Goal: Task Accomplishment & Management: Manage account settings

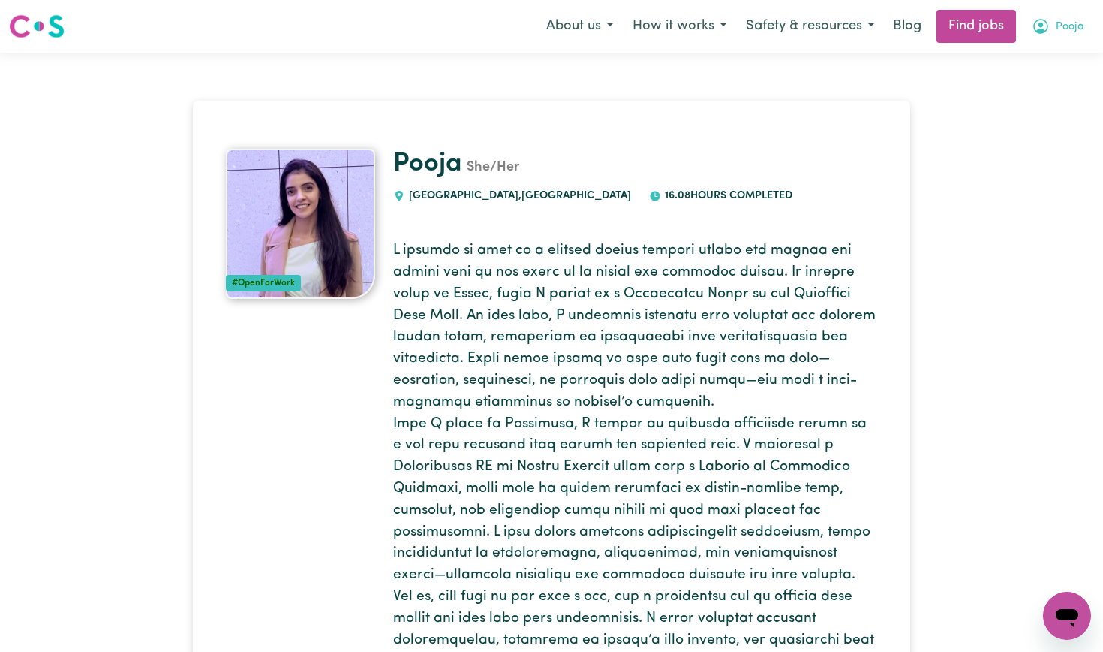
click at [1066, 38] on button "Pooja" at bounding box center [1058, 27] width 72 height 32
click at [1049, 49] on link "My Account" at bounding box center [1034, 58] width 119 height 29
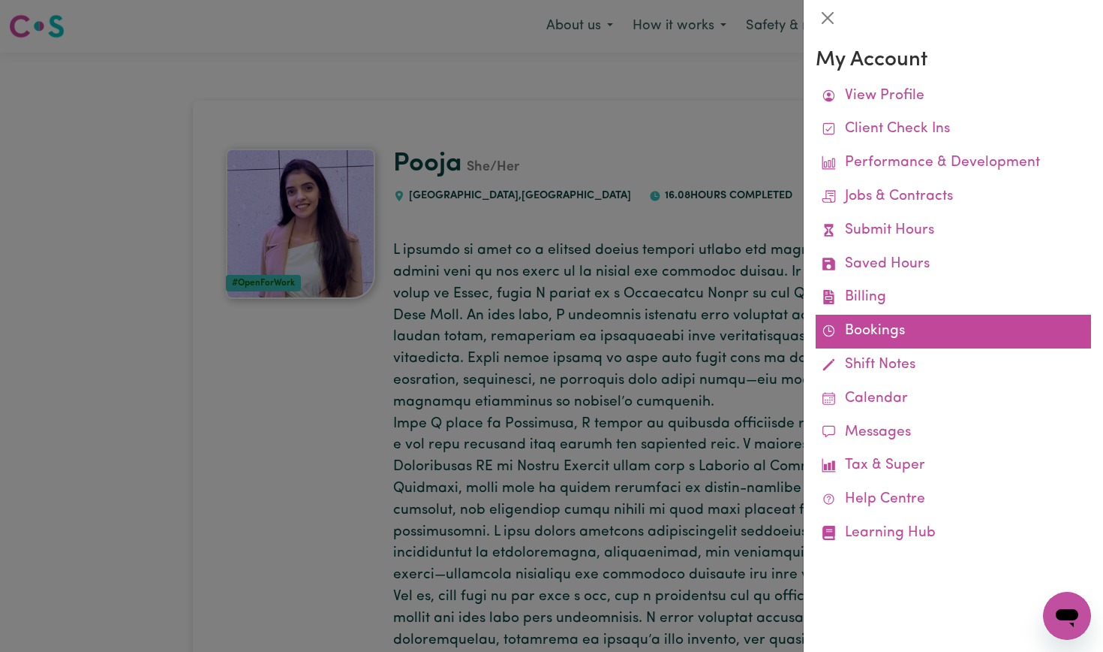
click at [875, 335] on link "Bookings" at bounding box center [953, 332] width 275 height 34
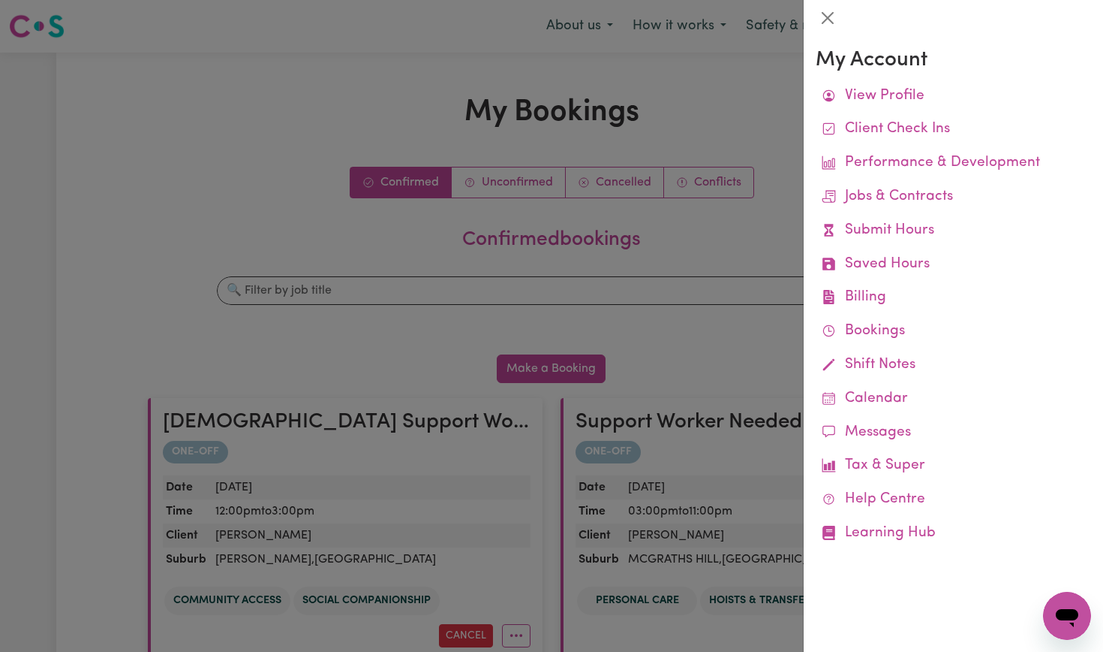
click at [751, 117] on div at bounding box center [551, 326] width 1103 height 652
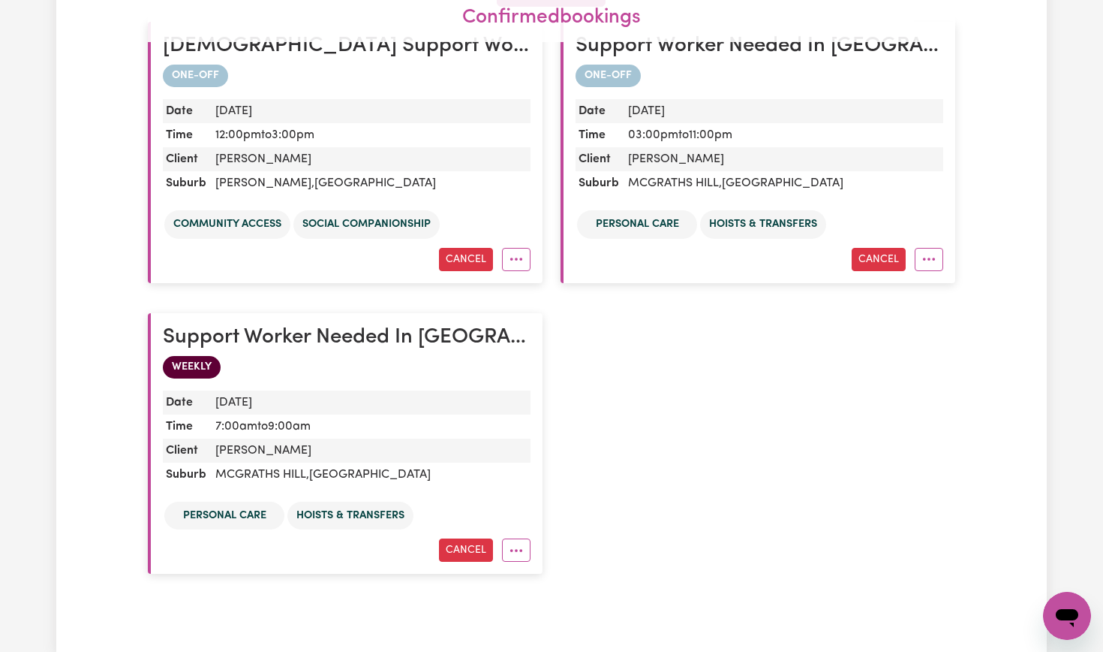
scroll to position [375, 0]
click at [509, 261] on icon "More options" at bounding box center [516, 259] width 15 height 15
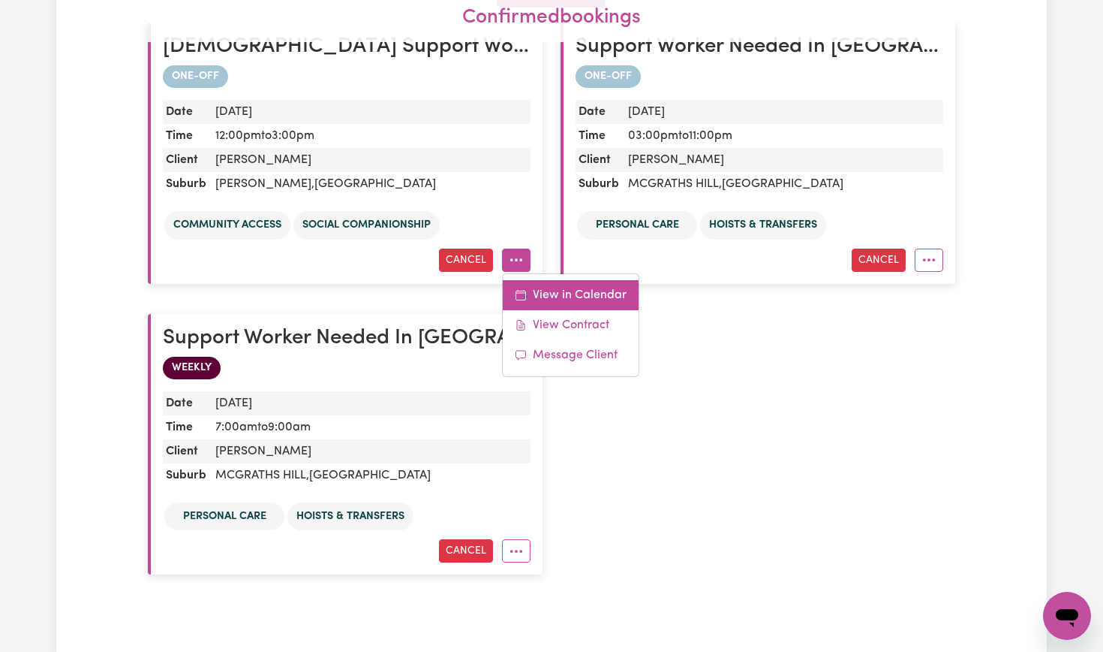
click at [535, 296] on link "View in Calendar" at bounding box center [571, 295] width 136 height 30
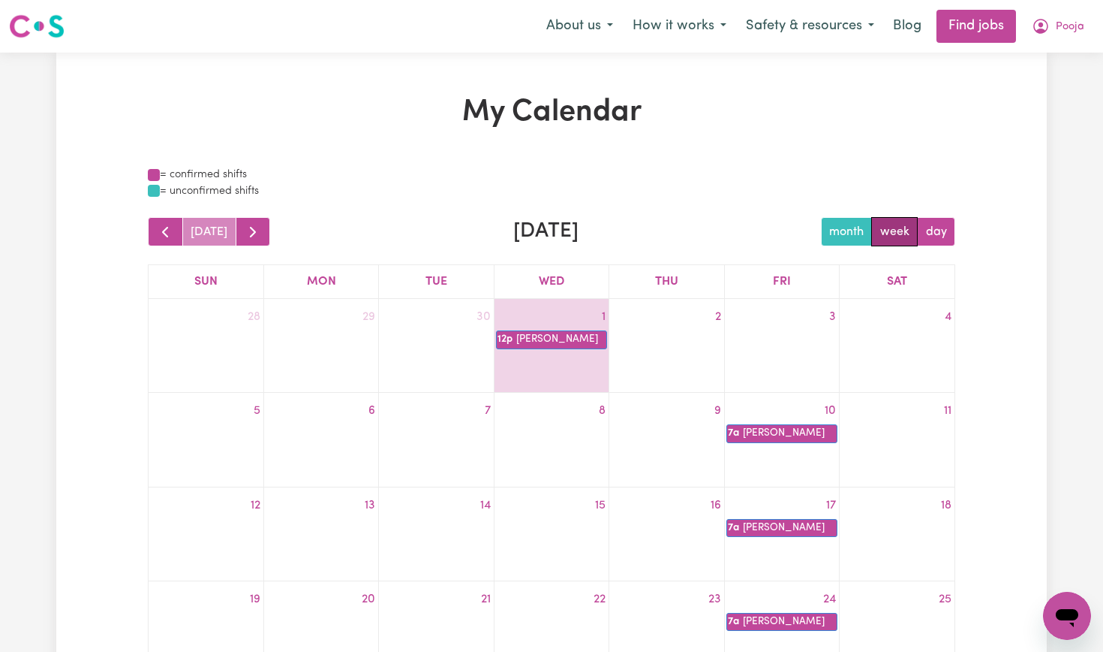
click at [903, 233] on button "week" at bounding box center [894, 231] width 47 height 29
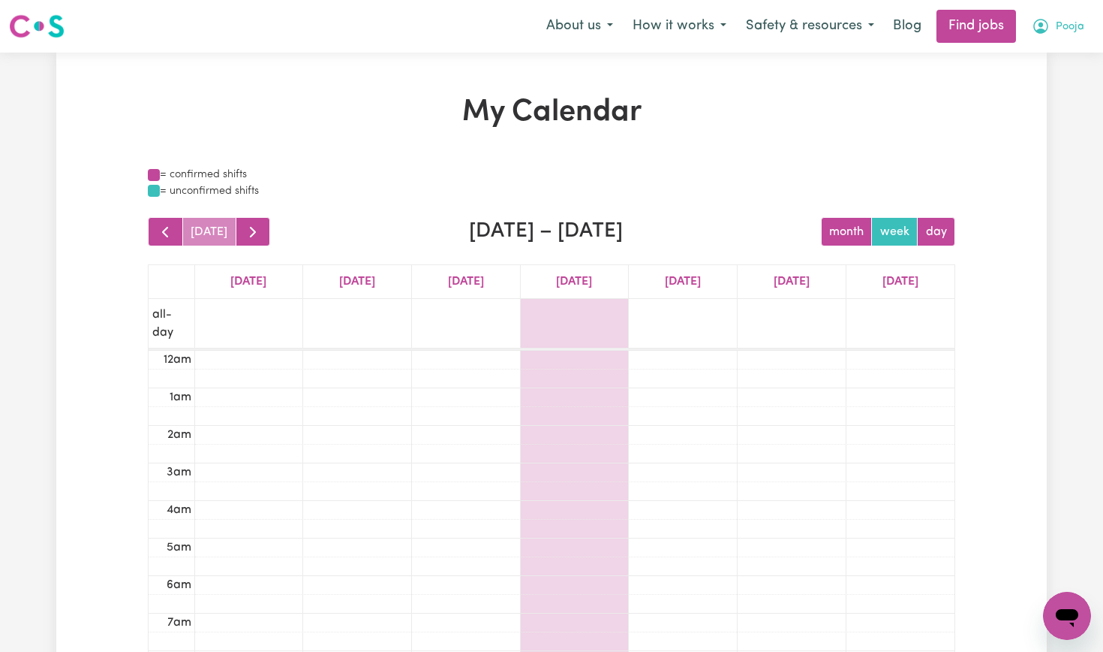
click at [1058, 23] on span "Pooja" at bounding box center [1070, 27] width 29 height 17
click at [964, 16] on link "Find jobs" at bounding box center [977, 26] width 80 height 33
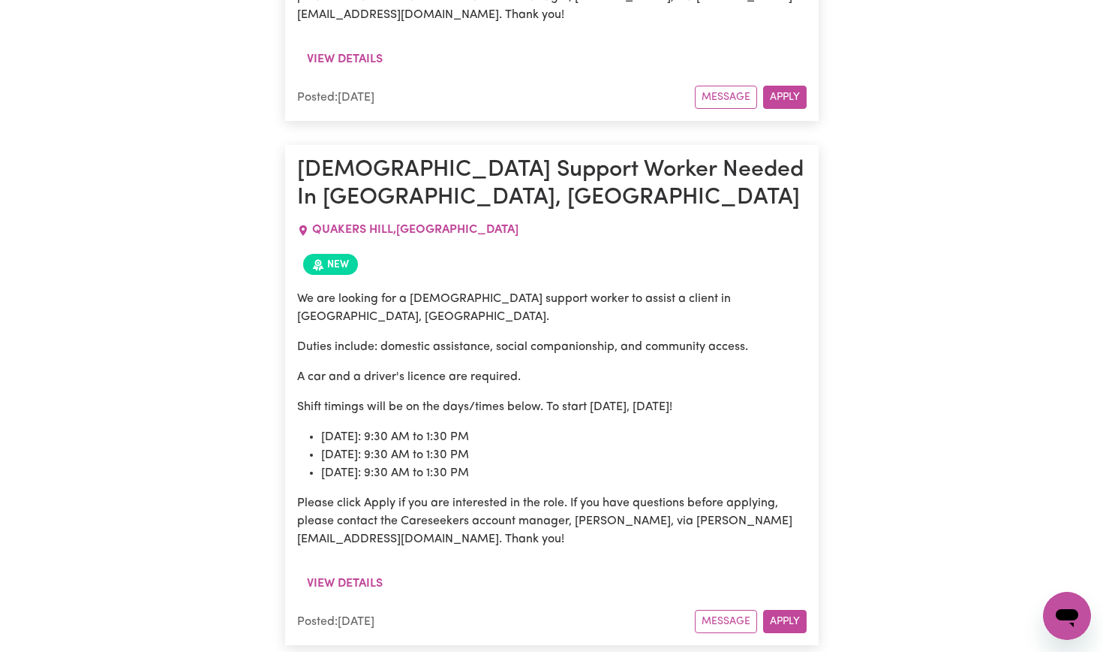
scroll to position [1765, 0]
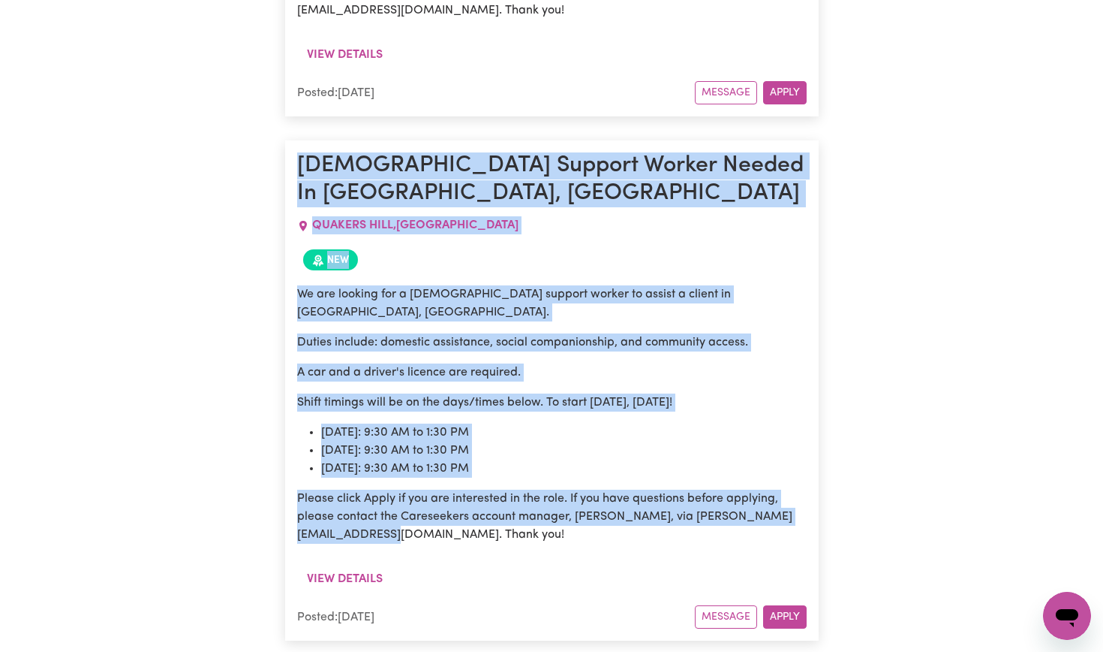
drag, startPoint x: 298, startPoint y: 65, endPoint x: 503, endPoint y: 441, distance: 428.3
click at [503, 441] on article "Female Support Worker Needed In Quakers Hill, NSW QUAKERS HILL , New South Wale…" at bounding box center [552, 390] width 534 height 500
copy article "Female Support Worker Needed In Quakers Hill, NSW QUAKERS HILL , New South Wale…"
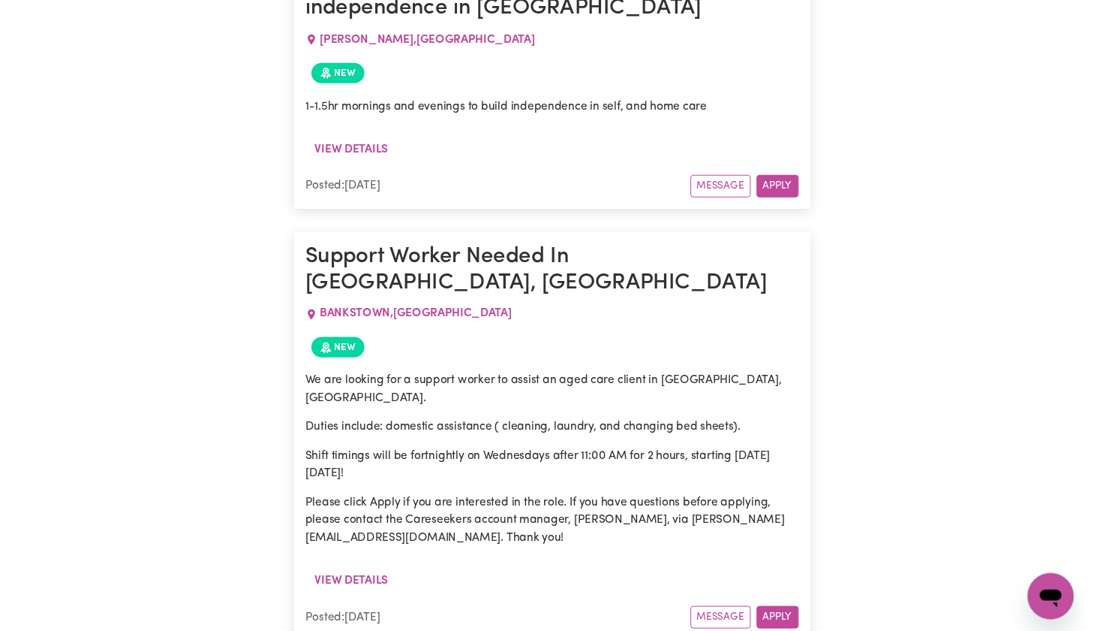
scroll to position [683, 0]
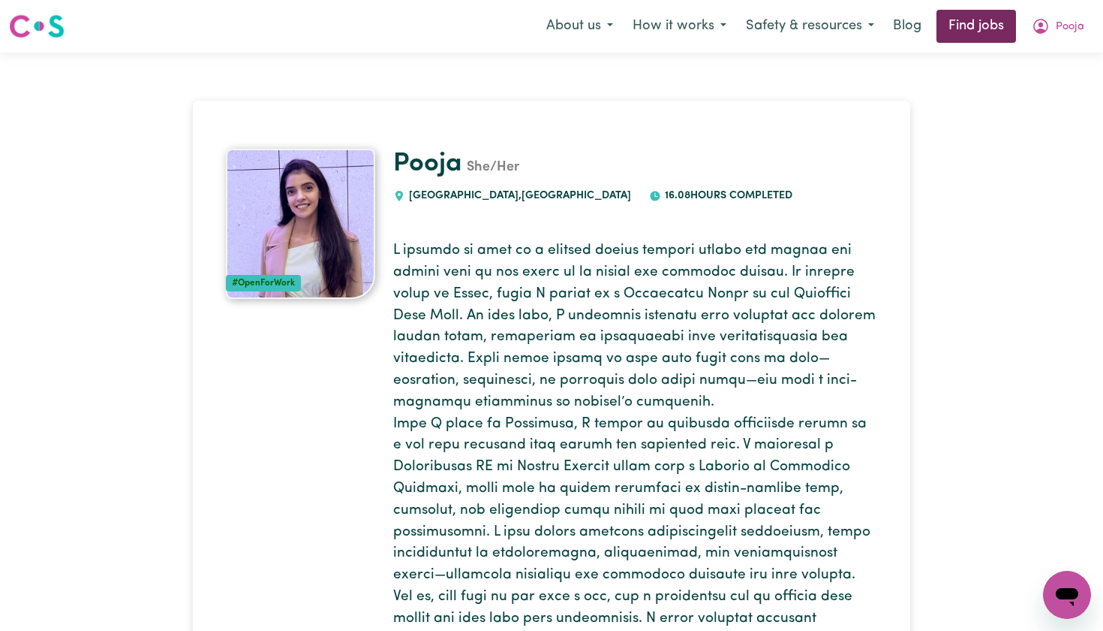
click at [952, 23] on link "Find jobs" at bounding box center [977, 26] width 80 height 33
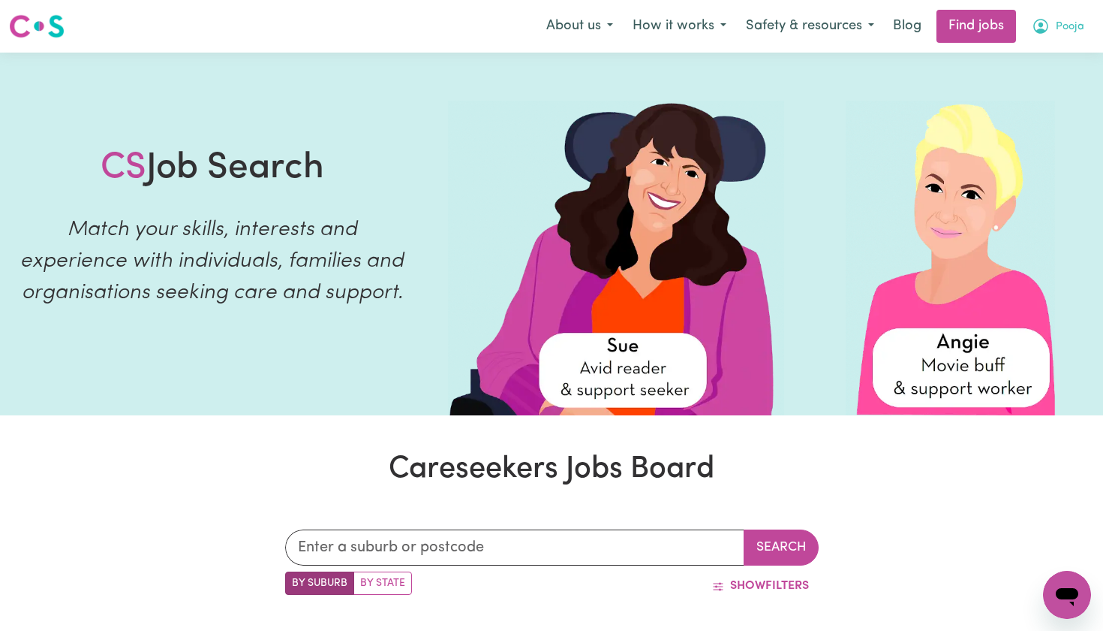
click at [1050, 24] on icon "My Account" at bounding box center [1041, 26] width 18 height 18
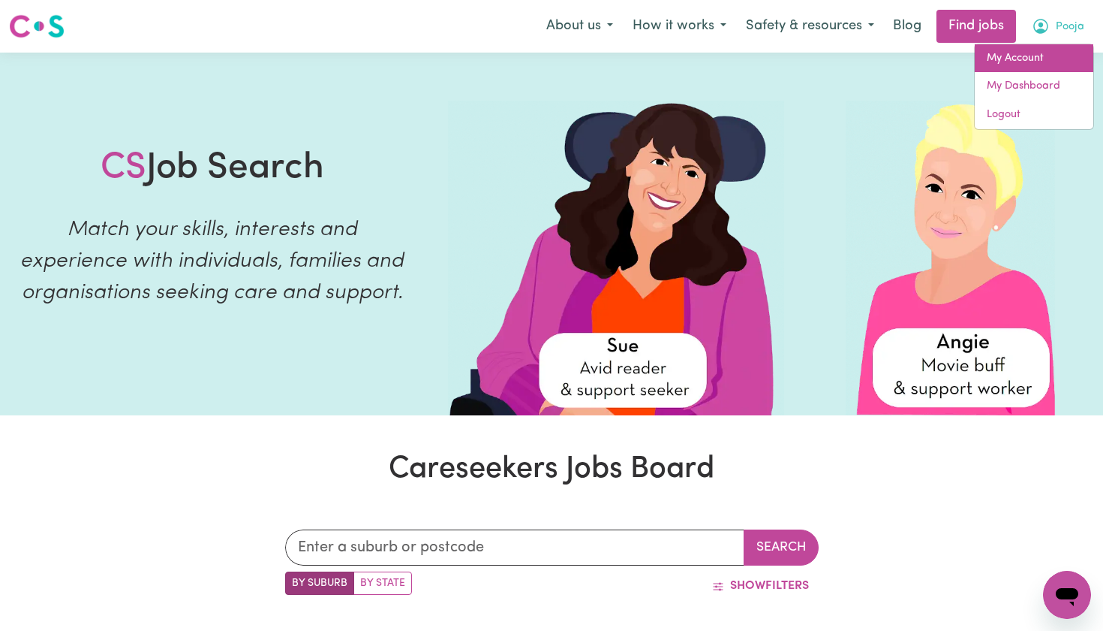
click at [1029, 62] on link "My Account" at bounding box center [1034, 58] width 119 height 29
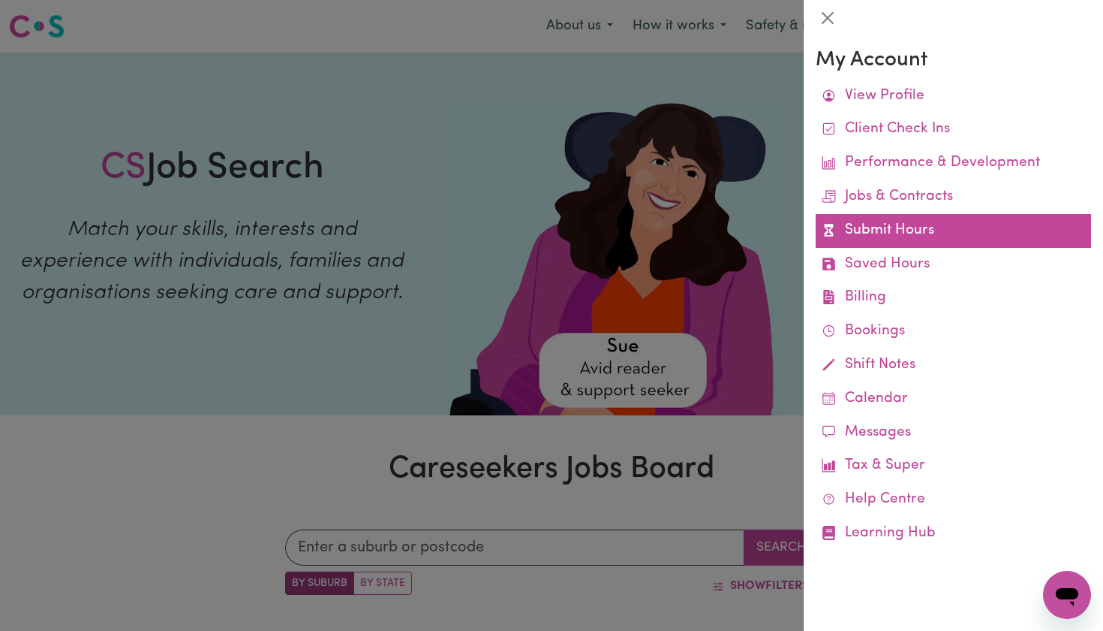
click at [923, 223] on link "Submit Hours" at bounding box center [953, 231] width 275 height 34
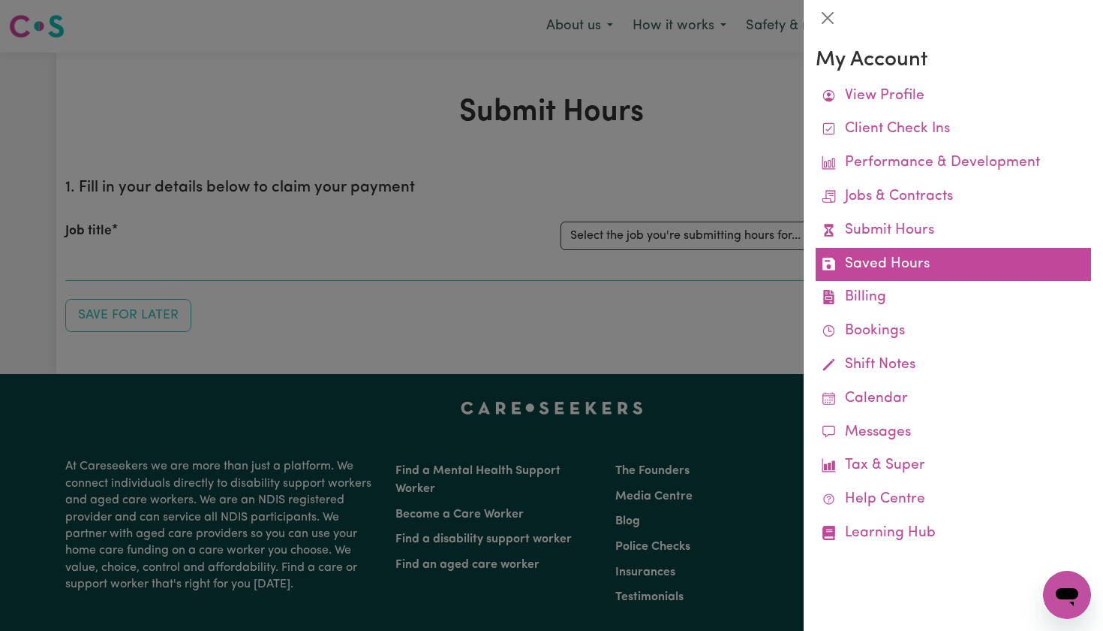
click at [908, 260] on link "Saved Hours" at bounding box center [953, 265] width 275 height 34
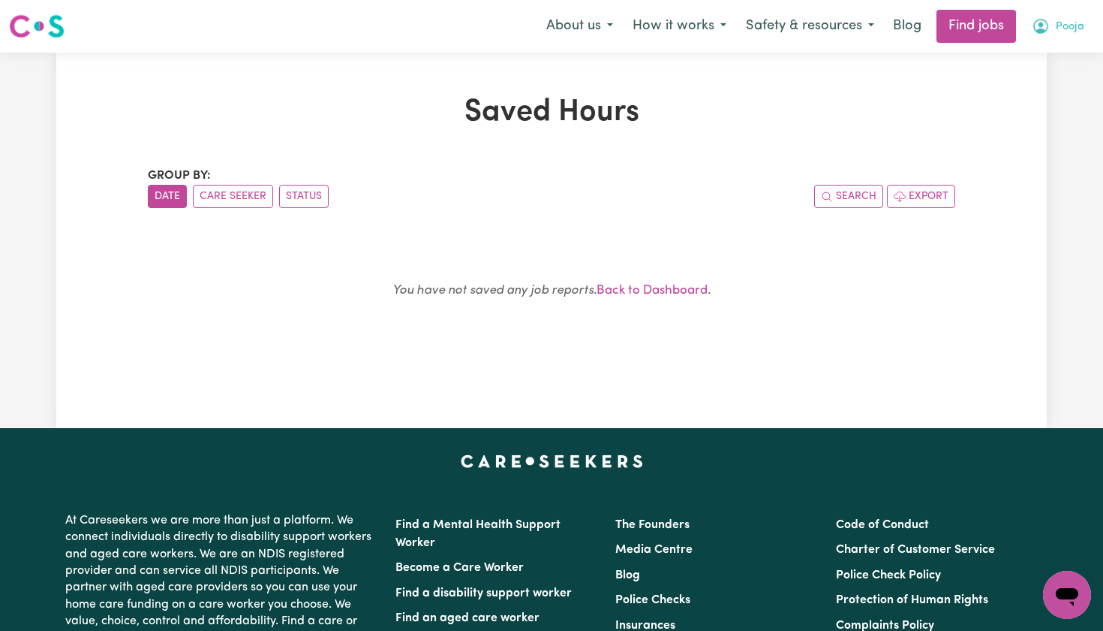
click at [1047, 29] on icon "My Account" at bounding box center [1041, 26] width 18 height 18
click at [1034, 85] on link "My Dashboard" at bounding box center [1034, 86] width 119 height 29
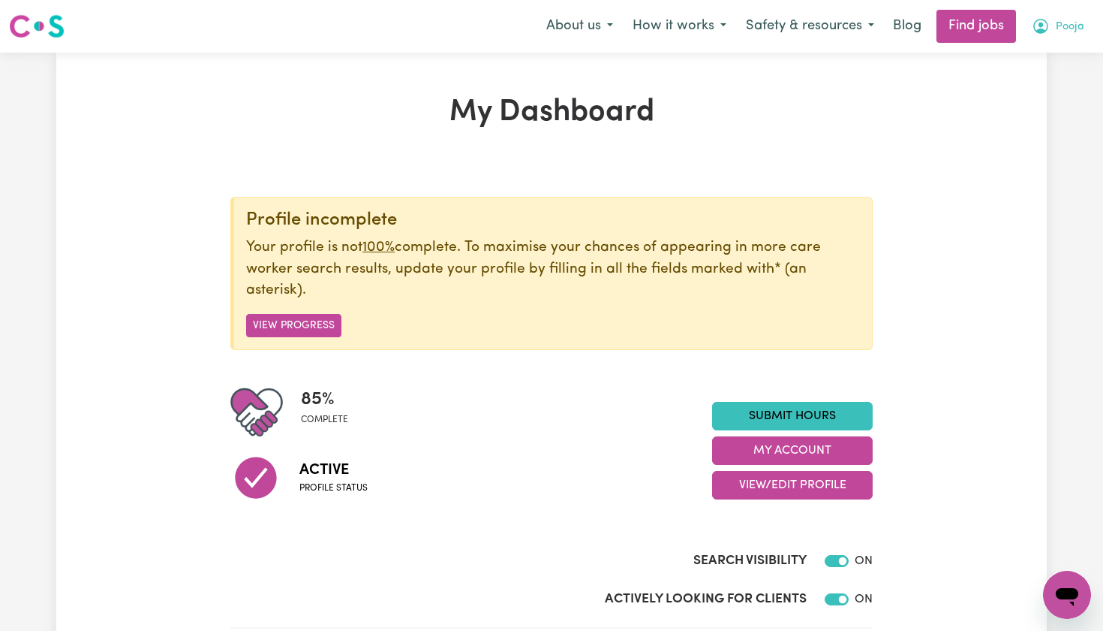
click at [1049, 20] on icon "My Account" at bounding box center [1041, 26] width 18 height 18
click at [1028, 55] on link "My Account" at bounding box center [1034, 58] width 119 height 29
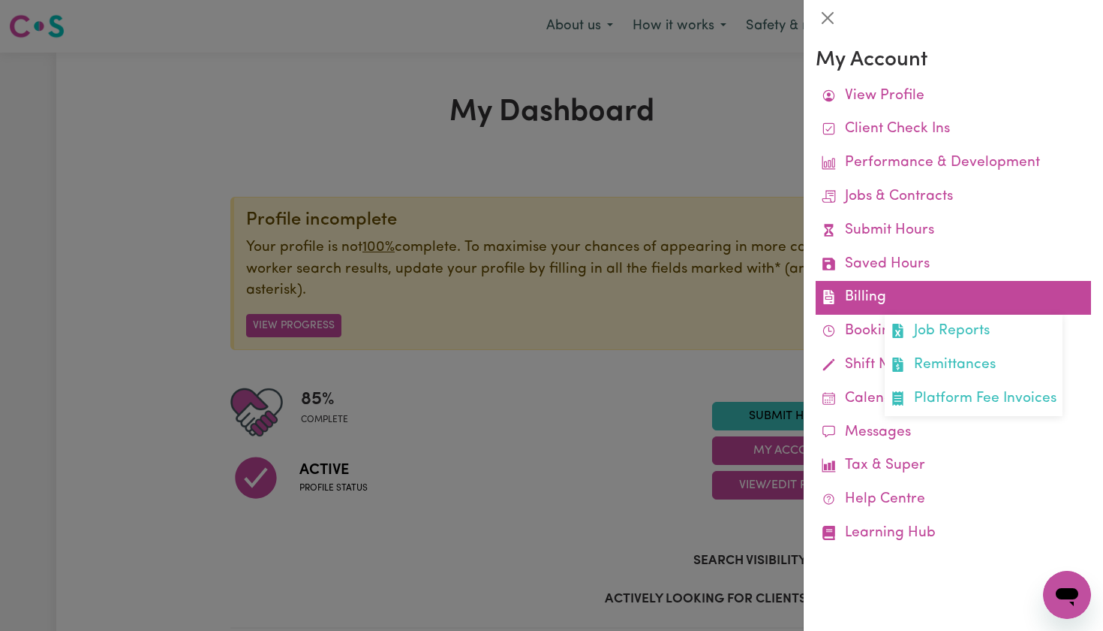
click at [893, 296] on link "Billing Job Reports Remittances Platform Fee Invoices" at bounding box center [953, 298] width 275 height 34
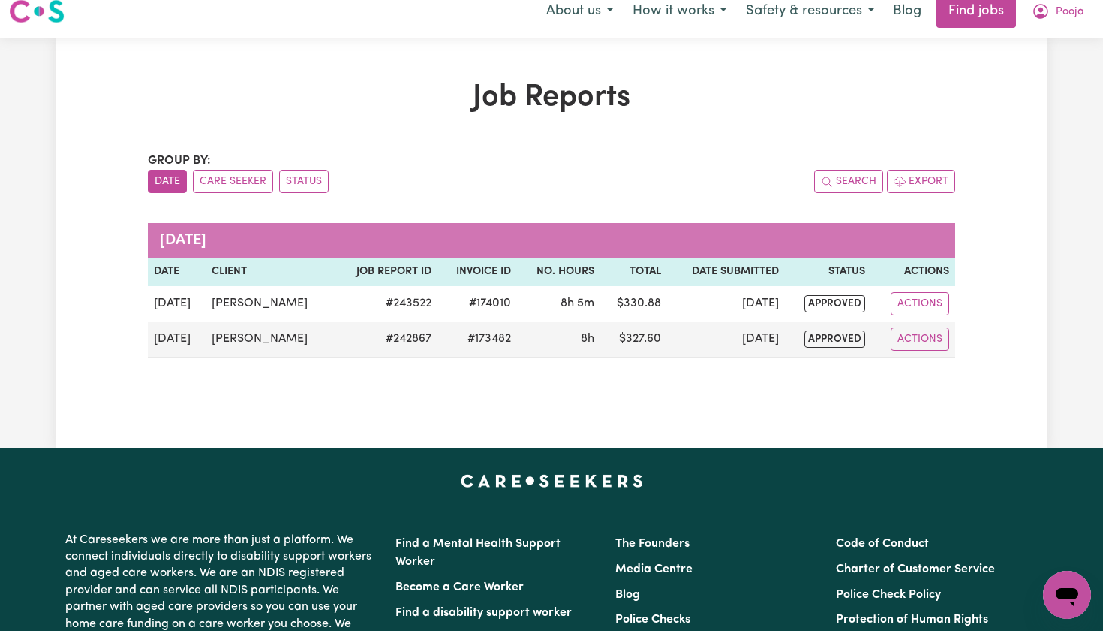
scroll to position [15, 0]
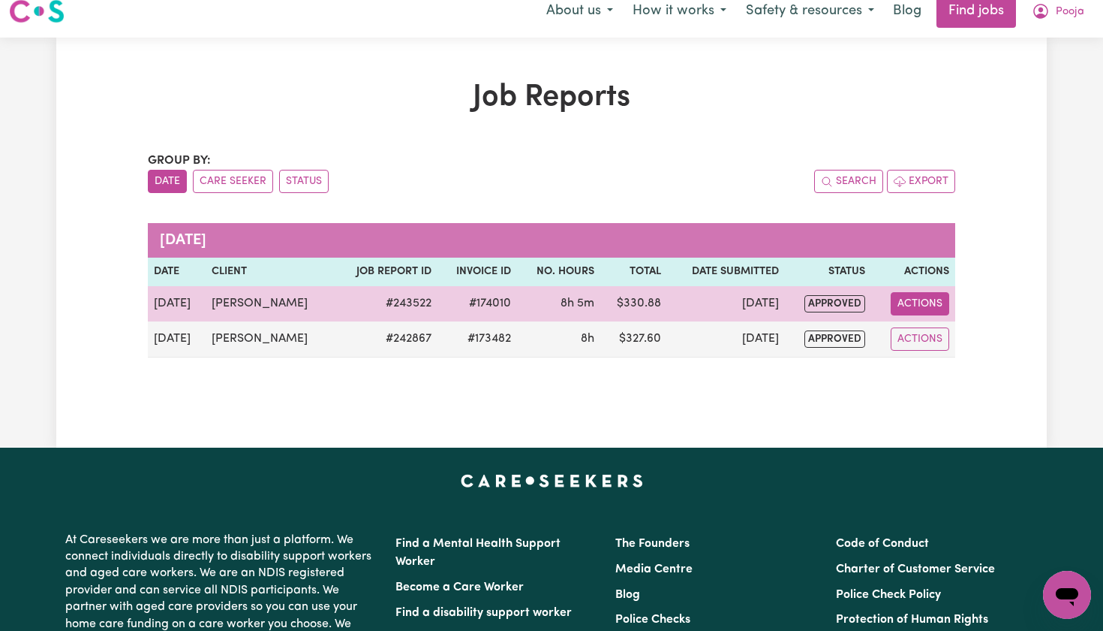
click at [924, 300] on button "Actions" at bounding box center [920, 303] width 59 height 23
click at [916, 345] on span "View job report 243522" at bounding box center [913, 339] width 12 height 18
select select "pm"
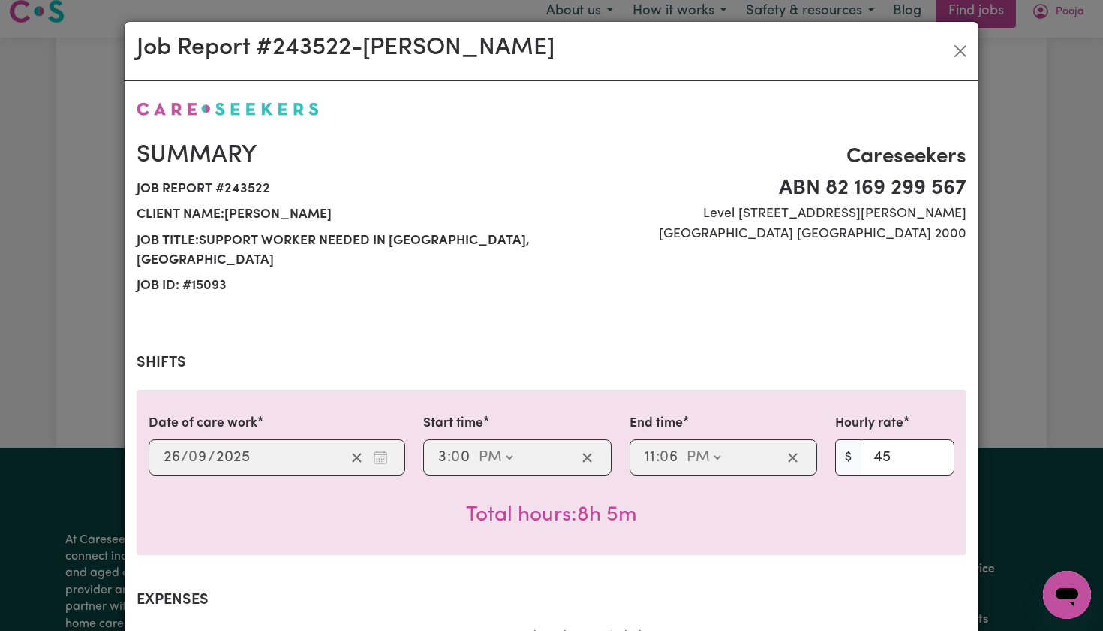
select select "45-Weekday"
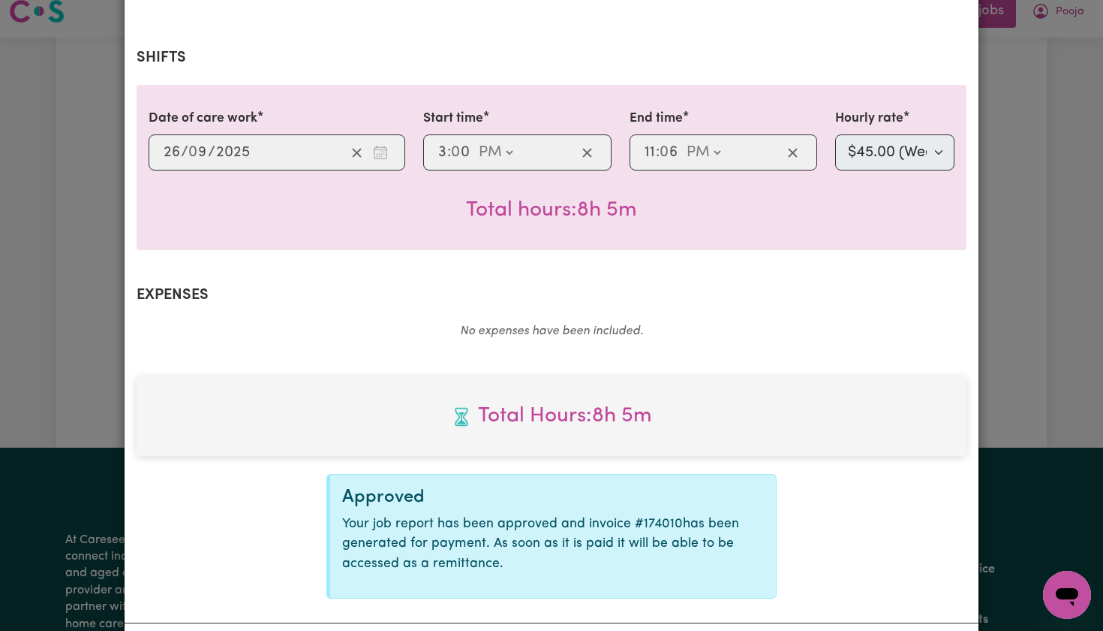
scroll to position [307, 0]
click at [1010, 309] on div "Job Report # 243522 - Robert Moor Summary Job report # 243522 Client name: Robe…" at bounding box center [551, 315] width 1103 height 631
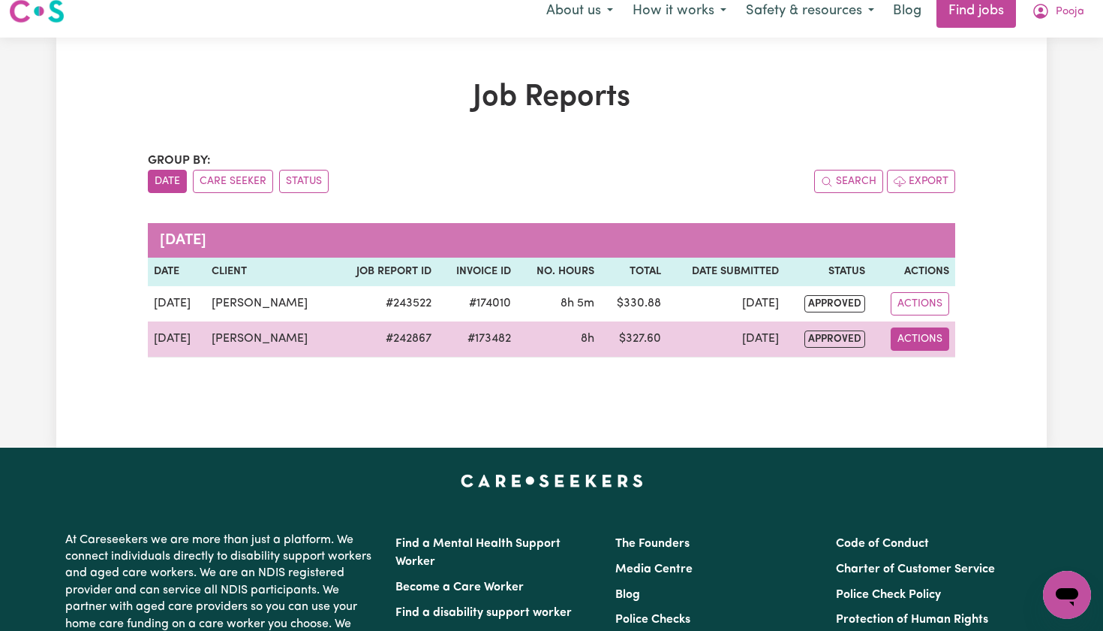
click at [911, 345] on button "Actions" at bounding box center [920, 338] width 59 height 23
click at [909, 372] on icon "View job report 242867" at bounding box center [913, 374] width 12 height 12
select select "pm"
select select "45-Weekday"
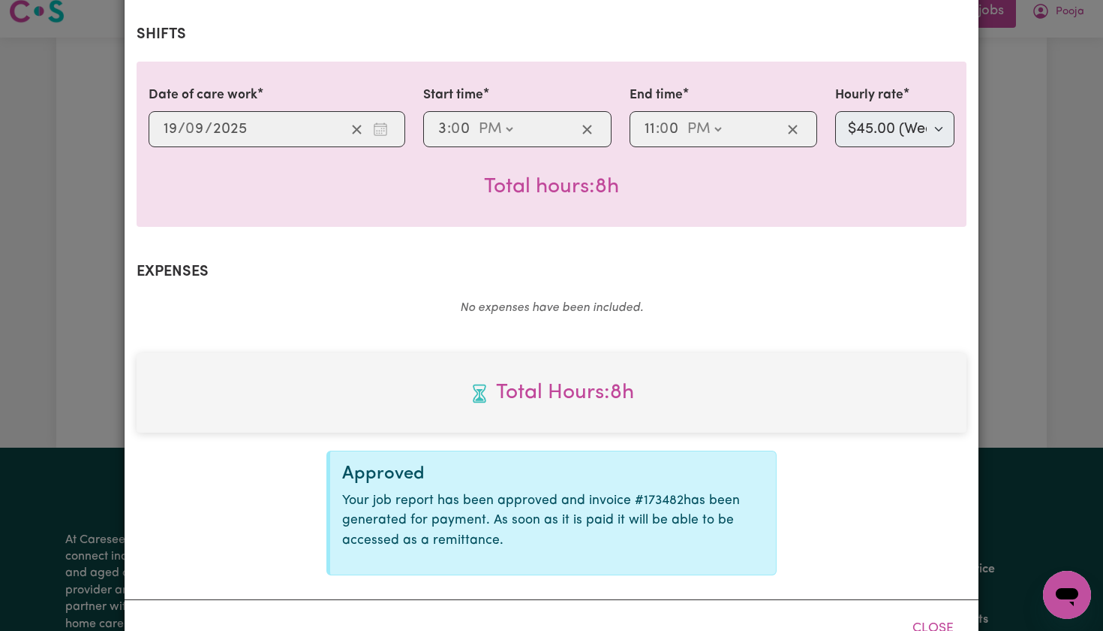
scroll to position [327, 0]
click at [1077, 245] on div "Job Report # 242867 - Robert Moor Summary Job report # 242867 Client name: Robe…" at bounding box center [551, 315] width 1103 height 631
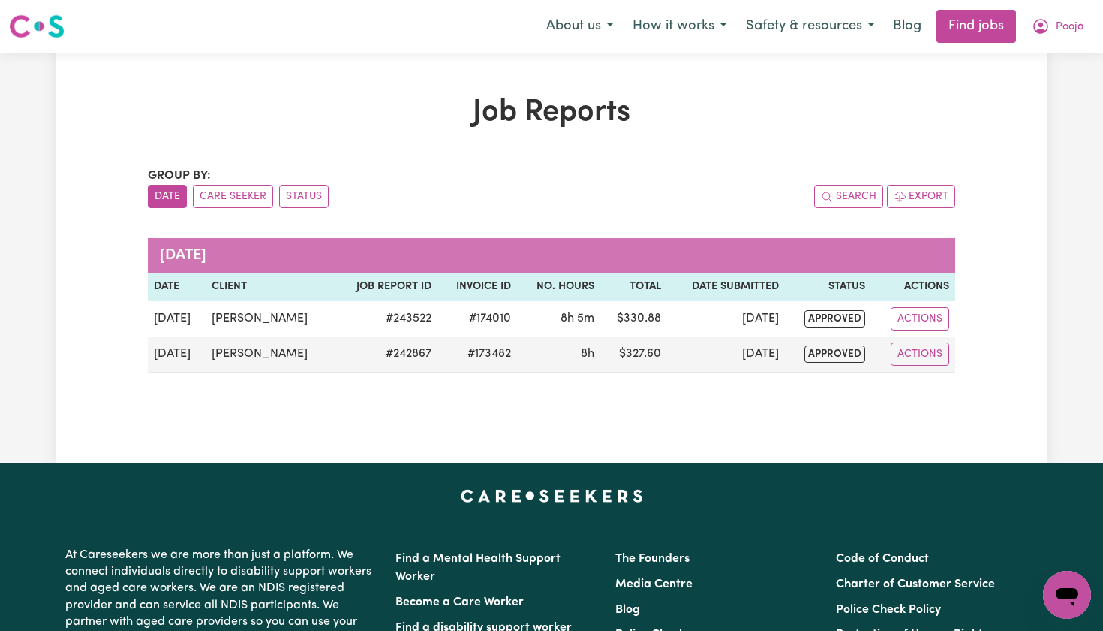
scroll to position [0, 0]
click at [1059, 32] on span "Pooja" at bounding box center [1070, 27] width 29 height 17
click at [1026, 57] on link "My Account" at bounding box center [1034, 58] width 119 height 29
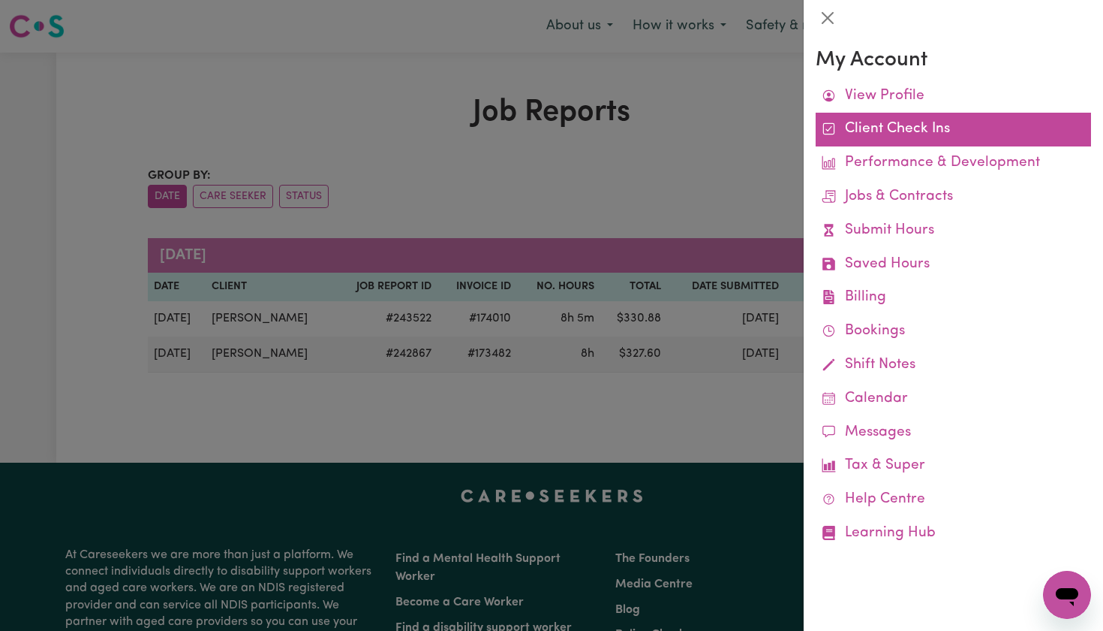
click at [902, 140] on link "Client Check Ins" at bounding box center [953, 130] width 275 height 34
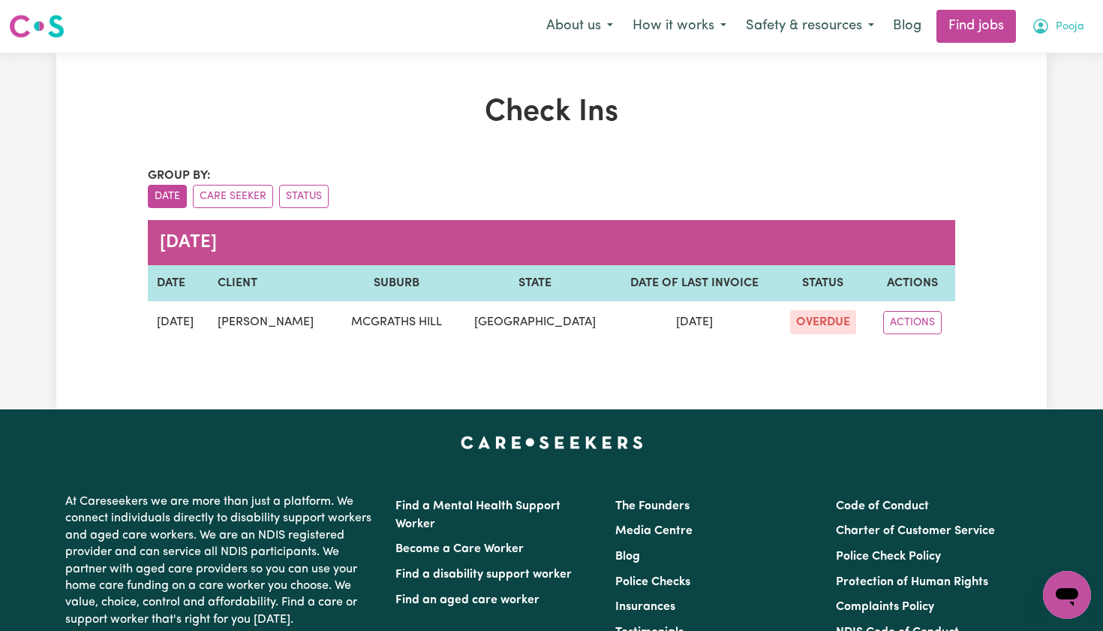
click at [1072, 29] on span "Pooja" at bounding box center [1070, 27] width 29 height 17
click at [1008, 60] on link "My Account" at bounding box center [1034, 58] width 119 height 29
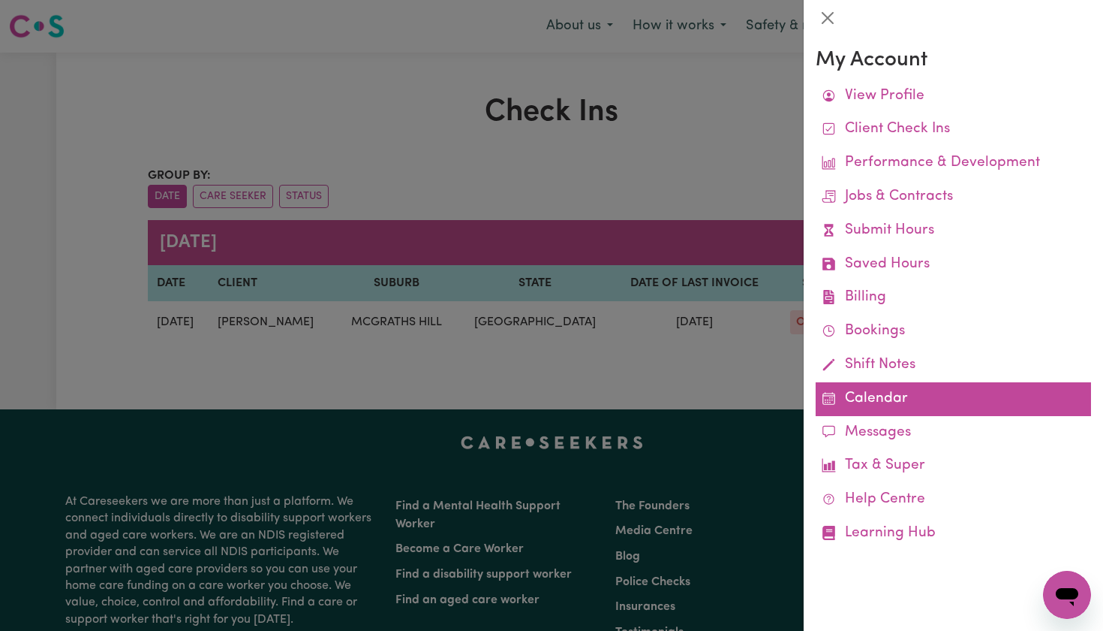
click at [860, 405] on link "Calendar" at bounding box center [953, 399] width 275 height 34
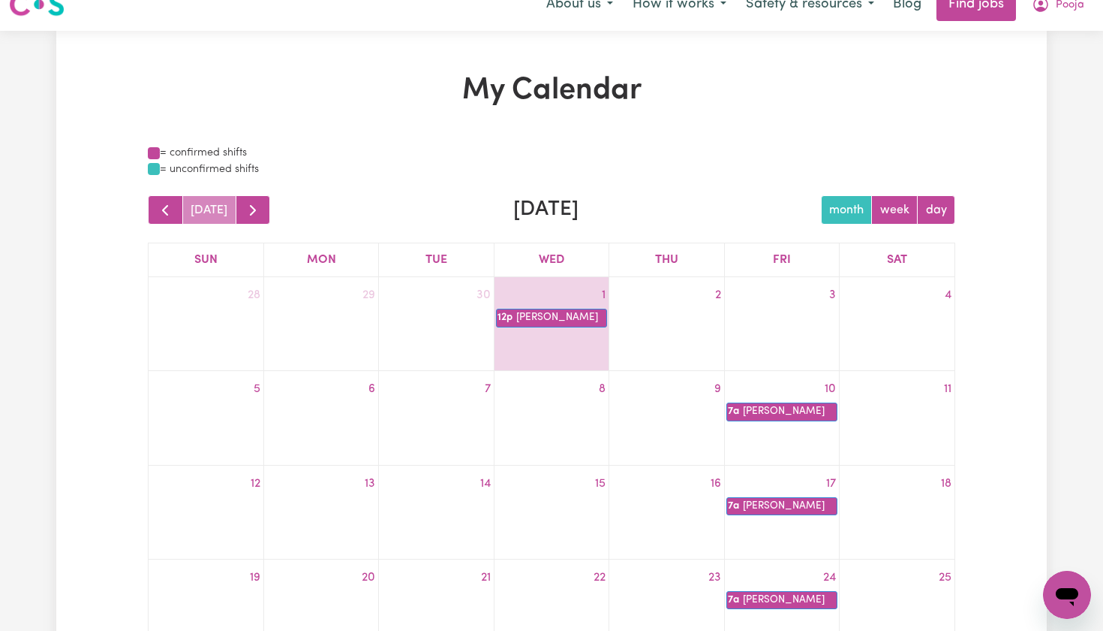
scroll to position [20, 0]
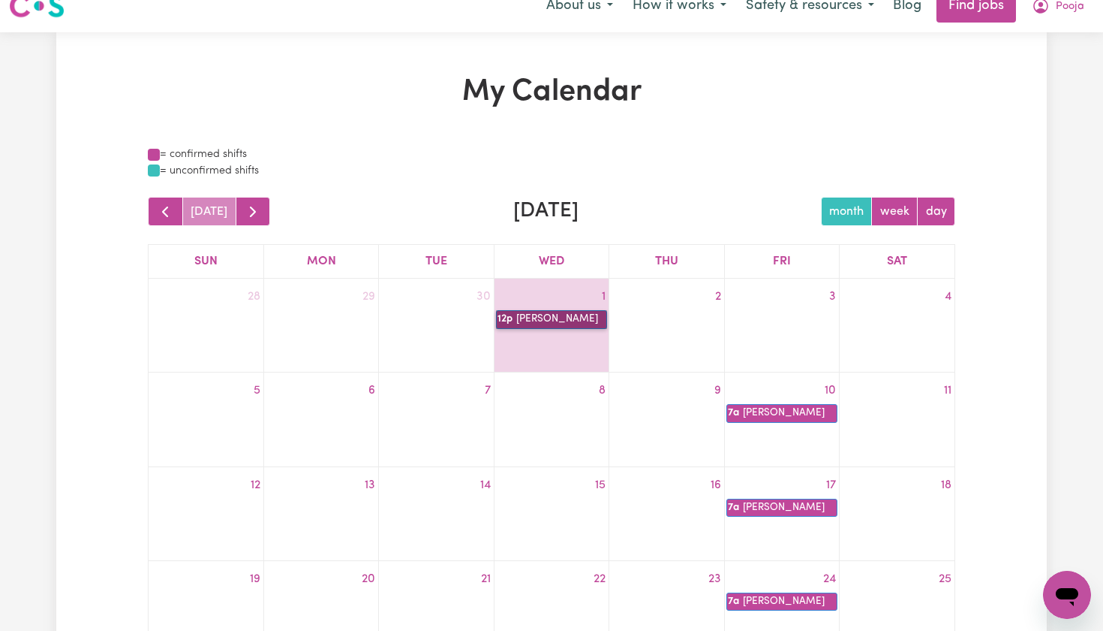
click at [581, 318] on link "12p Shirley B" at bounding box center [551, 319] width 111 height 18
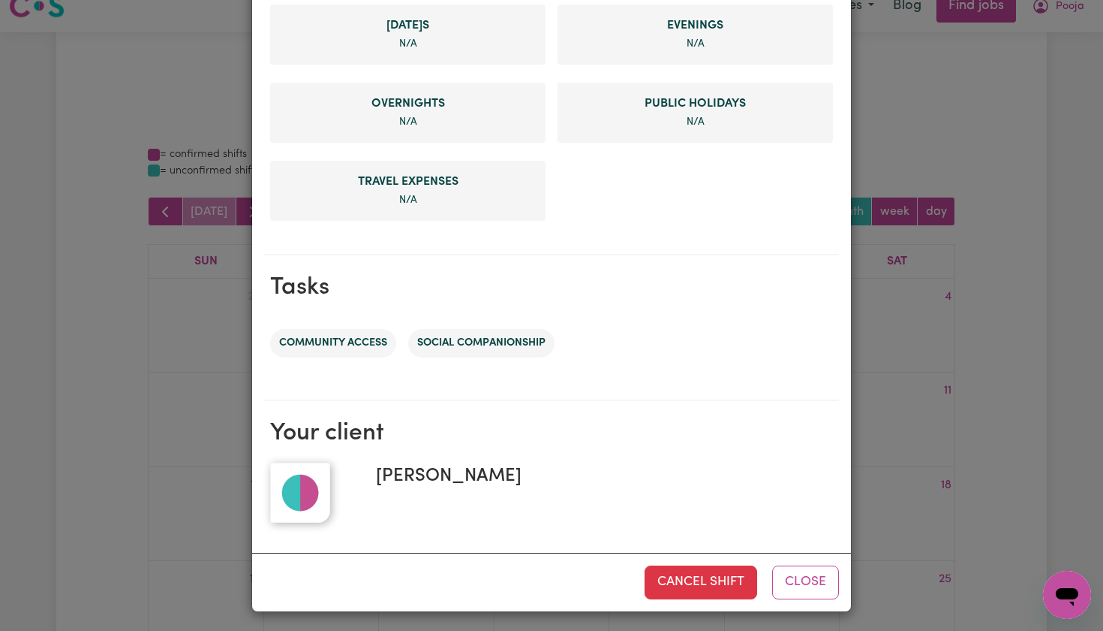
scroll to position [601, 0]
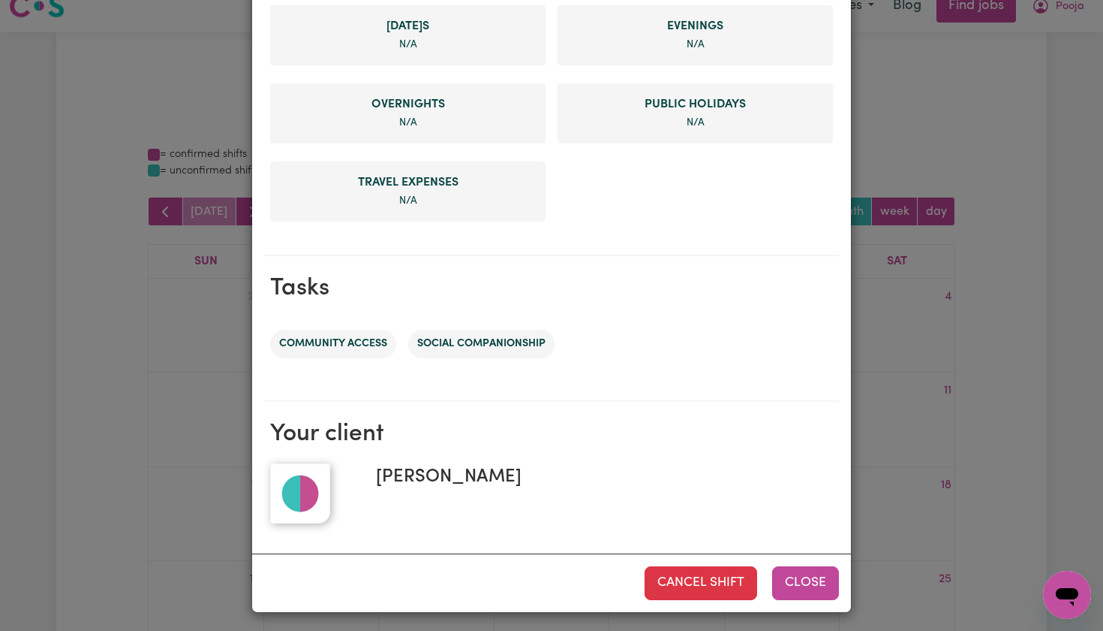
click at [813, 584] on button "Close" at bounding box center [805, 582] width 67 height 33
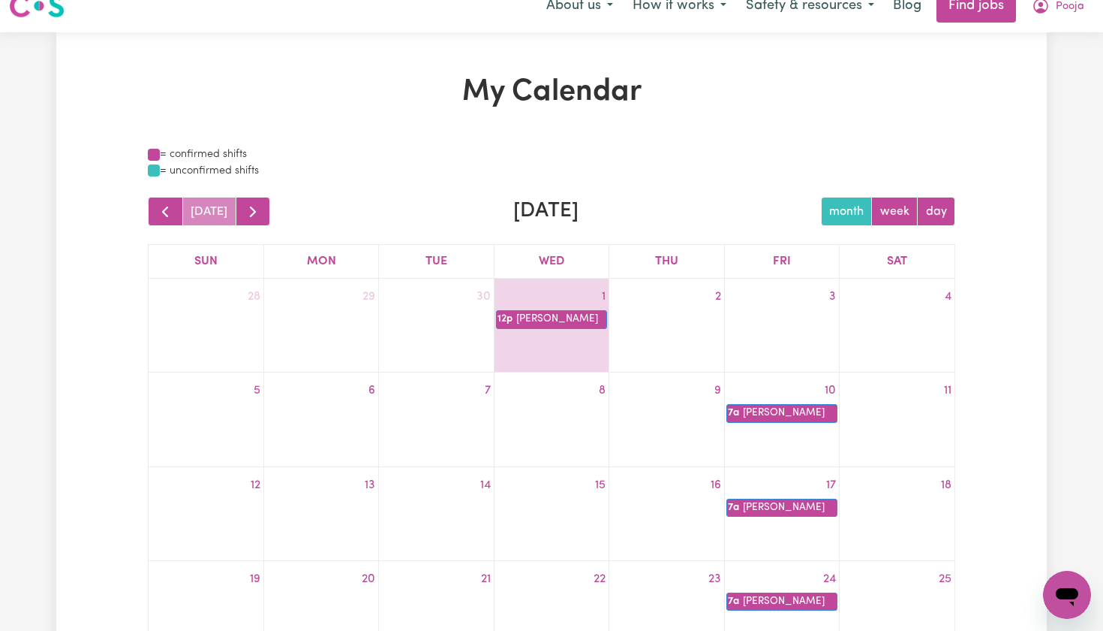
click at [808, 317] on div at bounding box center [782, 321] width 114 height 24
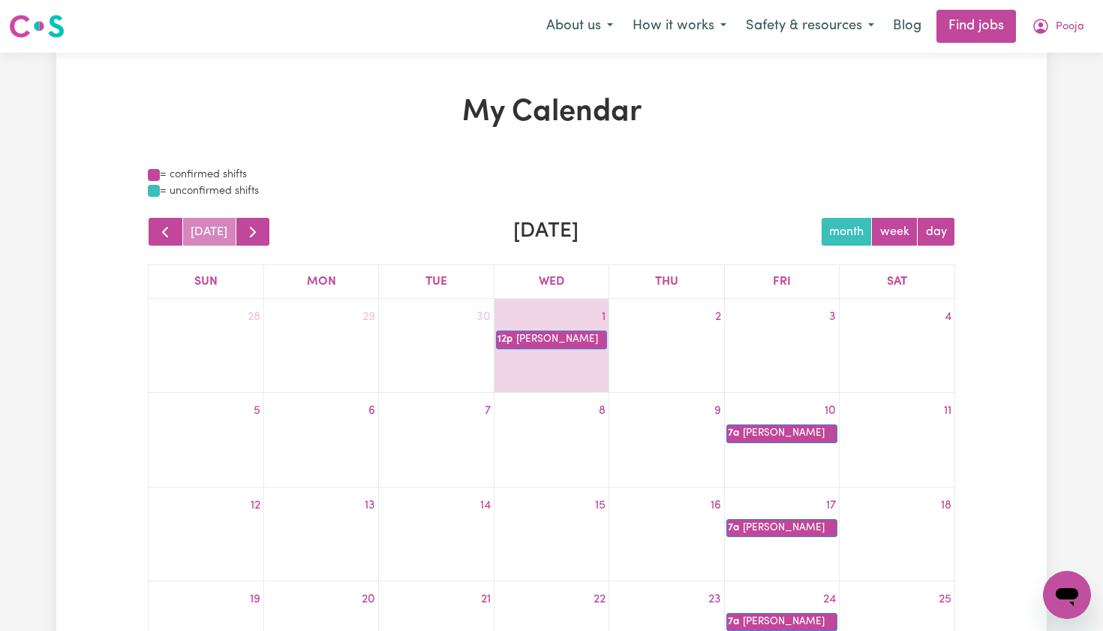
scroll to position [0, 0]
click at [1080, 20] on span "Pooja" at bounding box center [1070, 27] width 29 height 17
click at [1034, 56] on link "My Account" at bounding box center [1034, 58] width 119 height 29
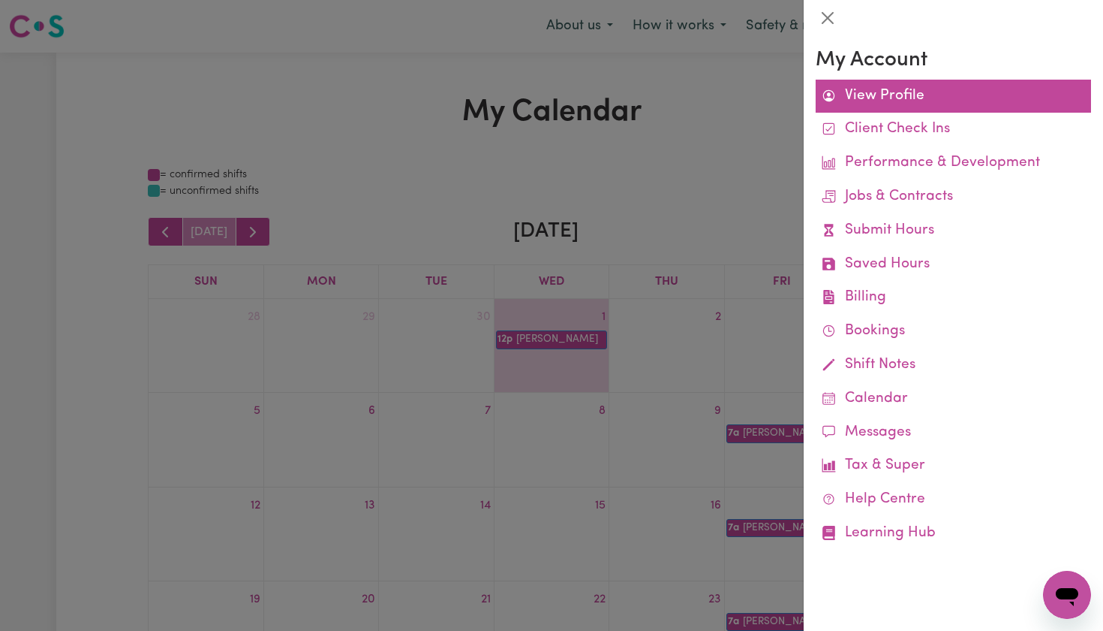
click at [930, 99] on link "View Profile" at bounding box center [953, 97] width 275 height 34
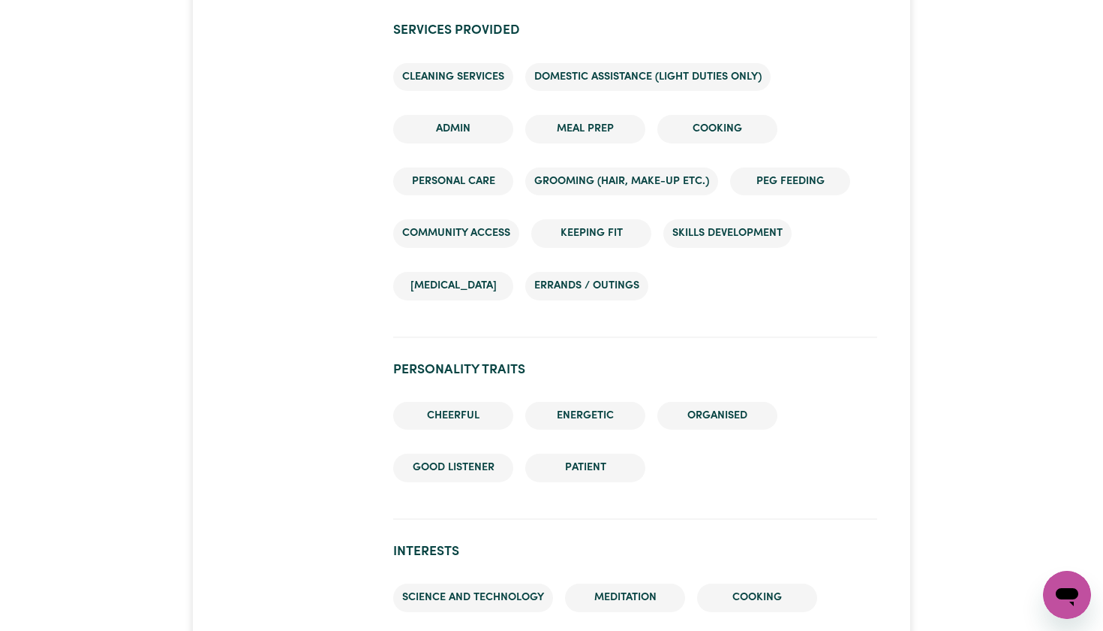
scroll to position [1881, 0]
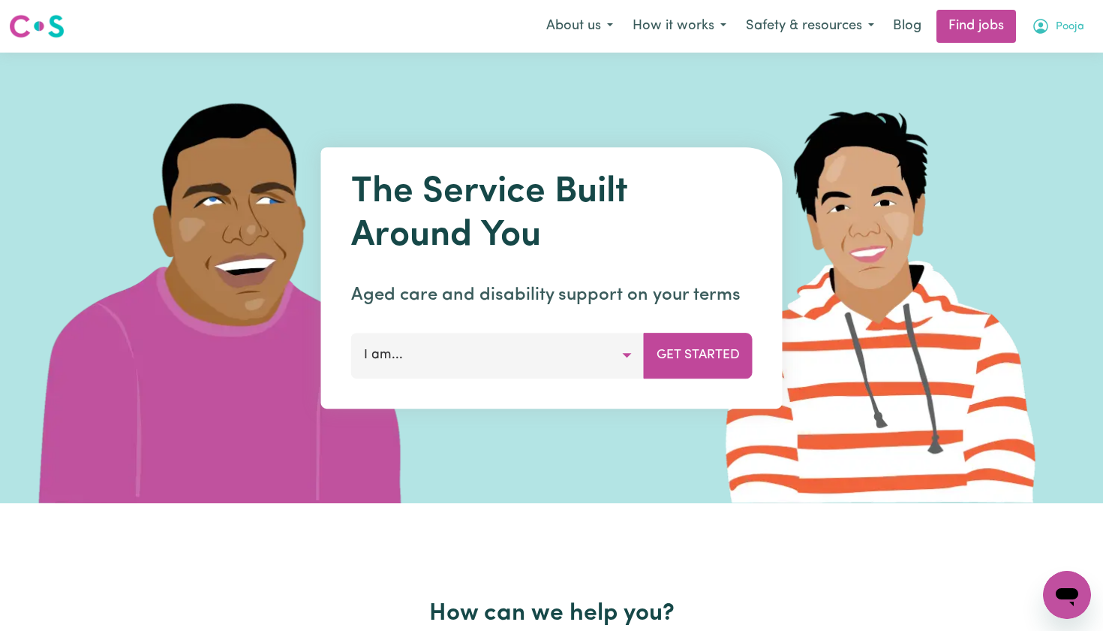
click at [1060, 21] on span "Pooja" at bounding box center [1070, 27] width 29 height 17
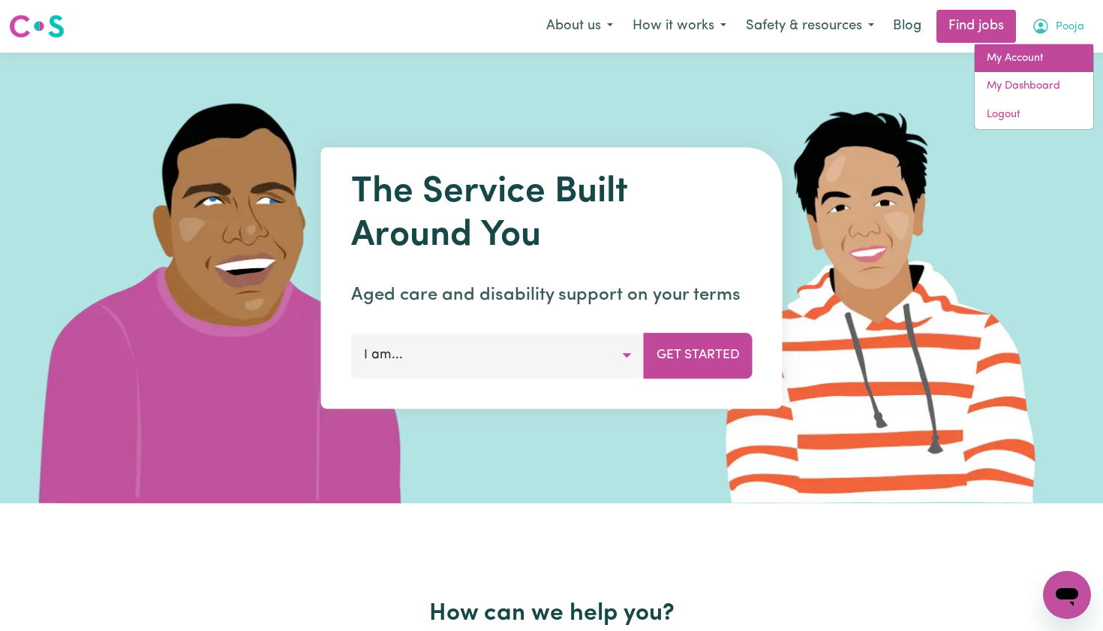
click at [1004, 53] on link "My Account" at bounding box center [1034, 58] width 119 height 29
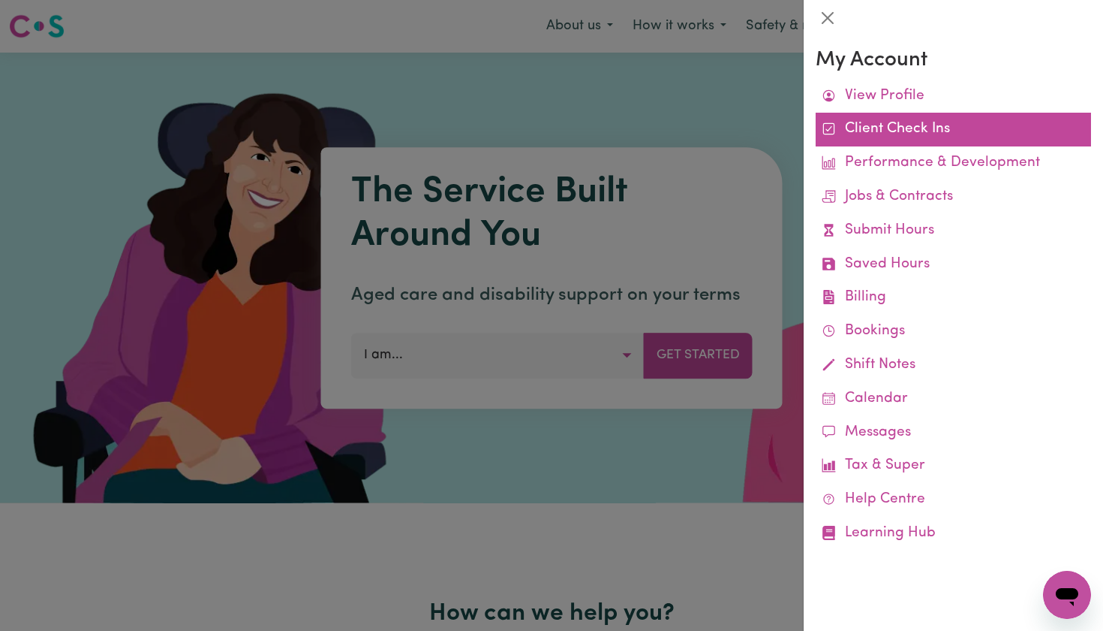
click at [881, 133] on link "Client Check Ins" at bounding box center [953, 130] width 275 height 34
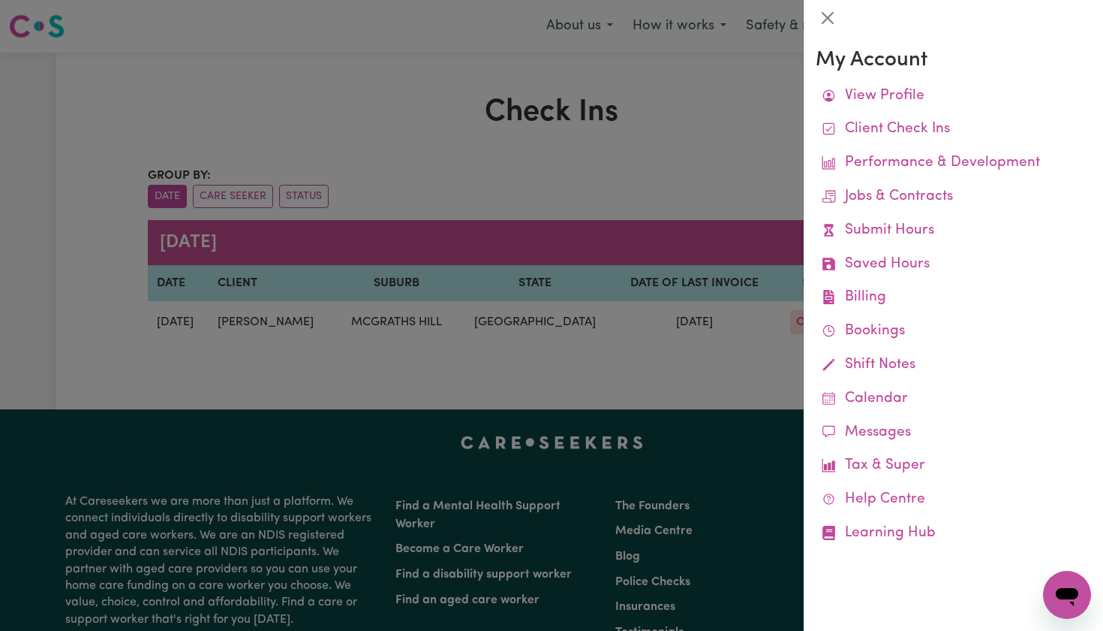
click at [659, 131] on div at bounding box center [551, 315] width 1103 height 631
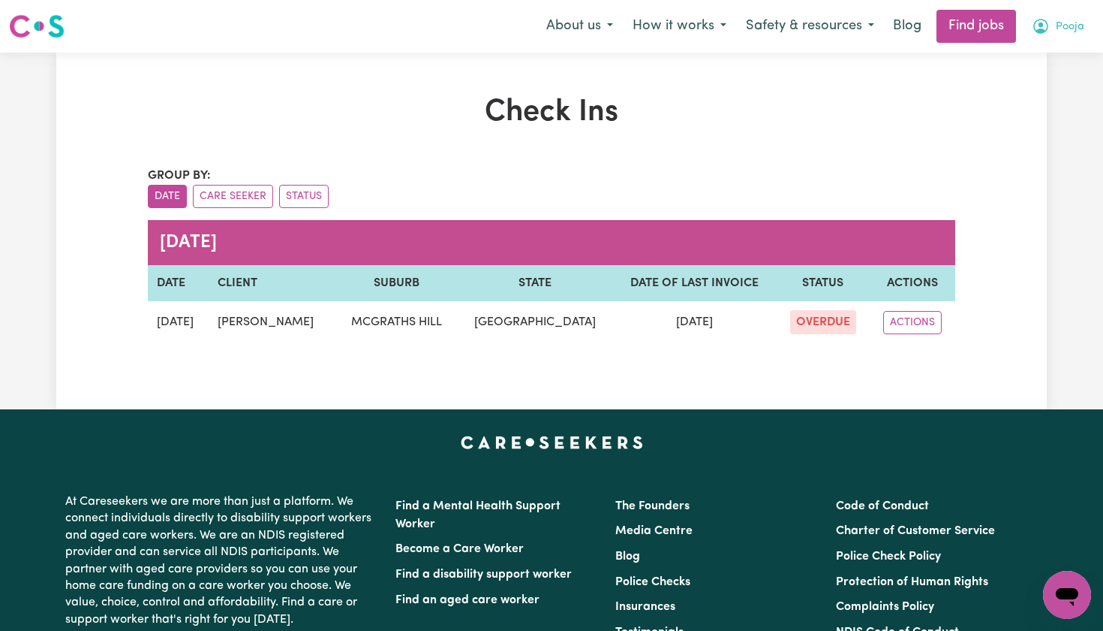
click at [1050, 16] on button "Pooja" at bounding box center [1058, 27] width 72 height 32
click at [1030, 55] on link "My Account" at bounding box center [1034, 58] width 119 height 29
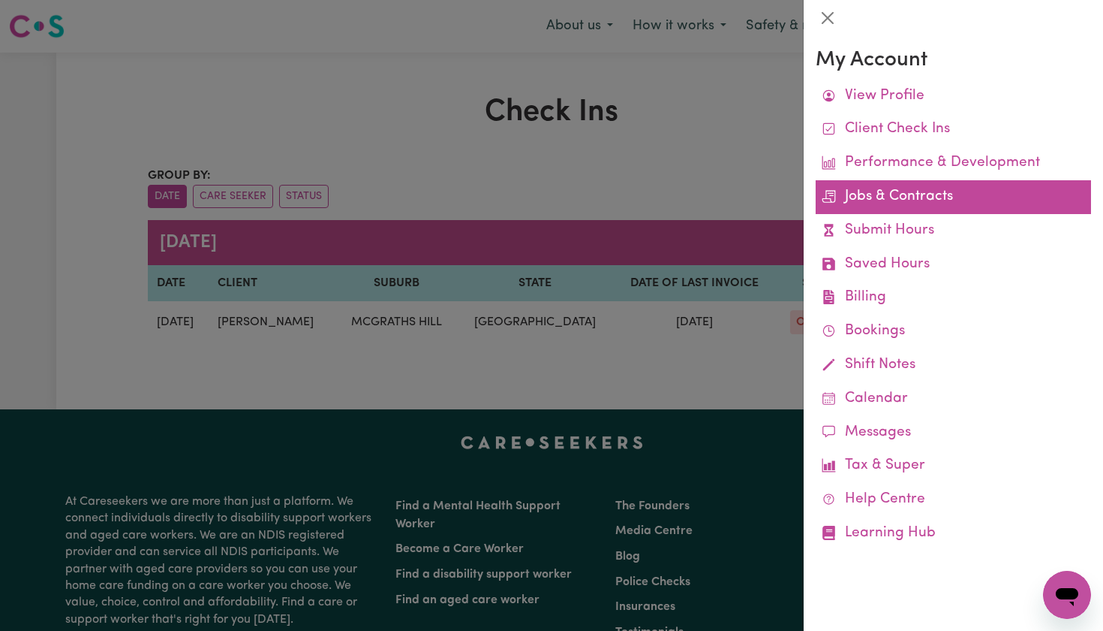
click at [903, 203] on link "Jobs & Contracts" at bounding box center [953, 197] width 275 height 34
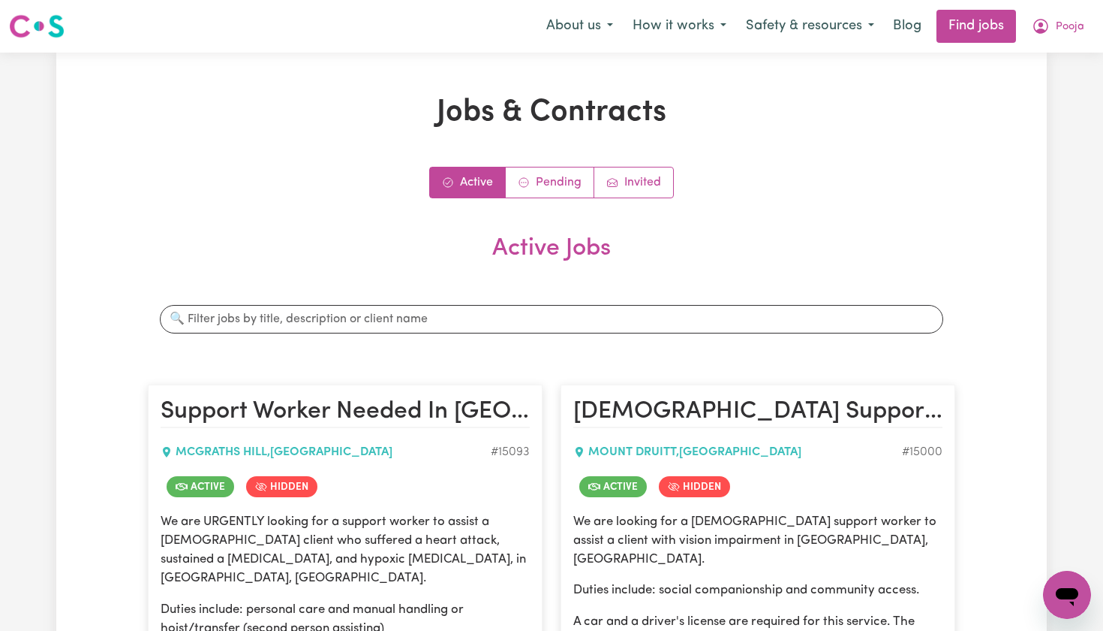
click at [1052, 43] on nav "Menu About us How it works Safety & resources Blog Find jobs Pooja" at bounding box center [551, 26] width 1103 height 53
click at [1058, 22] on span "Pooja" at bounding box center [1070, 27] width 29 height 17
click at [1026, 50] on link "My Account" at bounding box center [1034, 58] width 119 height 29
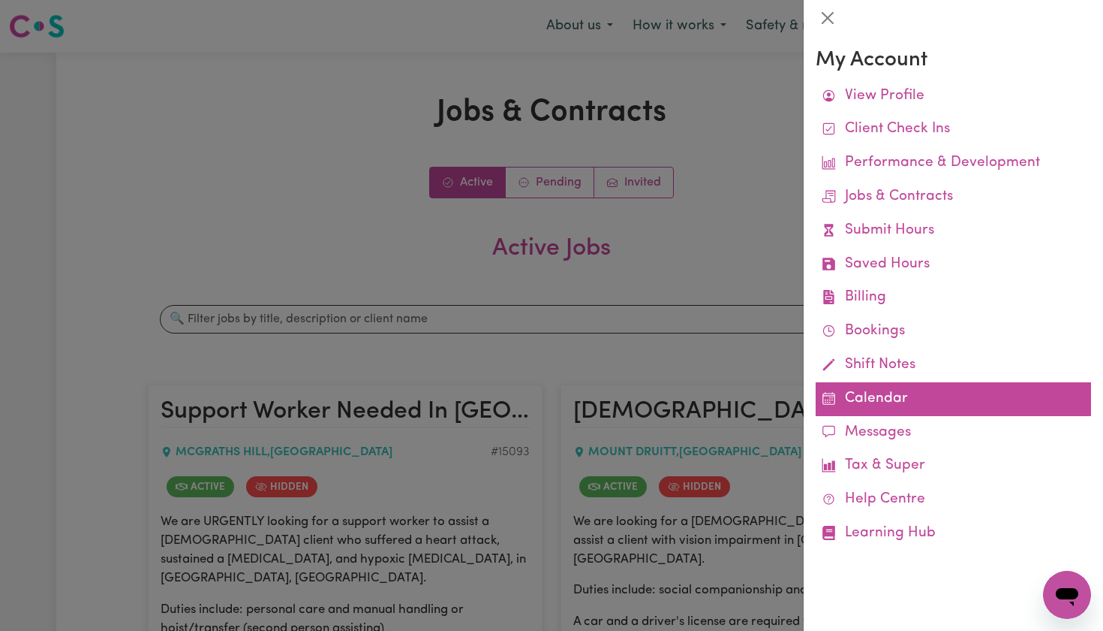
click at [853, 392] on link "Calendar" at bounding box center [953, 399] width 275 height 34
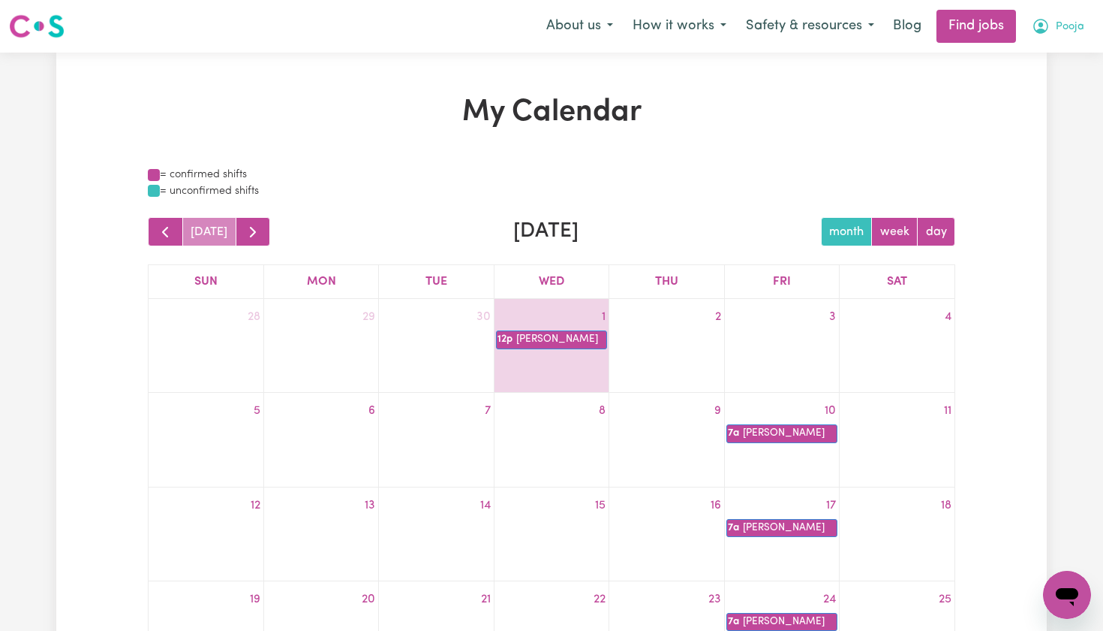
click at [1045, 12] on button "Pooja" at bounding box center [1058, 27] width 72 height 32
click at [1000, 56] on link "My Account" at bounding box center [1034, 58] width 119 height 29
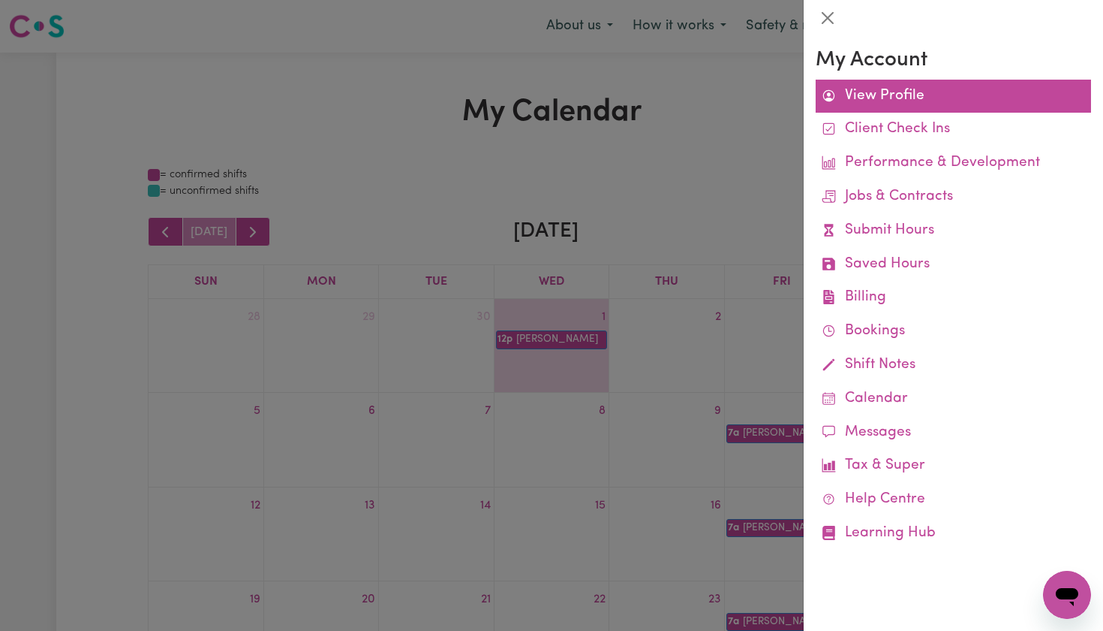
click at [865, 106] on link "View Profile" at bounding box center [953, 97] width 275 height 34
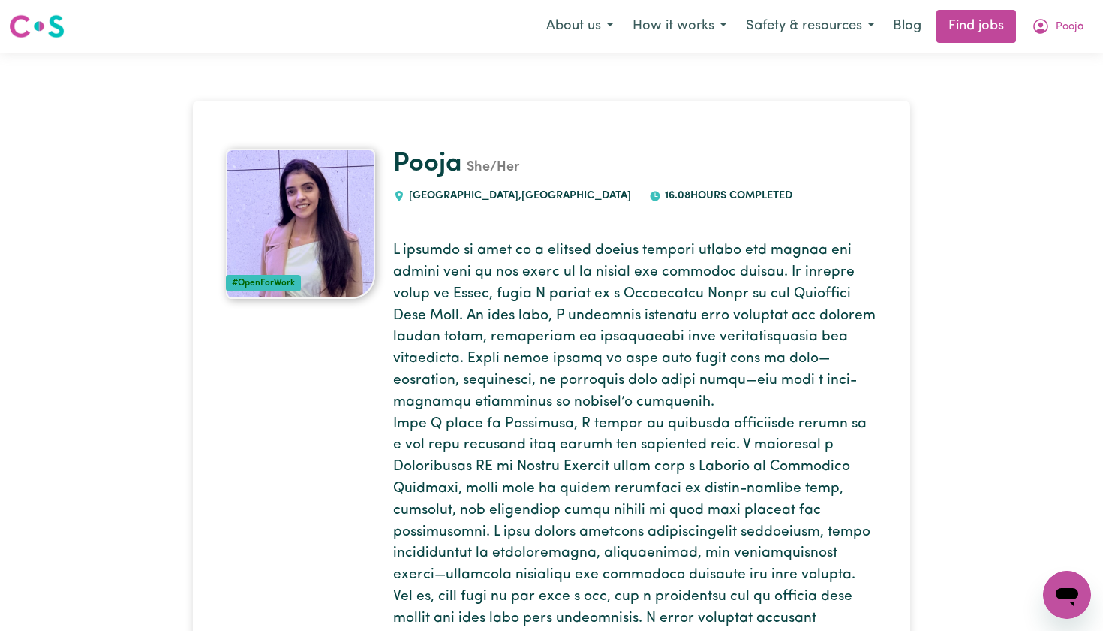
click at [41, 26] on img at bounding box center [37, 26] width 56 height 27
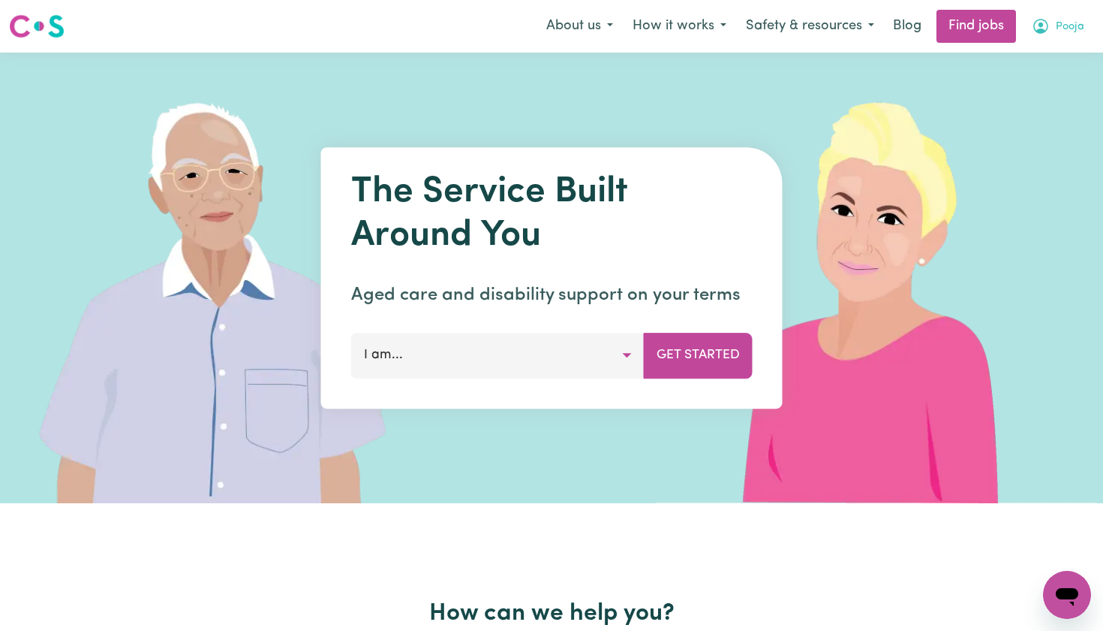
click at [1058, 33] on span "Pooja" at bounding box center [1070, 27] width 29 height 17
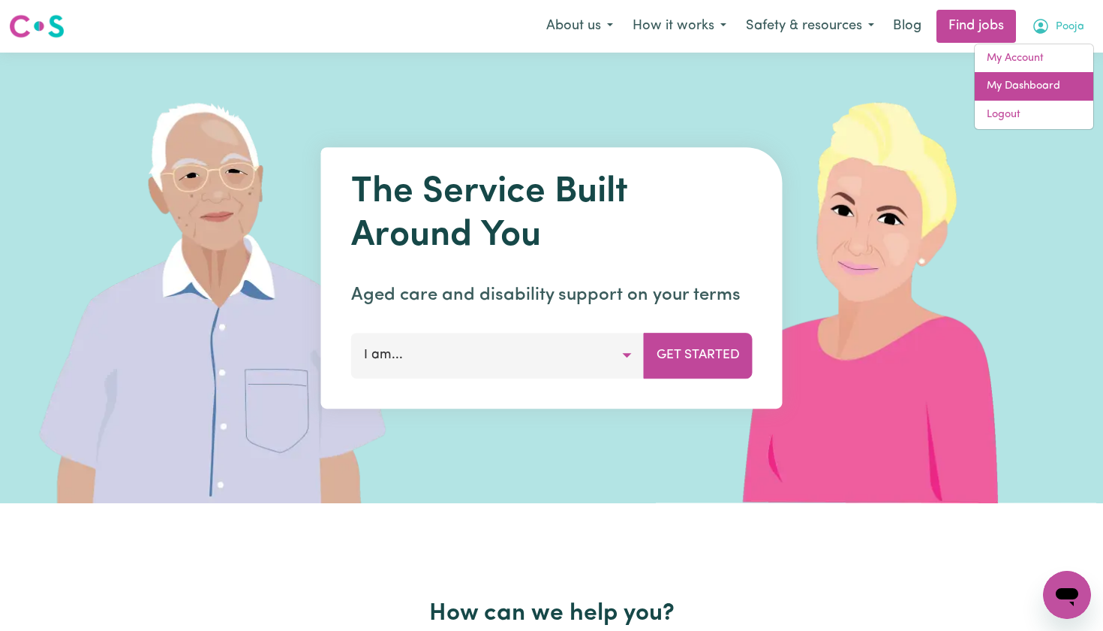
click at [1041, 87] on link "My Dashboard" at bounding box center [1034, 86] width 119 height 29
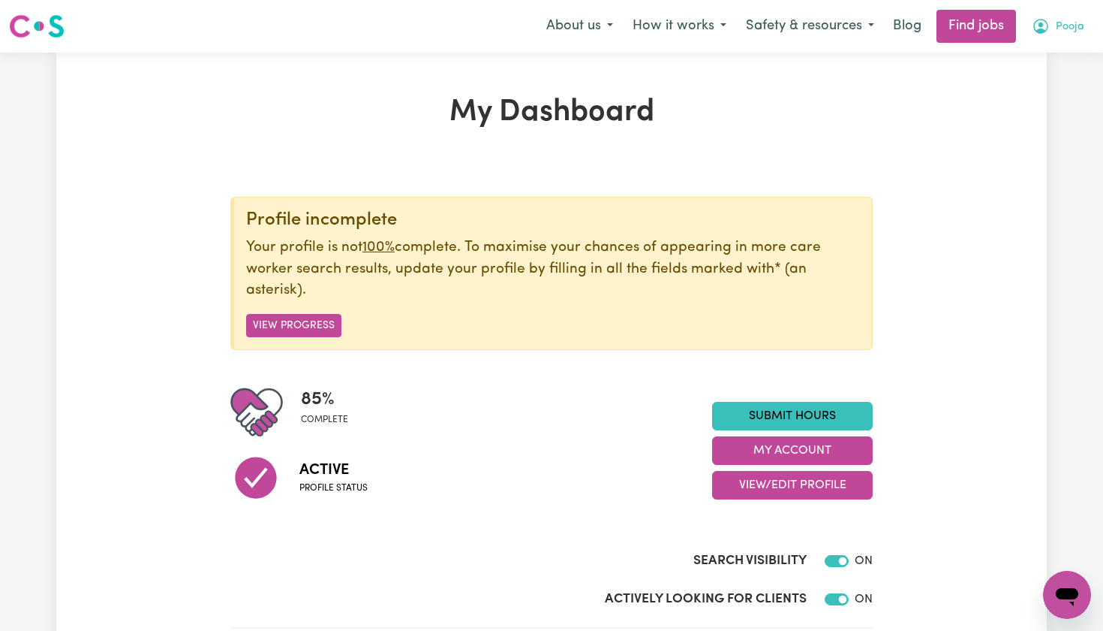
click at [1069, 28] on span "Pooja" at bounding box center [1070, 27] width 29 height 17
click at [1034, 62] on link "My Account" at bounding box center [1034, 58] width 119 height 29
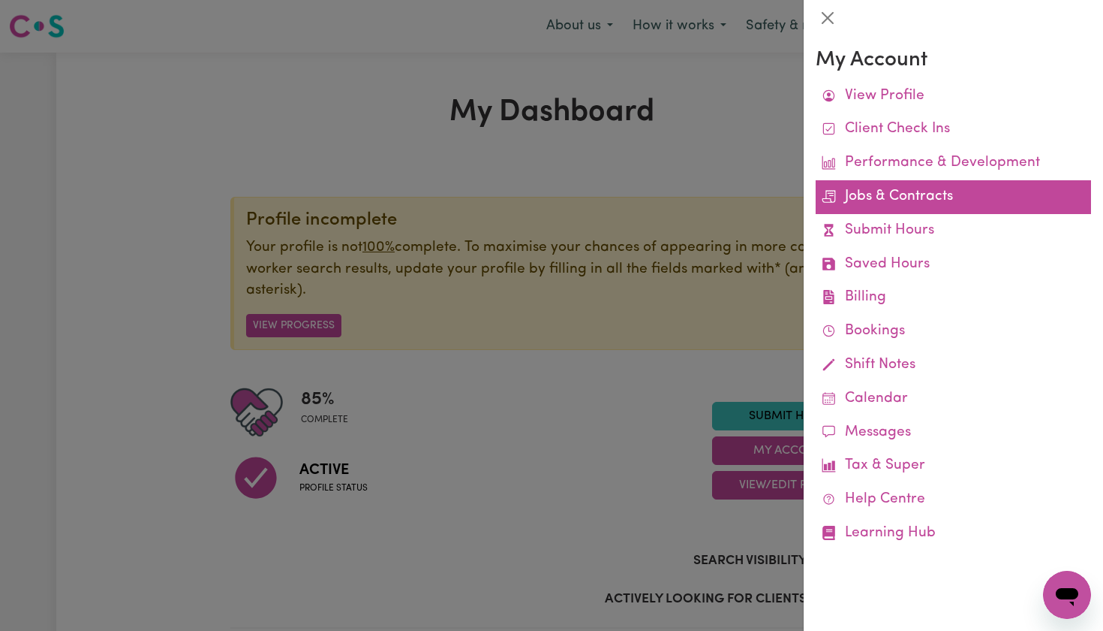
click at [931, 188] on link "Jobs & Contracts" at bounding box center [953, 197] width 275 height 34
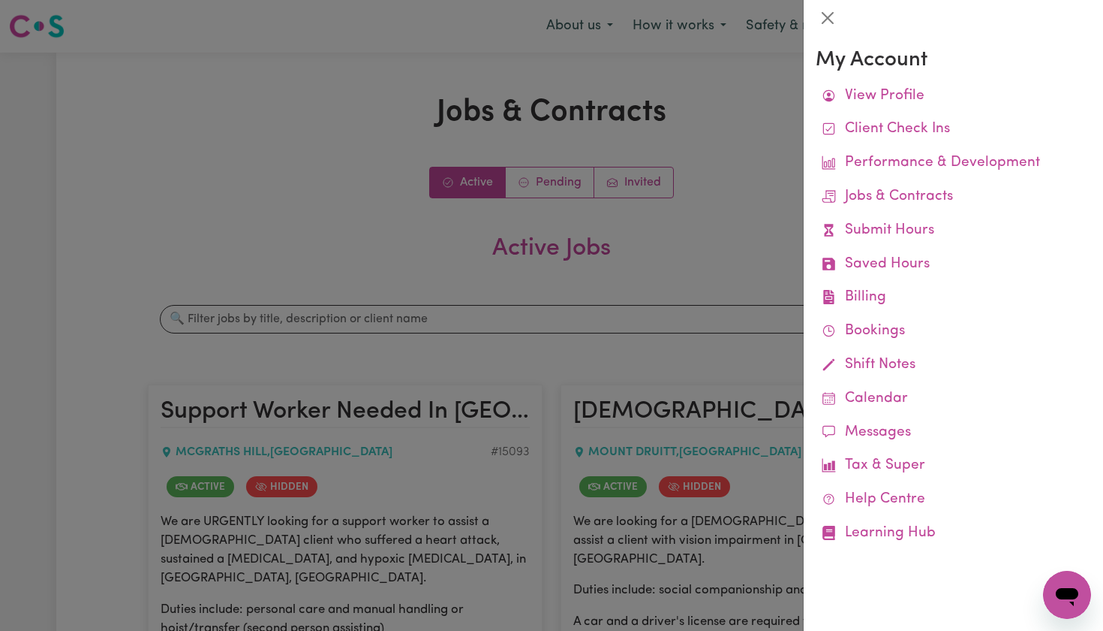
click at [664, 254] on div at bounding box center [551, 315] width 1103 height 631
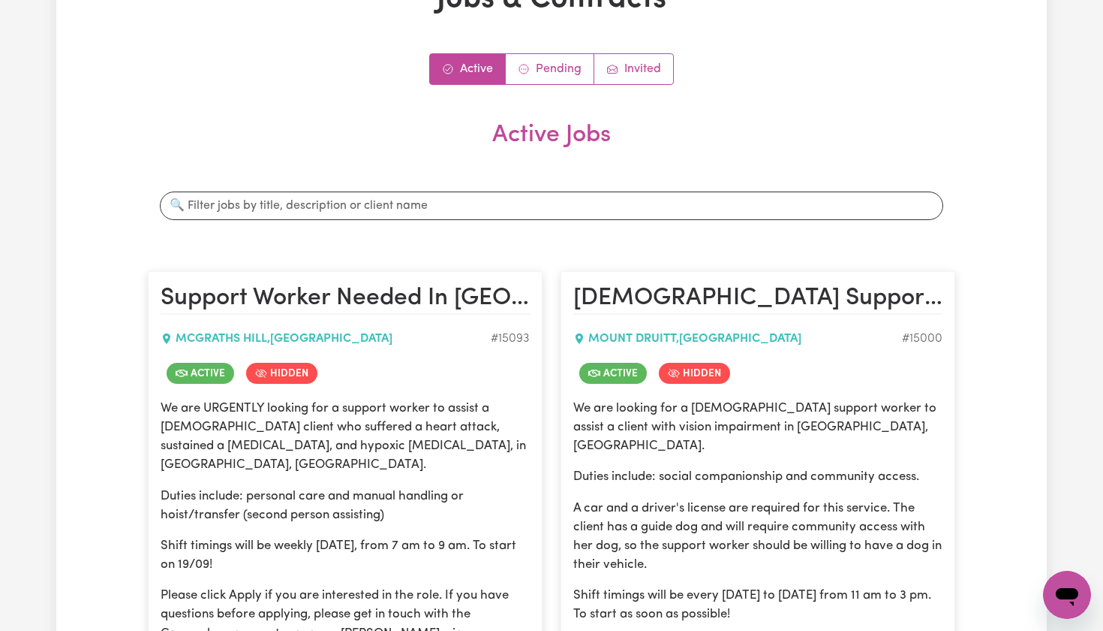
scroll to position [119, 0]
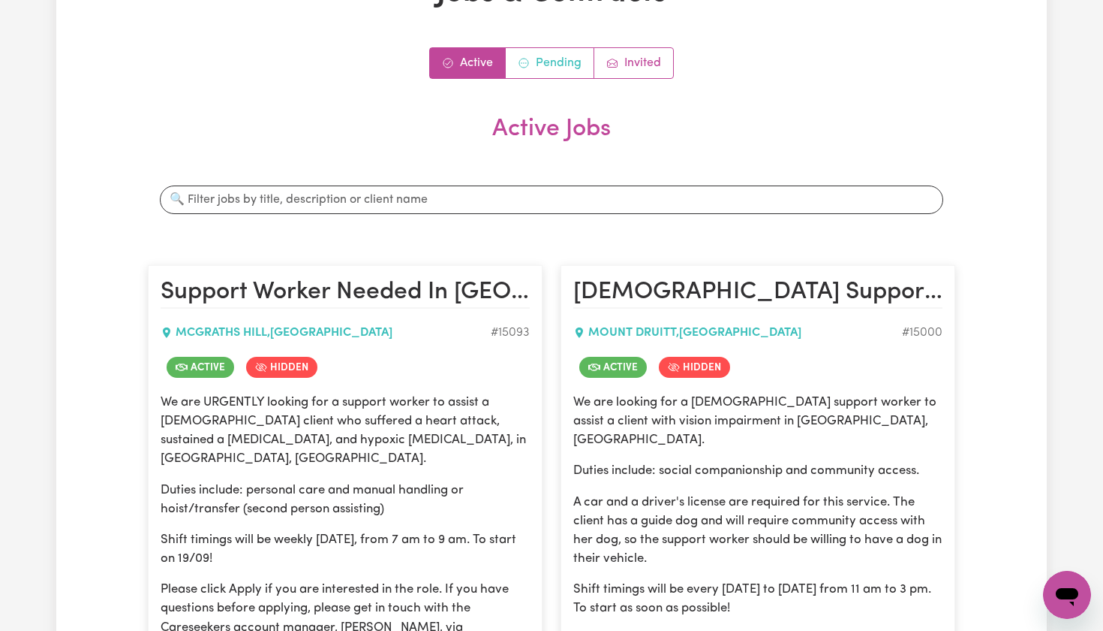
click at [570, 68] on link "Pending" at bounding box center [550, 63] width 89 height 30
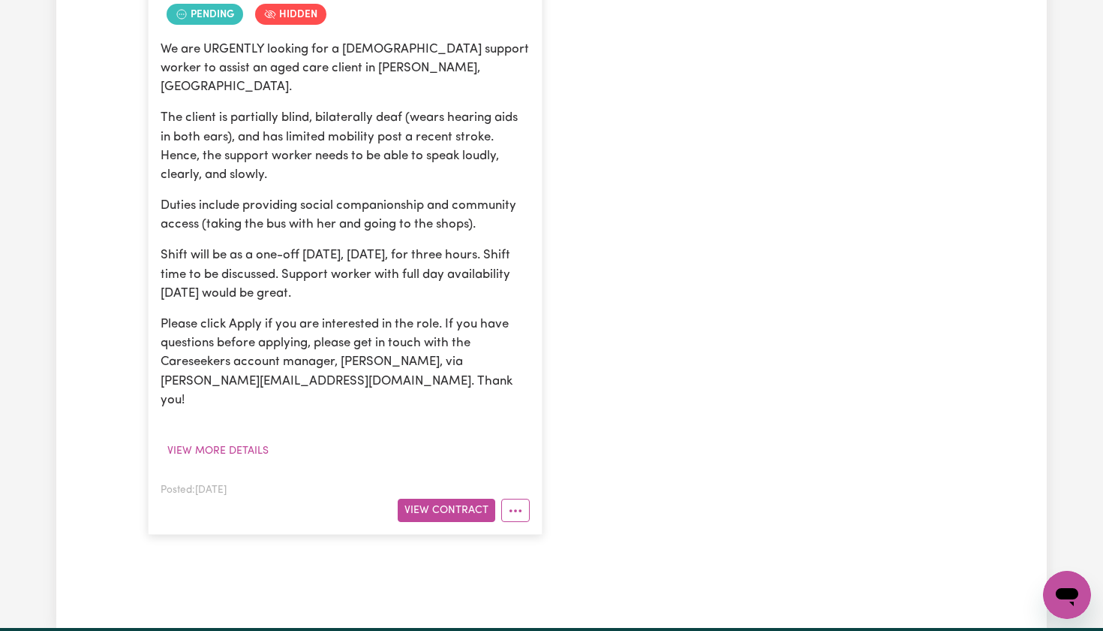
scroll to position [483, 0]
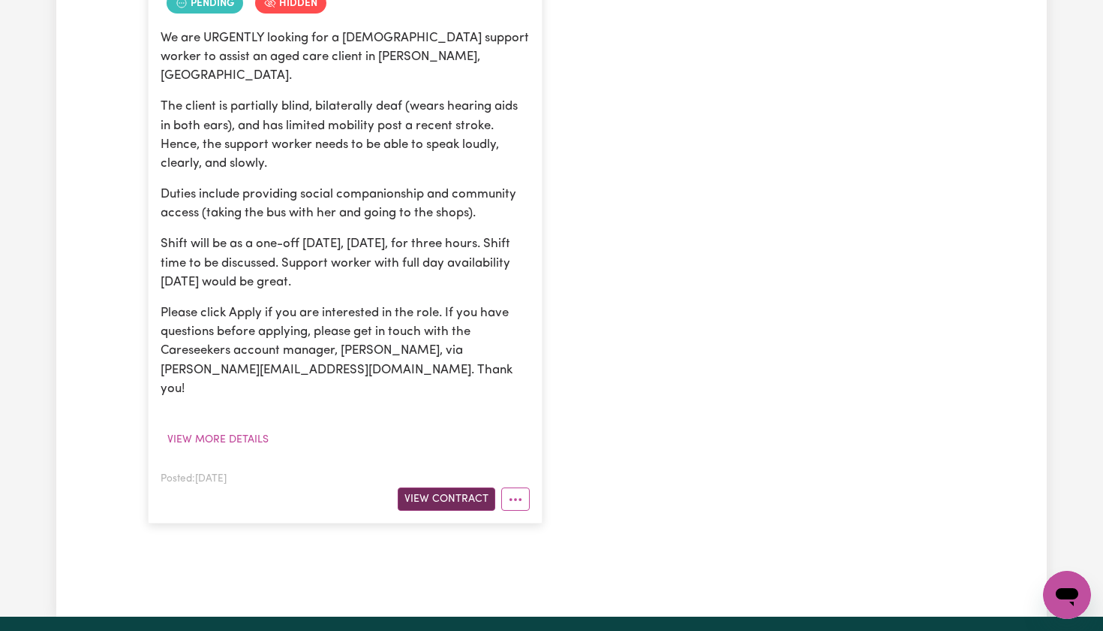
click at [431, 487] on button "View Contract" at bounding box center [447, 498] width 98 height 23
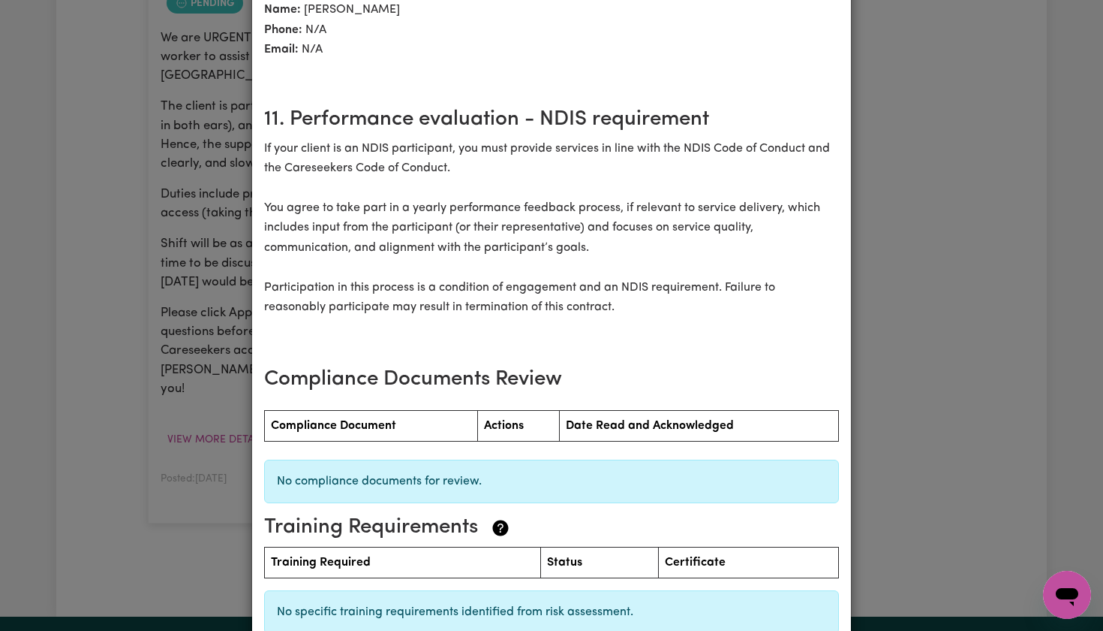
scroll to position [1922, 0]
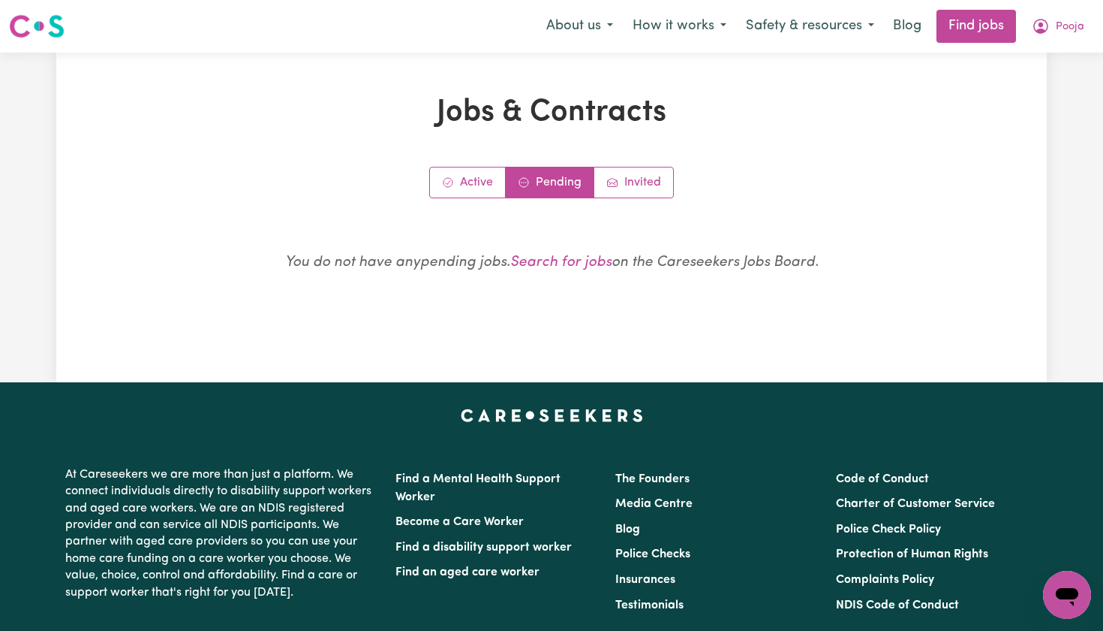
scroll to position [0, 0]
click at [467, 181] on link "Active" at bounding box center [468, 182] width 76 height 30
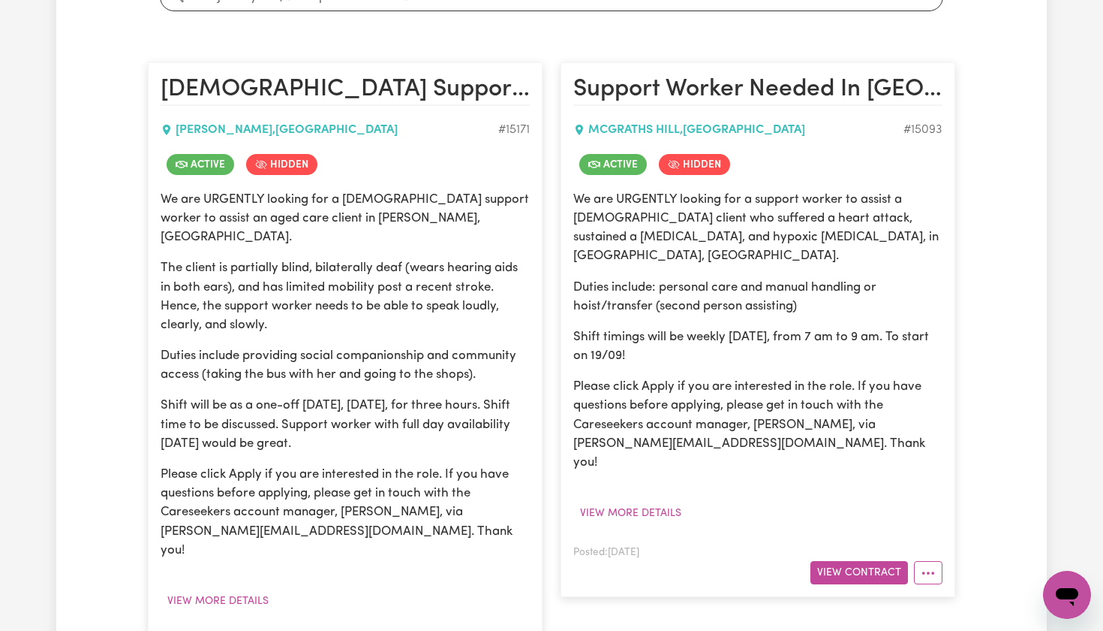
scroll to position [331, 0]
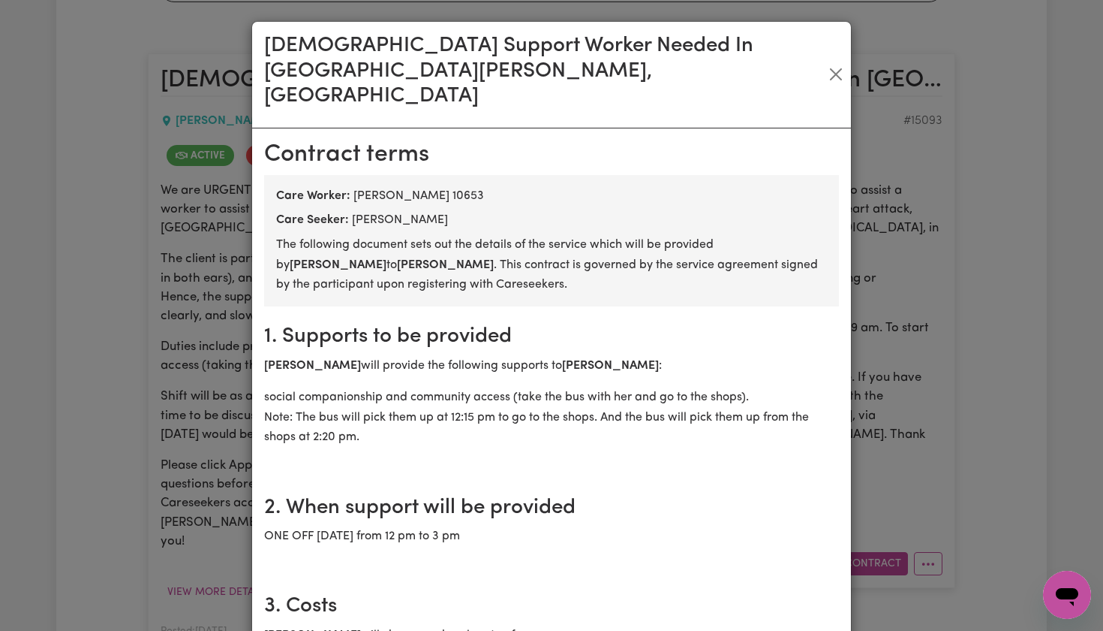
scroll to position [0, 0]
click at [991, 279] on div "Female Support Worker Needed In Russell Lea, NSW Contract terms Care Worker: Po…" at bounding box center [551, 315] width 1103 height 631
click at [831, 62] on button "Close" at bounding box center [836, 74] width 18 height 24
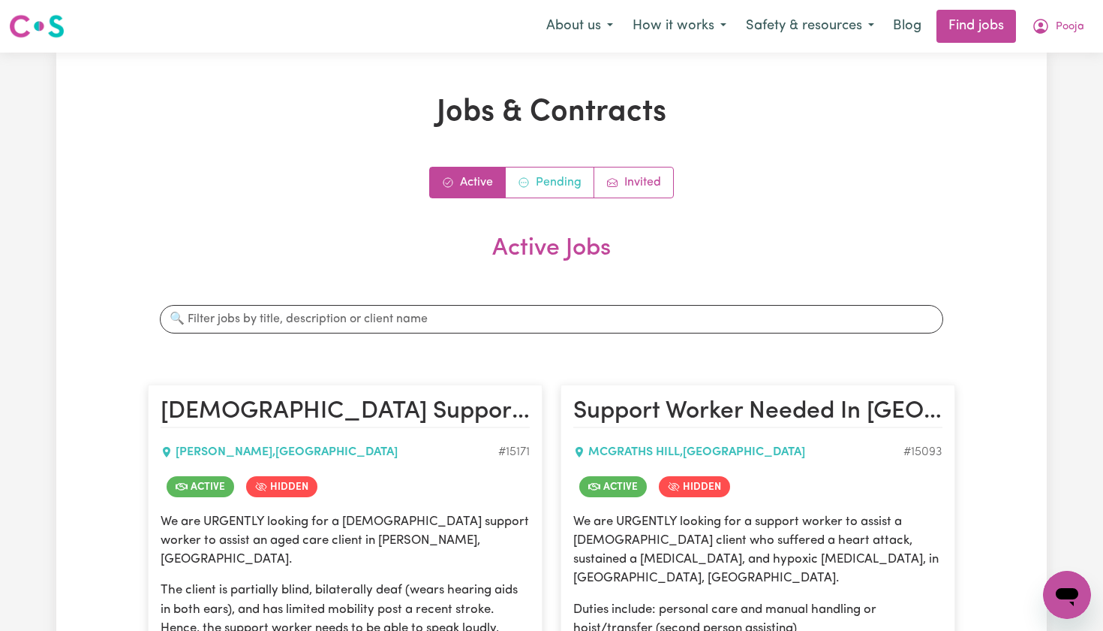
click at [554, 177] on link "Pending" at bounding box center [550, 182] width 89 height 30
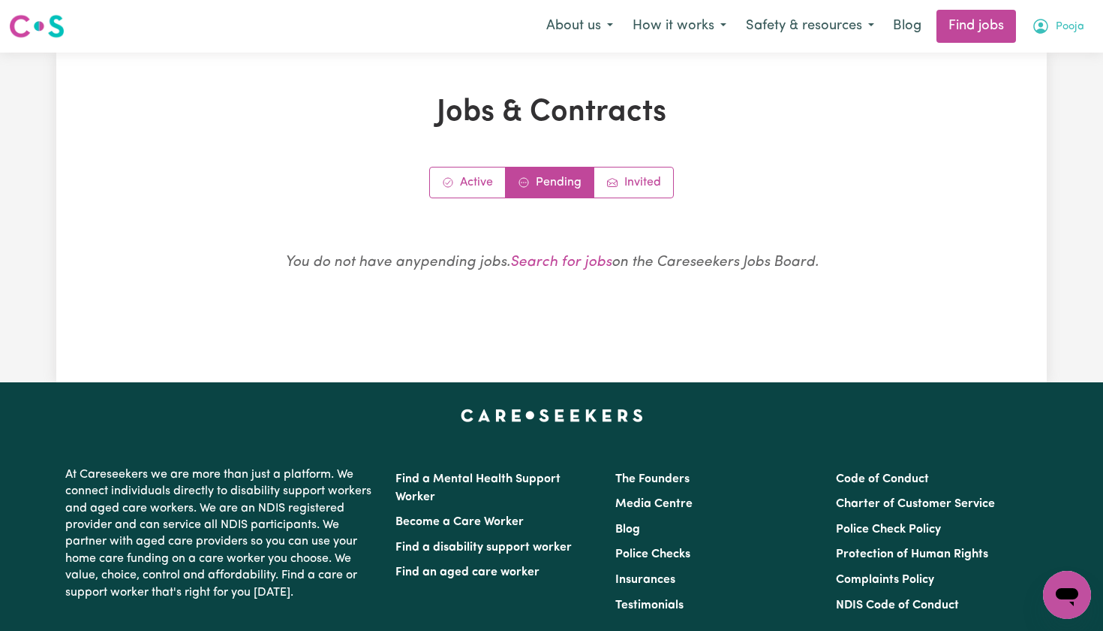
click at [1054, 35] on button "Pooja" at bounding box center [1058, 27] width 72 height 32
click at [1021, 63] on link "My Account" at bounding box center [1034, 58] width 119 height 29
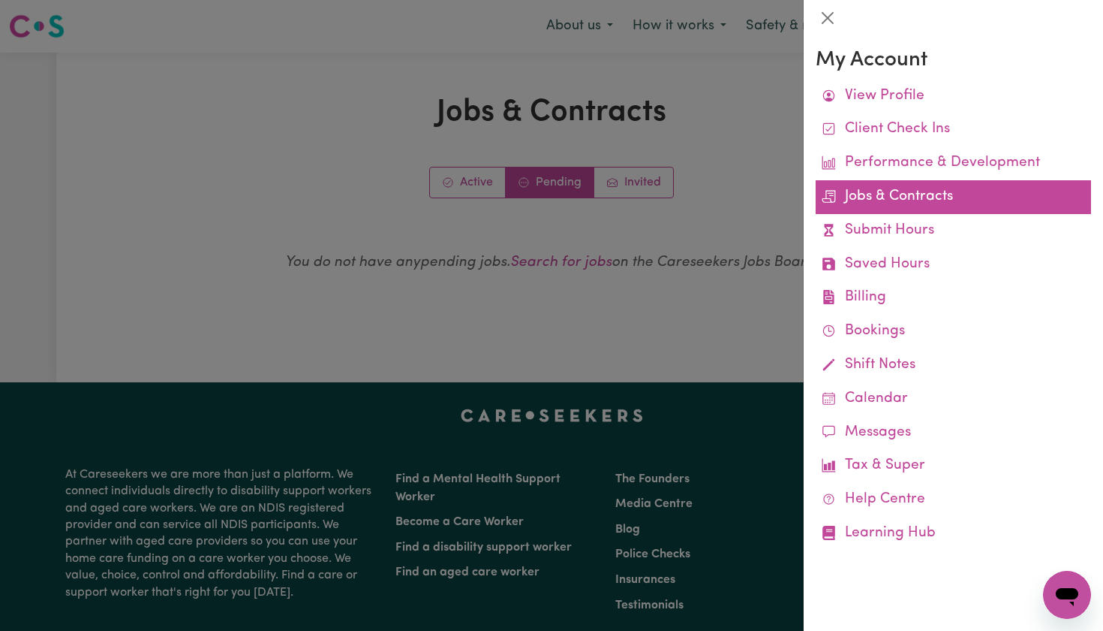
click at [928, 188] on link "Jobs & Contracts" at bounding box center [953, 197] width 275 height 34
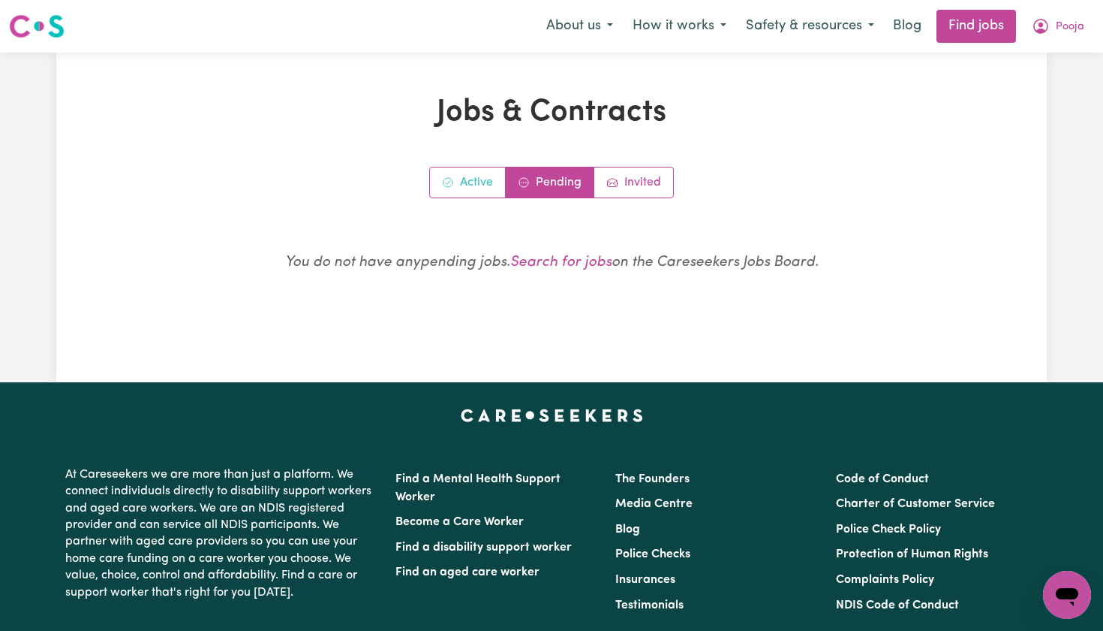
click at [493, 183] on link "Active" at bounding box center [468, 182] width 76 height 30
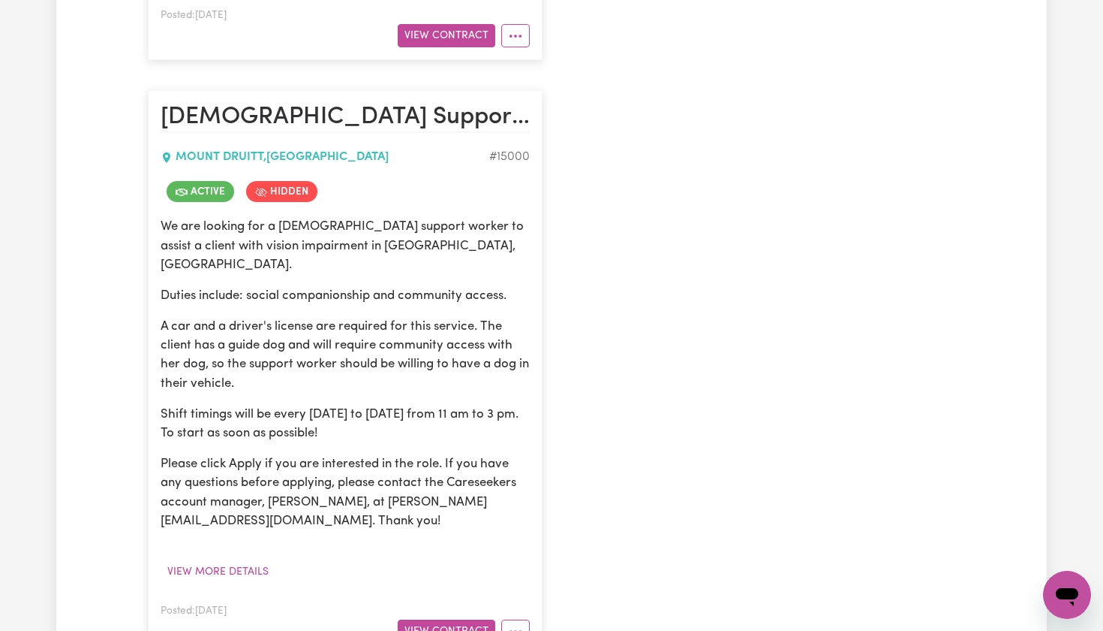
scroll to position [949, 0]
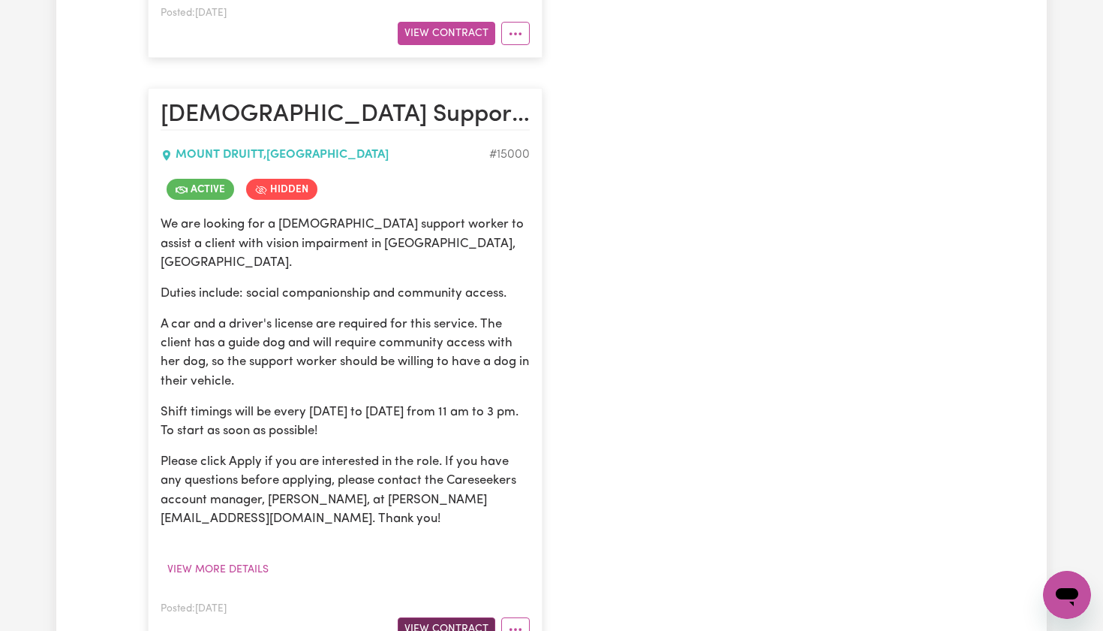
click at [438, 617] on button "View Contract" at bounding box center [447, 628] width 98 height 23
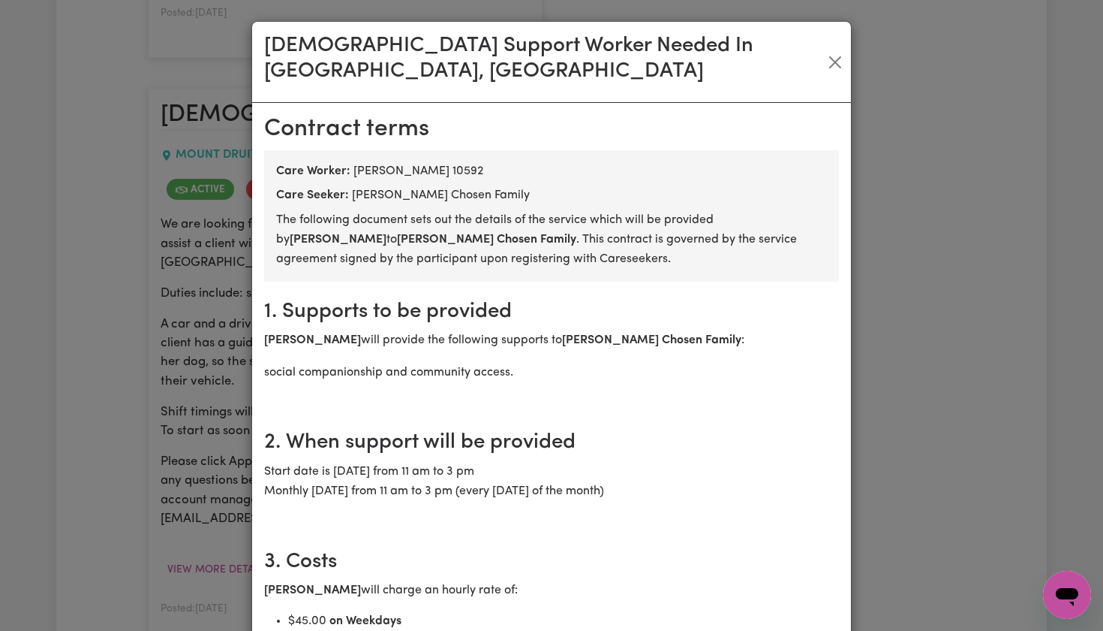
click at [180, 308] on div "Female Support Worker Needed In Mount Druitt, NSW Contract terms Care Worker: P…" at bounding box center [551, 315] width 1103 height 631
click at [839, 52] on button "Close" at bounding box center [836, 62] width 20 height 24
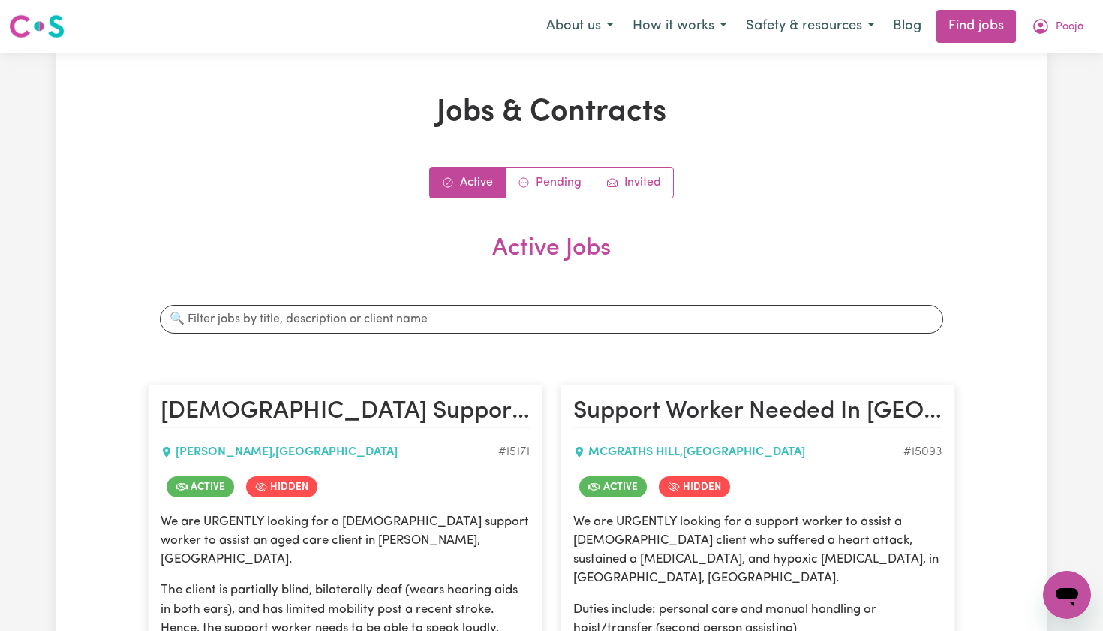
scroll to position [0, 0]
click at [1050, 26] on icon "My Account" at bounding box center [1041, 26] width 18 height 18
click at [1016, 54] on link "My Account" at bounding box center [1034, 58] width 119 height 29
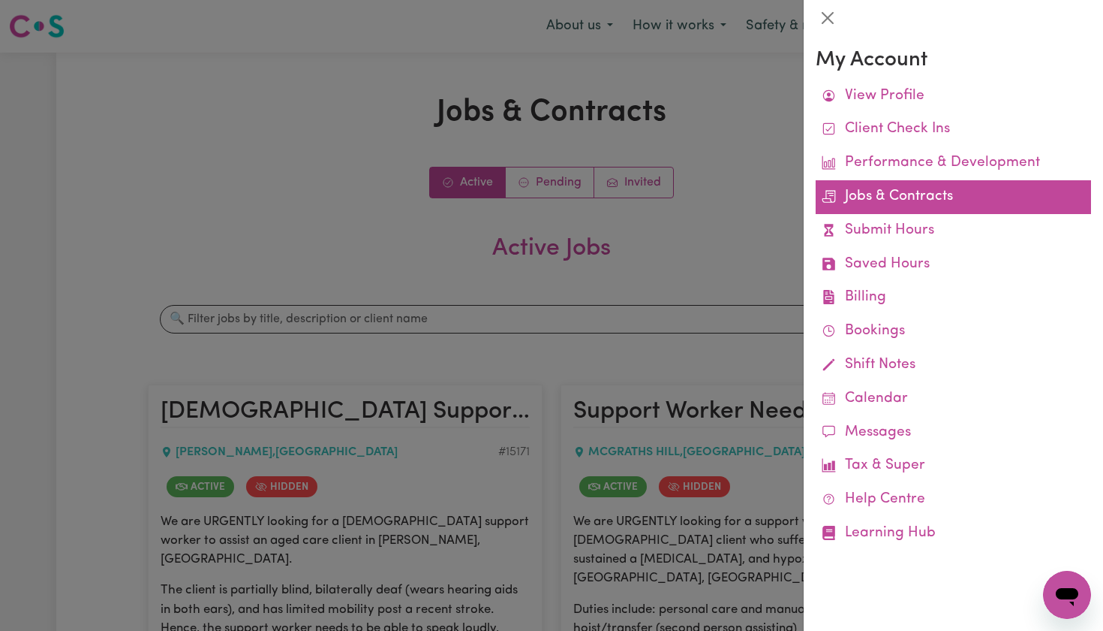
click at [901, 202] on link "Jobs & Contracts" at bounding box center [953, 197] width 275 height 34
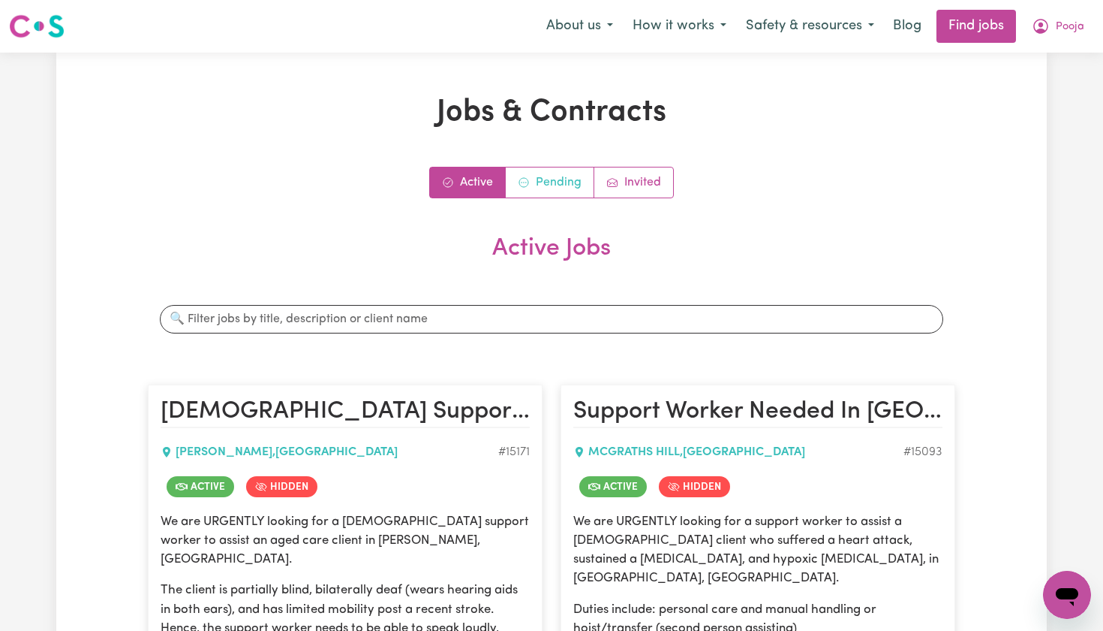
click at [558, 188] on link "Pending" at bounding box center [550, 182] width 89 height 30
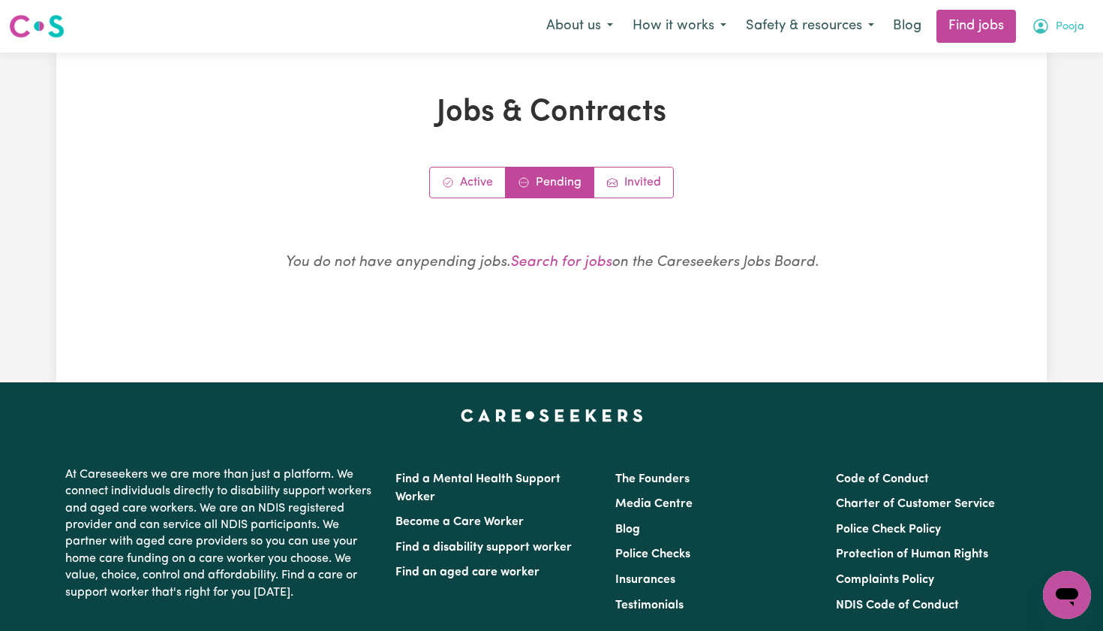
click at [1062, 16] on button "Pooja" at bounding box center [1058, 27] width 72 height 32
click at [1045, 59] on link "My Account" at bounding box center [1034, 58] width 119 height 29
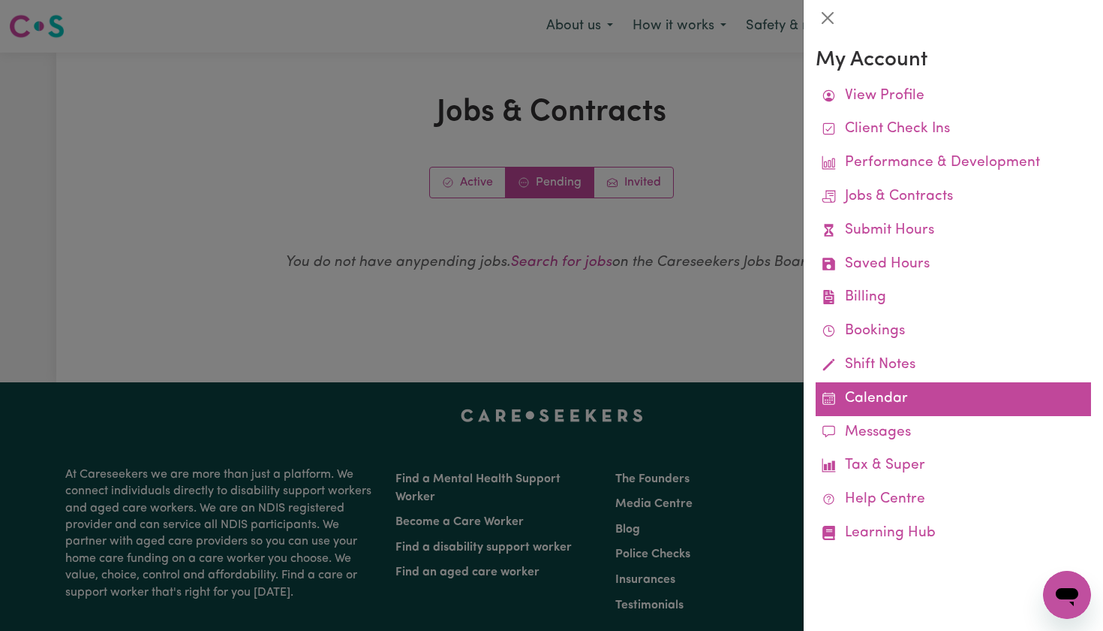
click at [862, 384] on link "Calendar" at bounding box center [953, 399] width 275 height 34
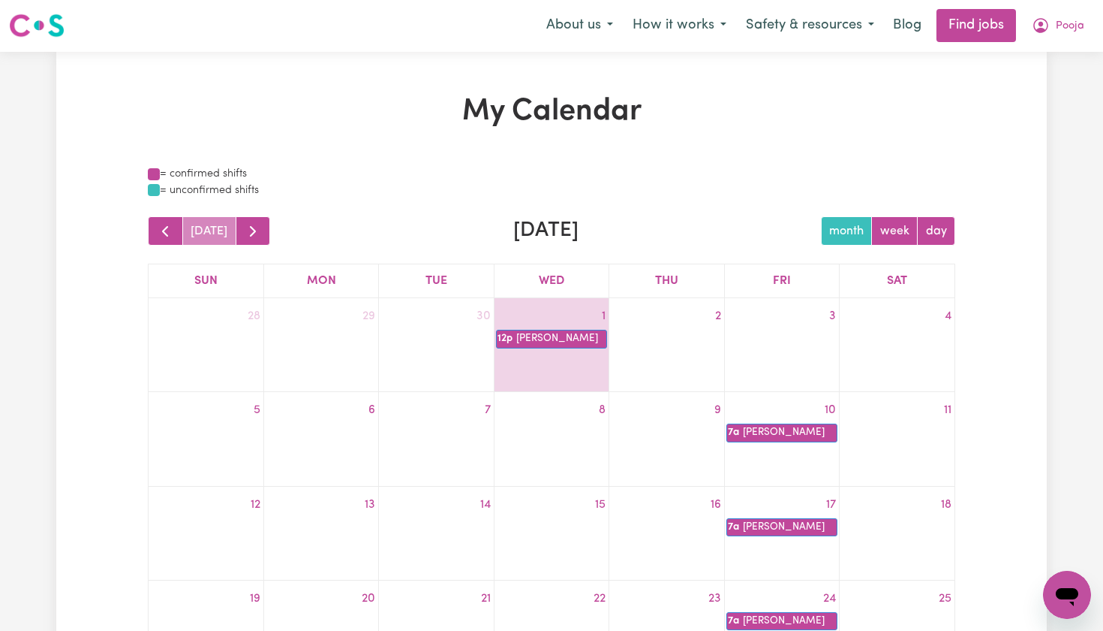
scroll to position [6, 0]
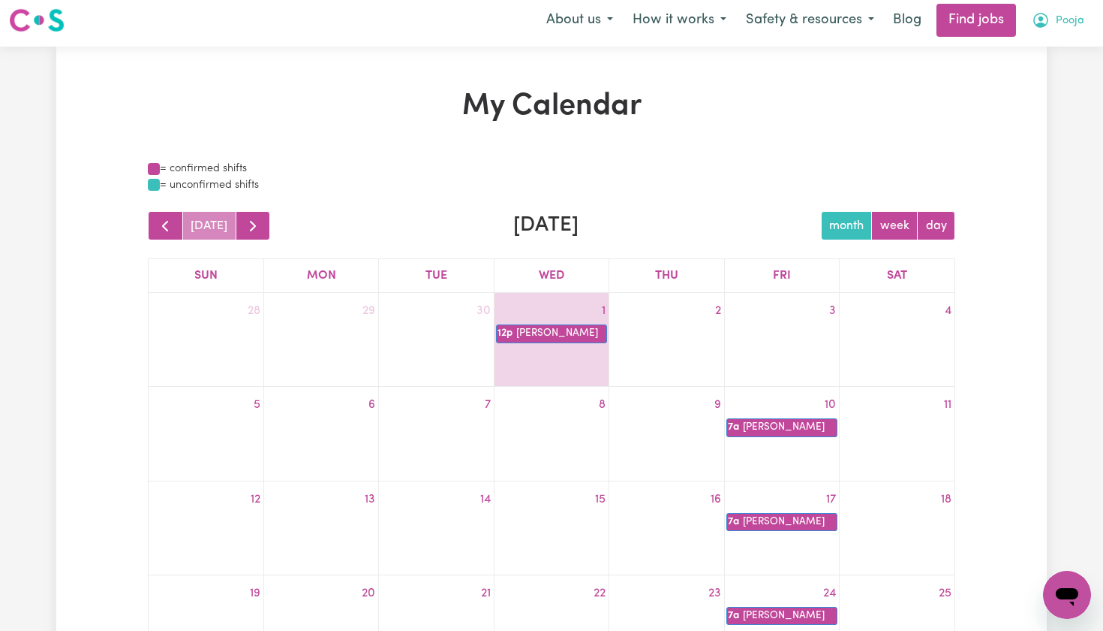
click at [1047, 25] on icon "My Account" at bounding box center [1041, 20] width 15 height 15
click at [1013, 52] on link "My Account" at bounding box center [1034, 52] width 119 height 29
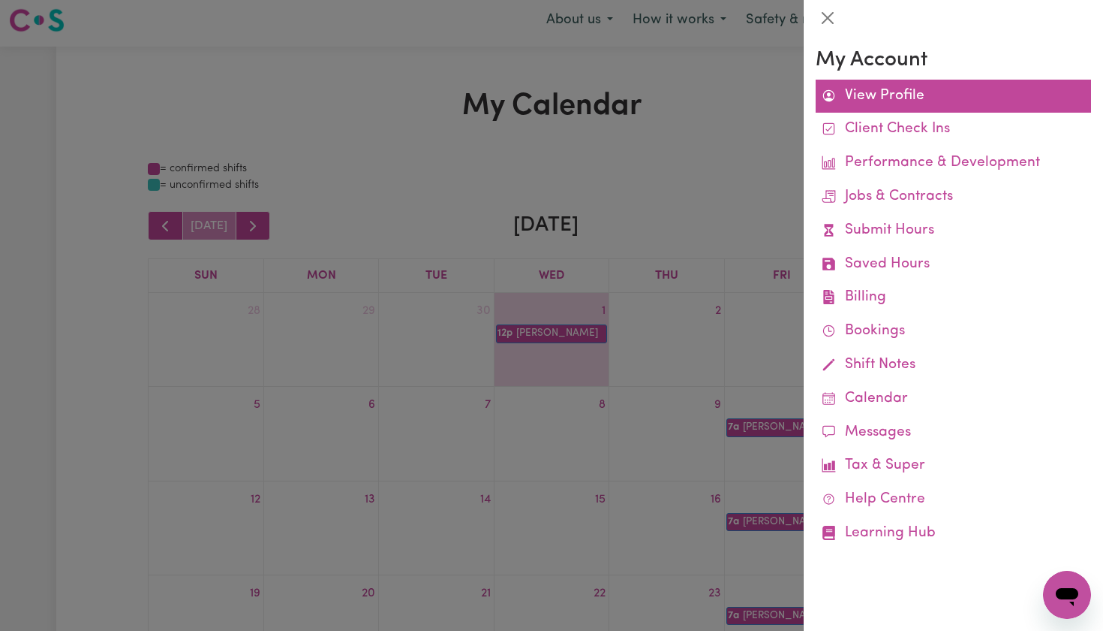
click at [899, 86] on link "View Profile" at bounding box center [953, 97] width 275 height 34
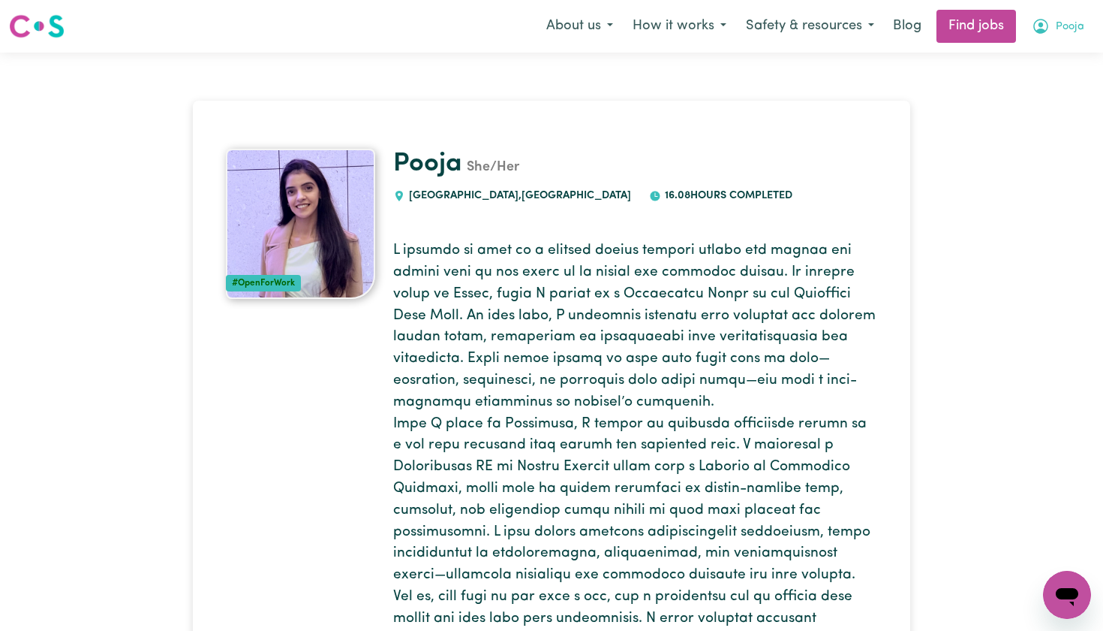
click at [1047, 19] on icon "My Account" at bounding box center [1041, 26] width 18 height 18
click at [998, 80] on link "My Dashboard" at bounding box center [1034, 86] width 119 height 29
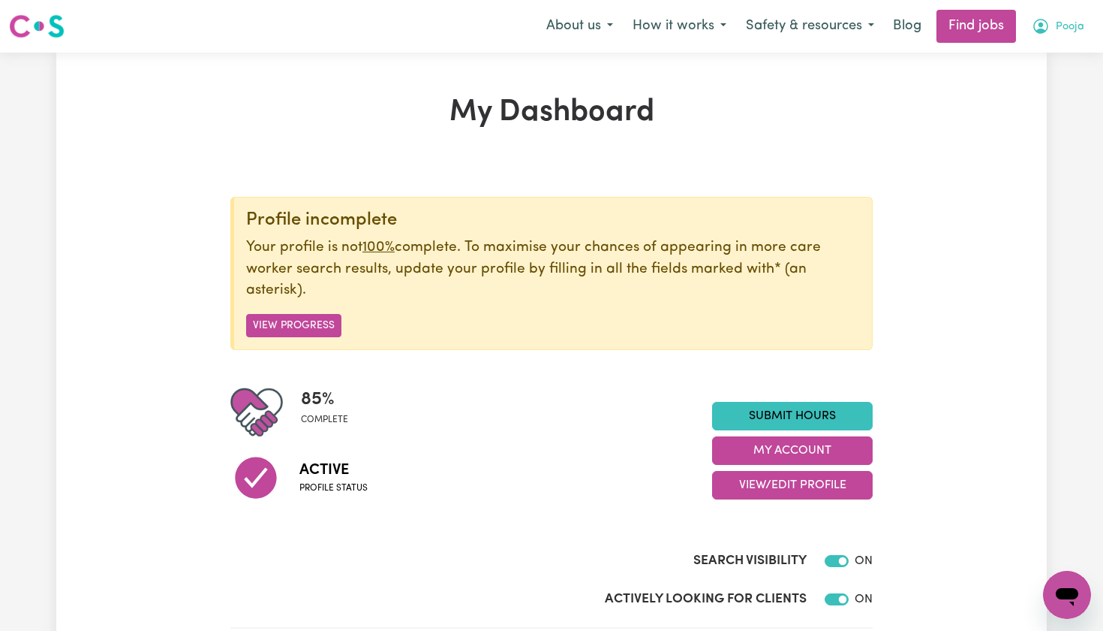
click at [1051, 32] on button "Pooja" at bounding box center [1058, 27] width 72 height 32
click at [1020, 59] on link "My Account" at bounding box center [1034, 58] width 119 height 29
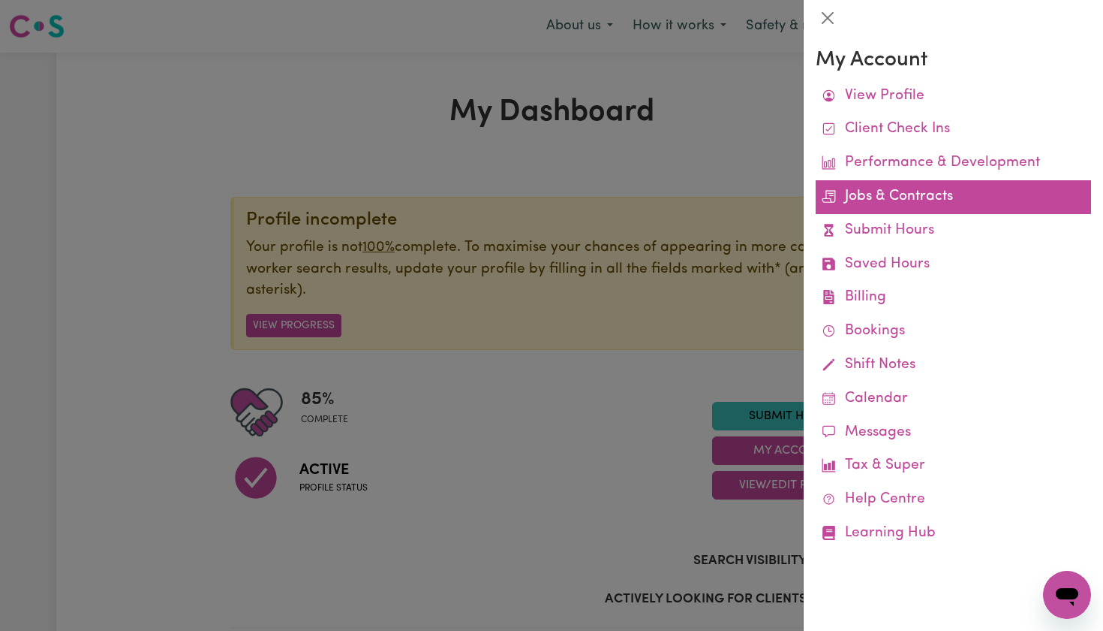
click at [913, 197] on link "Jobs & Contracts" at bounding box center [953, 197] width 275 height 34
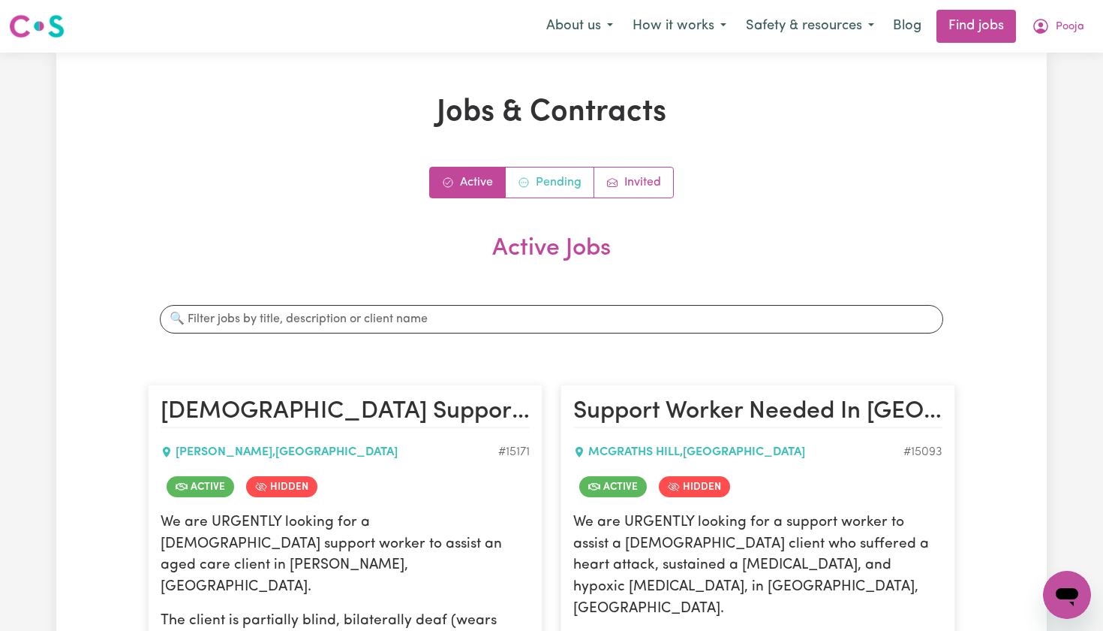
click at [564, 177] on link "Pending" at bounding box center [550, 182] width 89 height 30
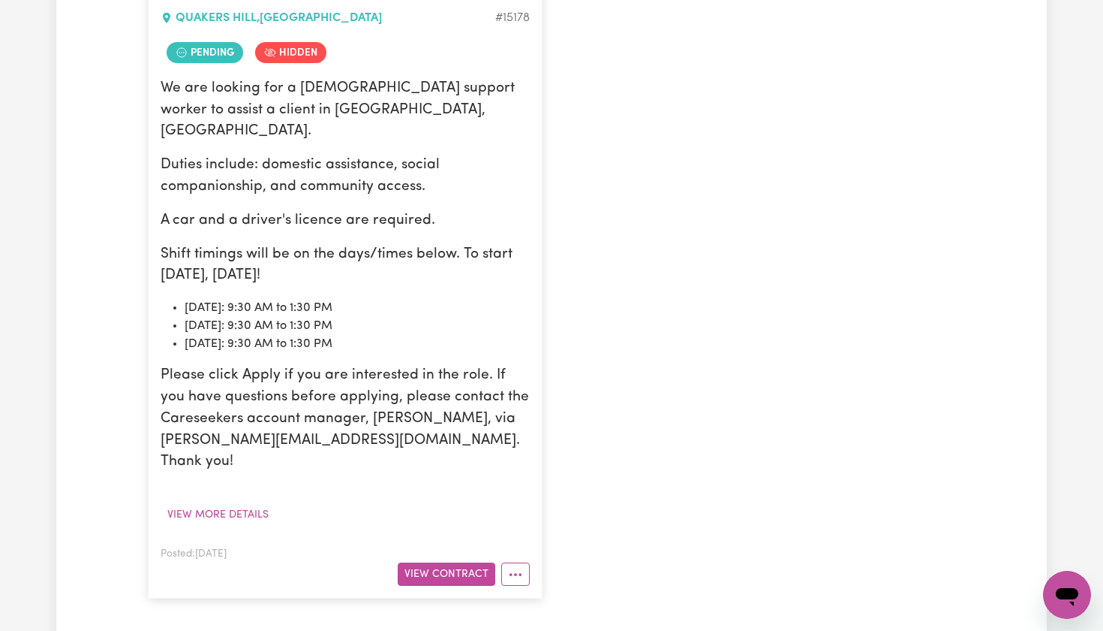
scroll to position [435, 0]
click at [444, 561] on button "View Contract" at bounding box center [447, 572] width 98 height 23
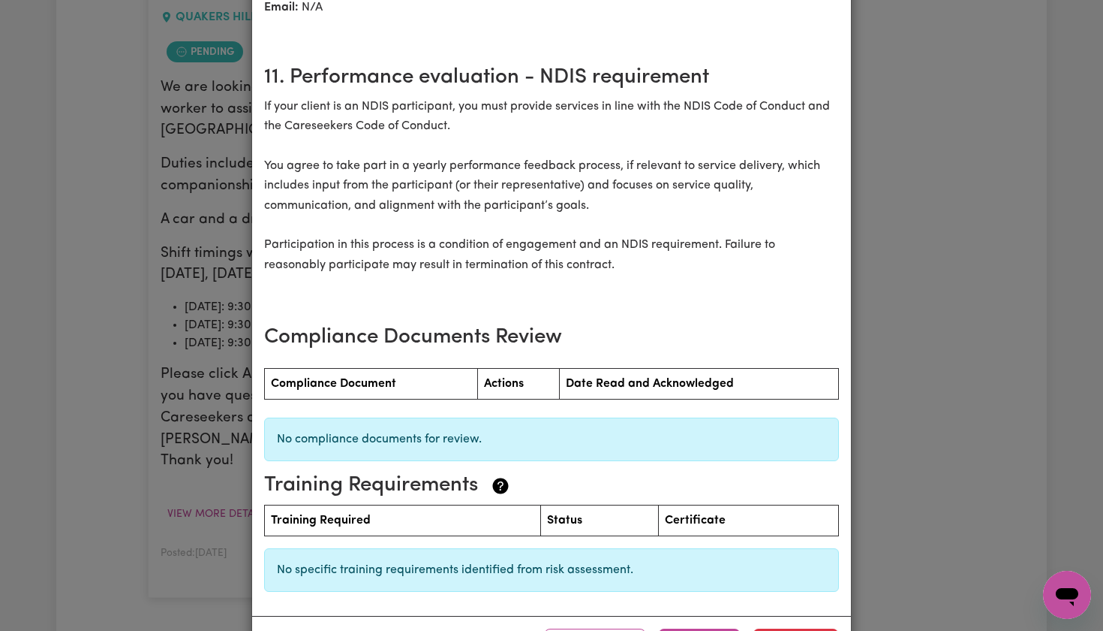
scroll to position [1954, 0]
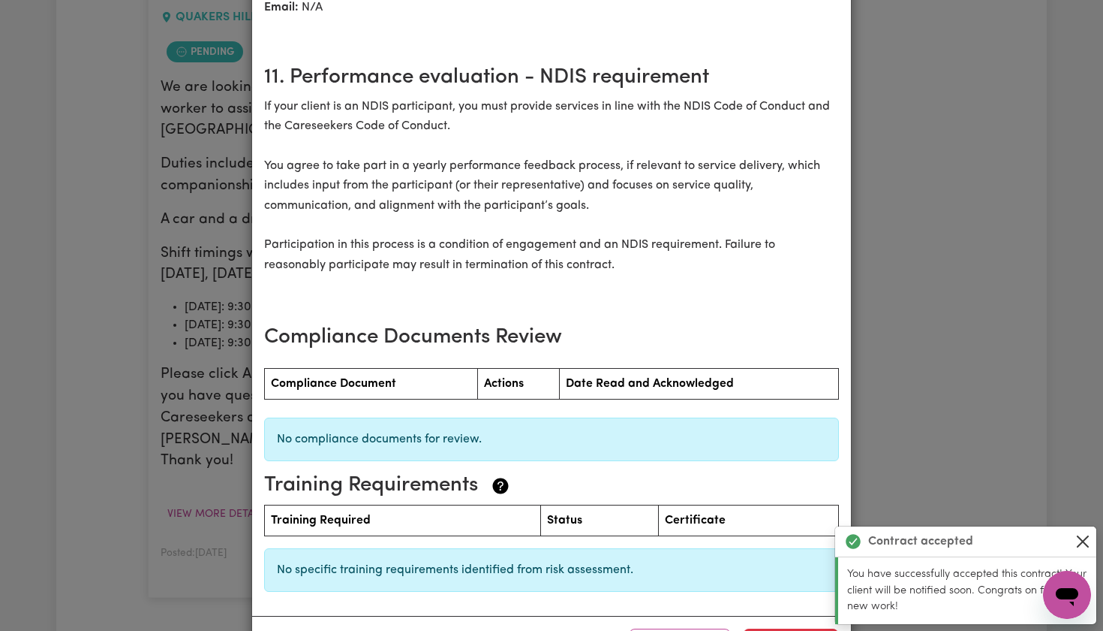
click at [1081, 544] on button "Close" at bounding box center [1083, 541] width 18 height 18
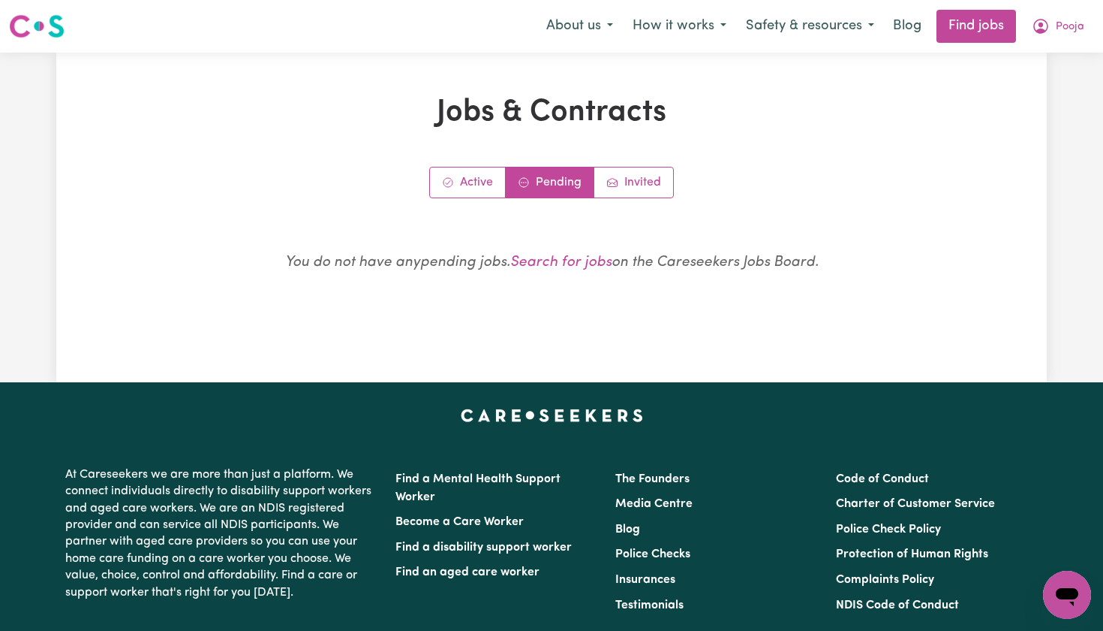
scroll to position [0, 0]
click at [1056, 26] on span "Pooja" at bounding box center [1070, 27] width 29 height 17
click at [1031, 62] on link "My Account" at bounding box center [1034, 58] width 119 height 29
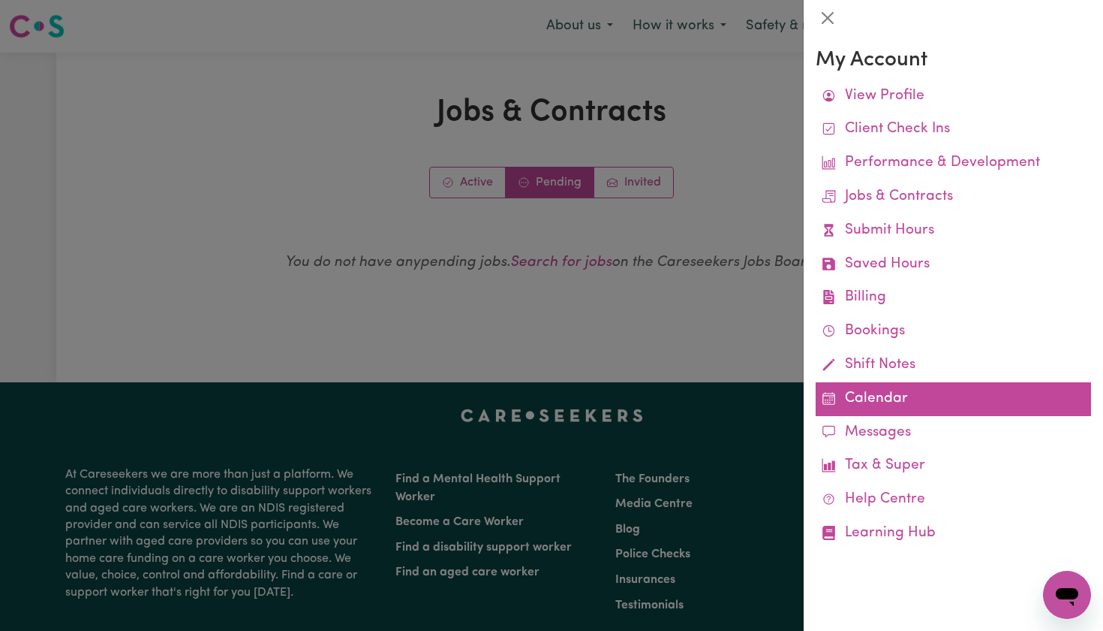
click at [855, 395] on link "Calendar" at bounding box center [953, 399] width 275 height 34
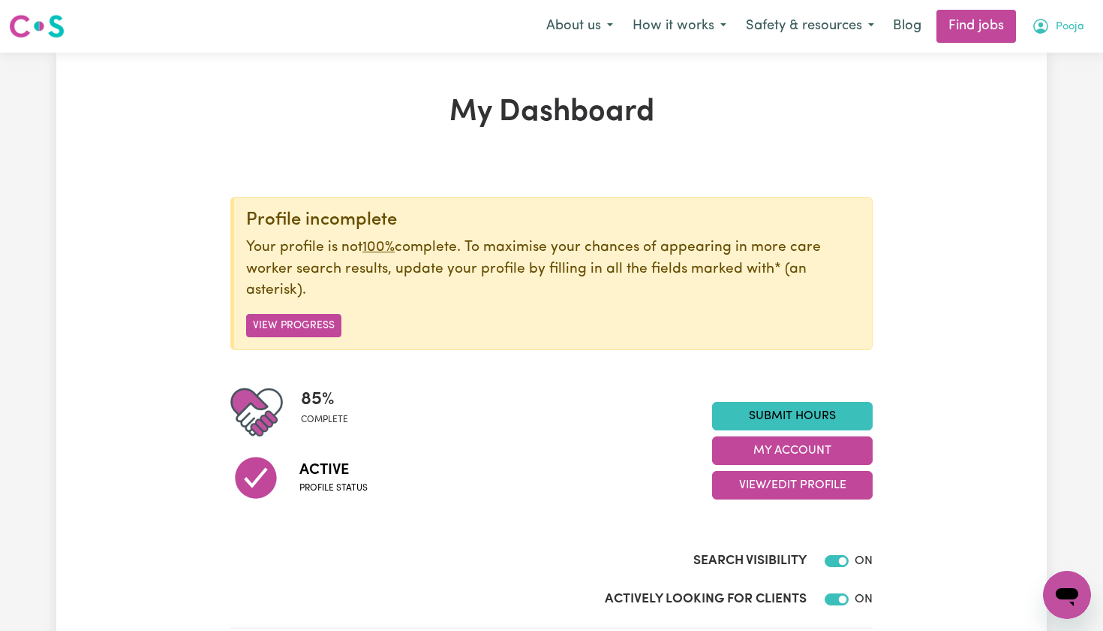
click at [1047, 23] on icon "My Account" at bounding box center [1041, 26] width 15 height 15
click at [1017, 89] on link "My Dashboard" at bounding box center [1034, 86] width 119 height 29
click at [1011, 59] on link "My Account" at bounding box center [1034, 58] width 119 height 29
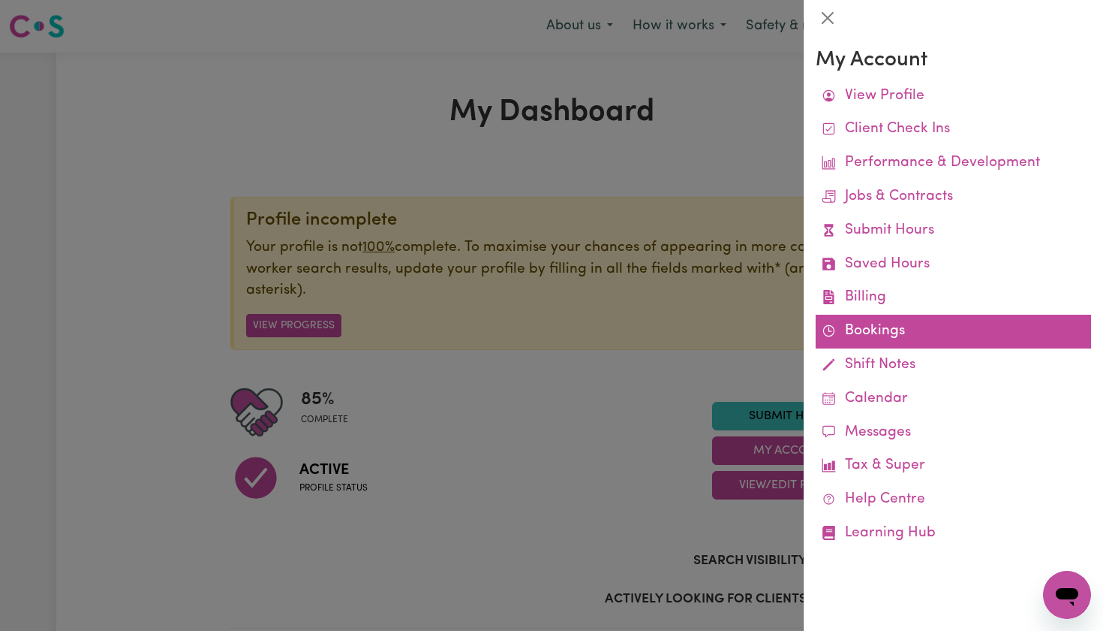
click at [883, 322] on link "Bookings" at bounding box center [953, 332] width 275 height 34
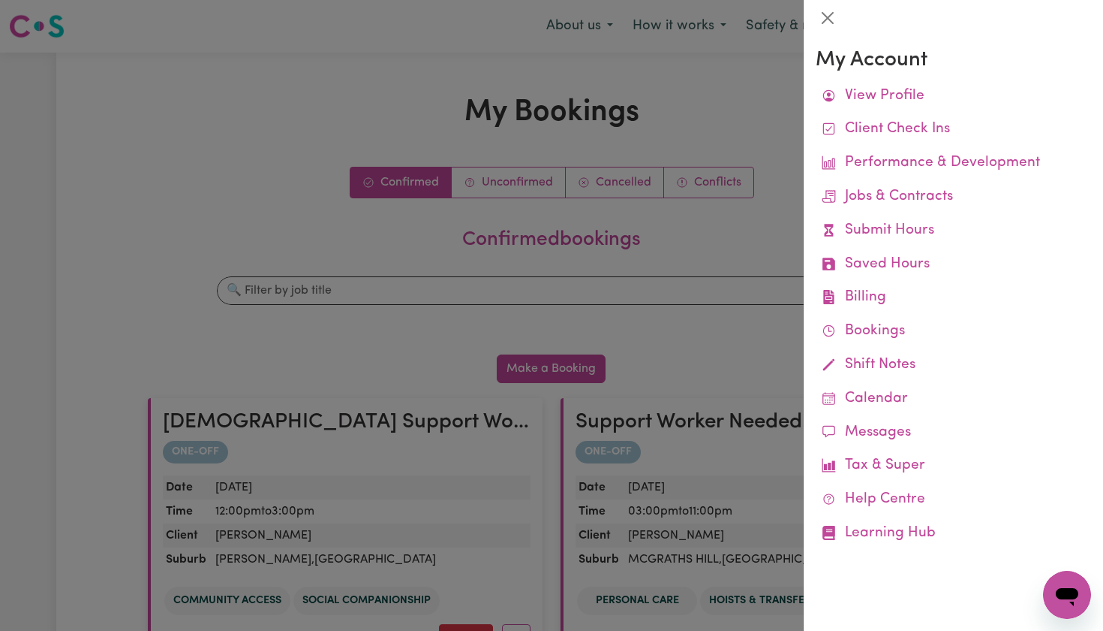
click at [648, 309] on div at bounding box center [551, 315] width 1103 height 631
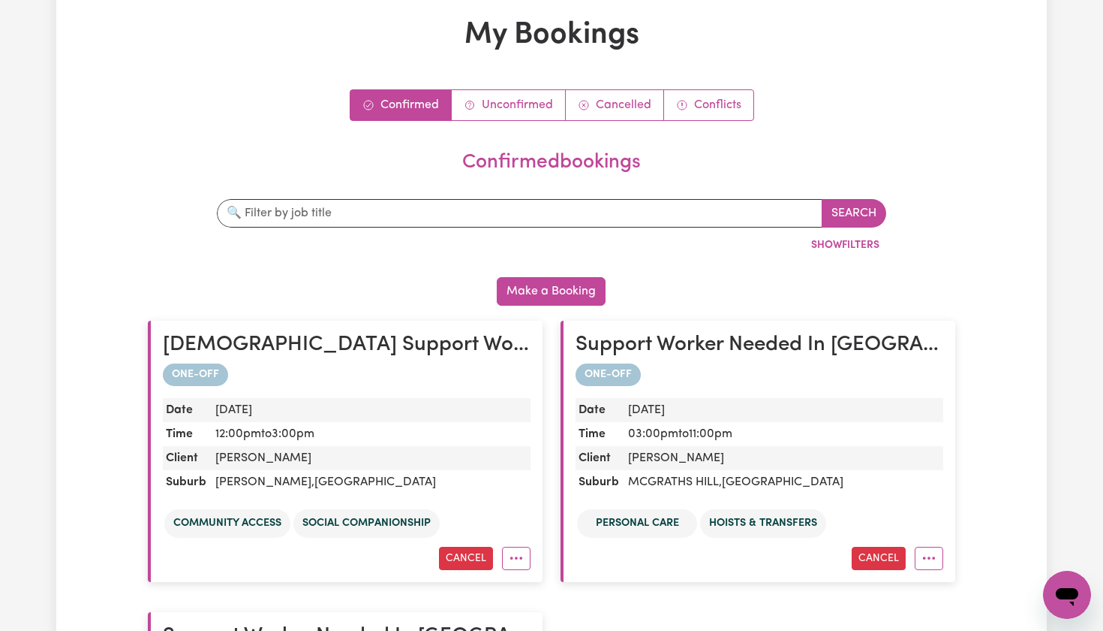
scroll to position [125, 0]
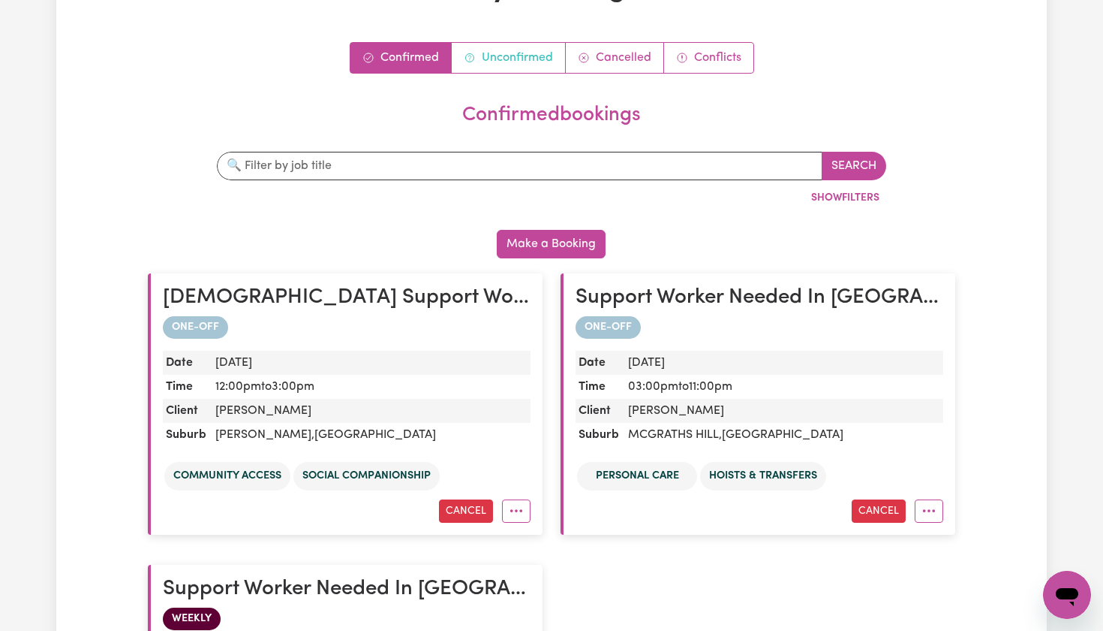
click at [537, 62] on link "Unconfirmed" at bounding box center [509, 58] width 114 height 30
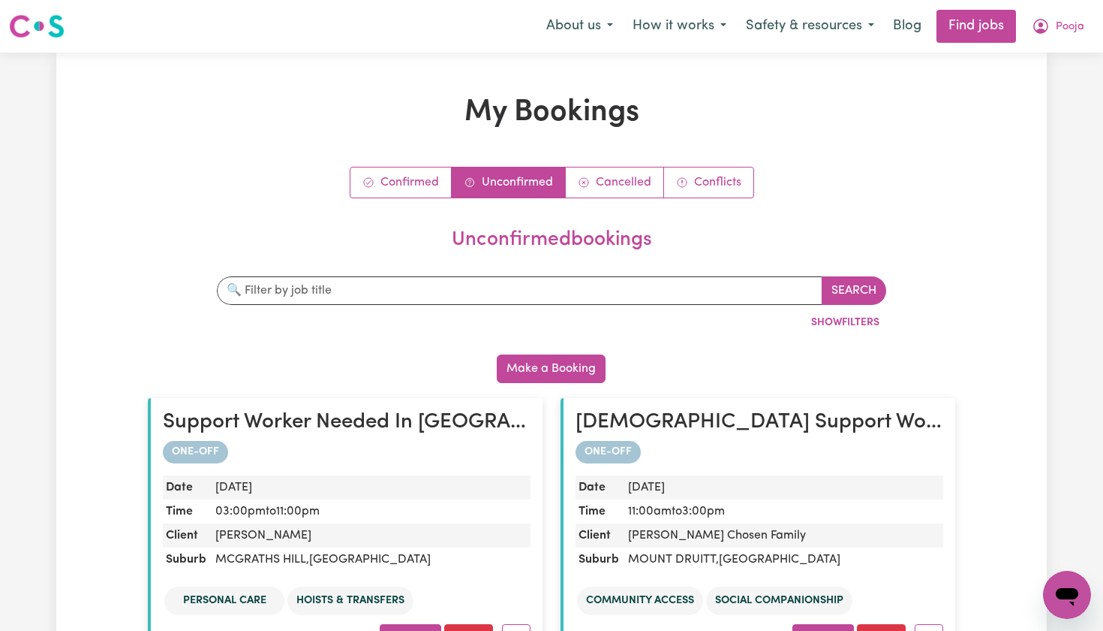
scroll to position [0, 0]
click at [433, 176] on link "Confirmed" at bounding box center [401, 182] width 101 height 30
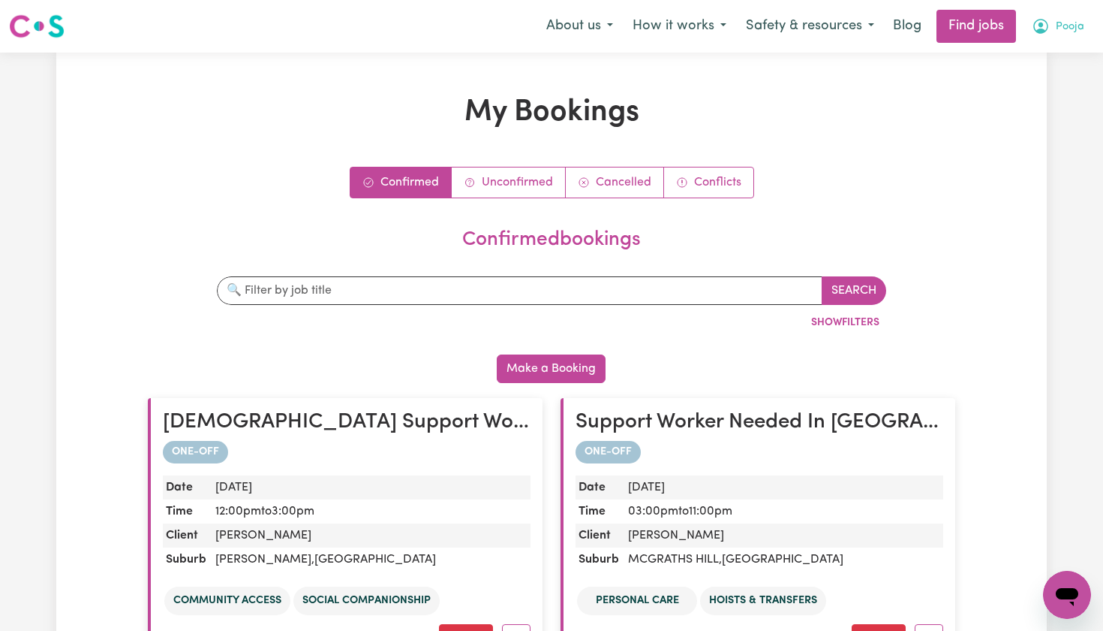
click at [1054, 23] on button "Pooja" at bounding box center [1058, 27] width 72 height 32
click at [988, 62] on link "My Account" at bounding box center [1034, 58] width 119 height 29
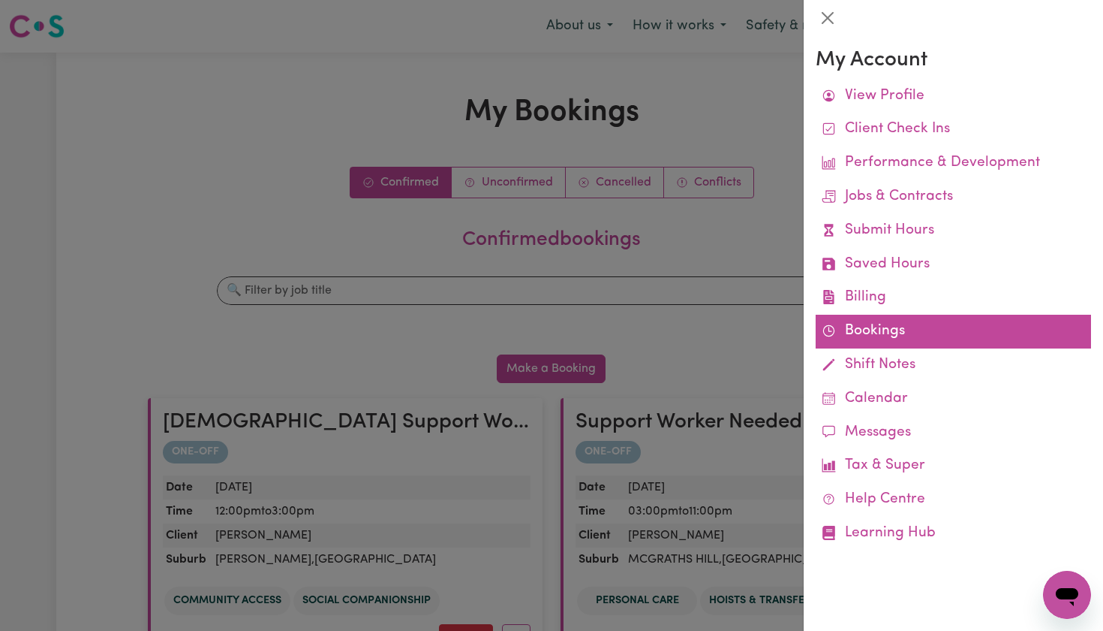
click at [859, 330] on link "Bookings" at bounding box center [953, 332] width 275 height 34
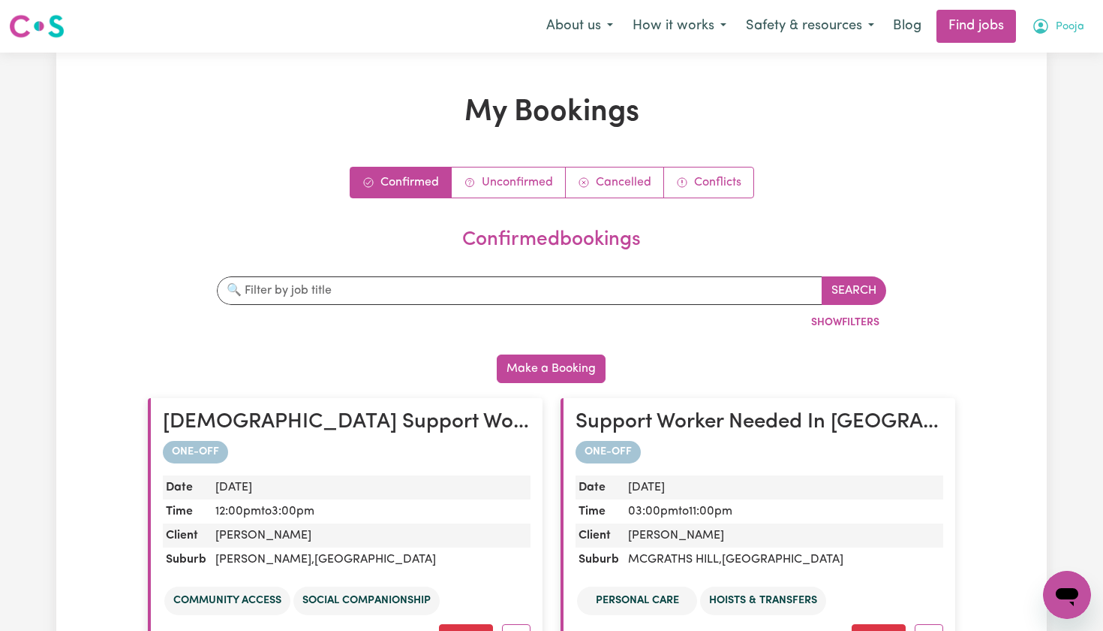
click at [1037, 29] on icon "My Account" at bounding box center [1041, 26] width 18 height 18
click at [1017, 56] on link "My Account" at bounding box center [1034, 58] width 119 height 29
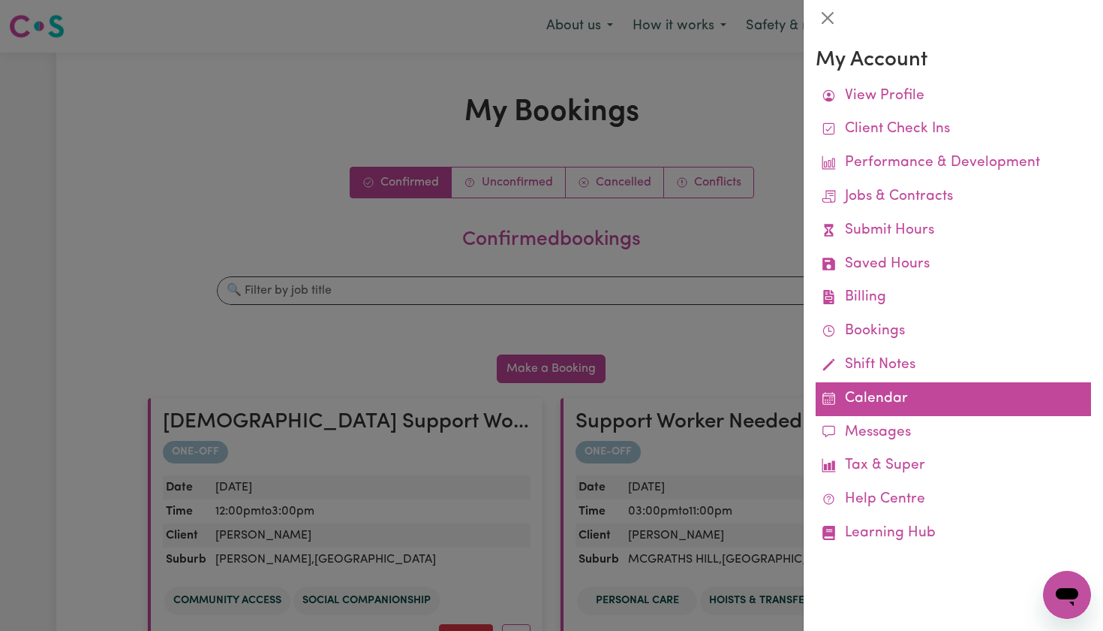
click at [859, 384] on link "Calendar" at bounding box center [953, 399] width 275 height 34
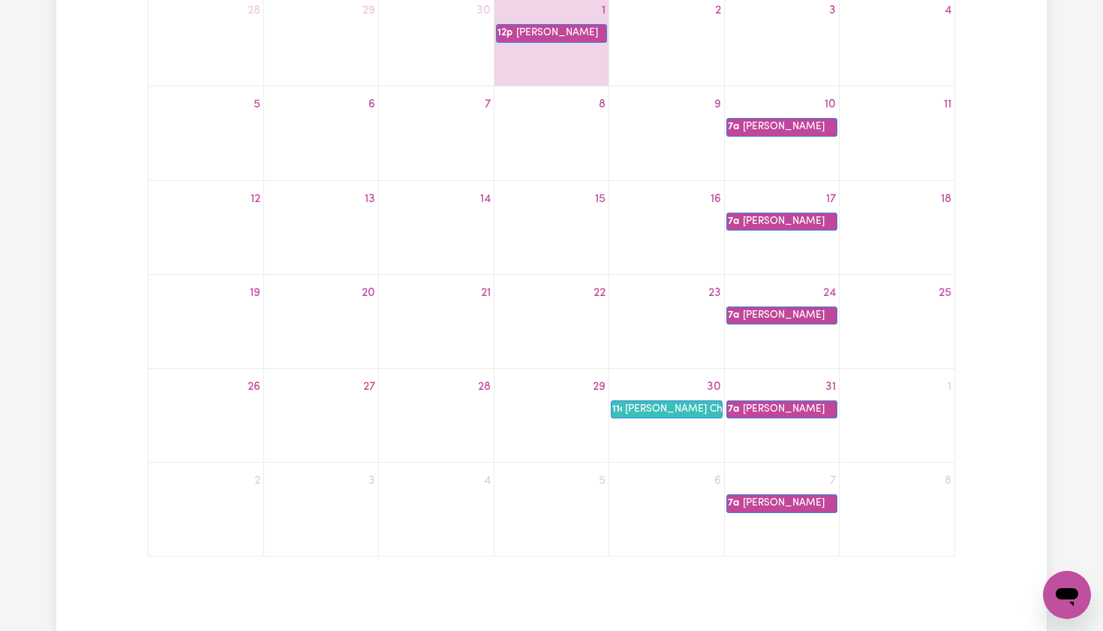
scroll to position [325, 0]
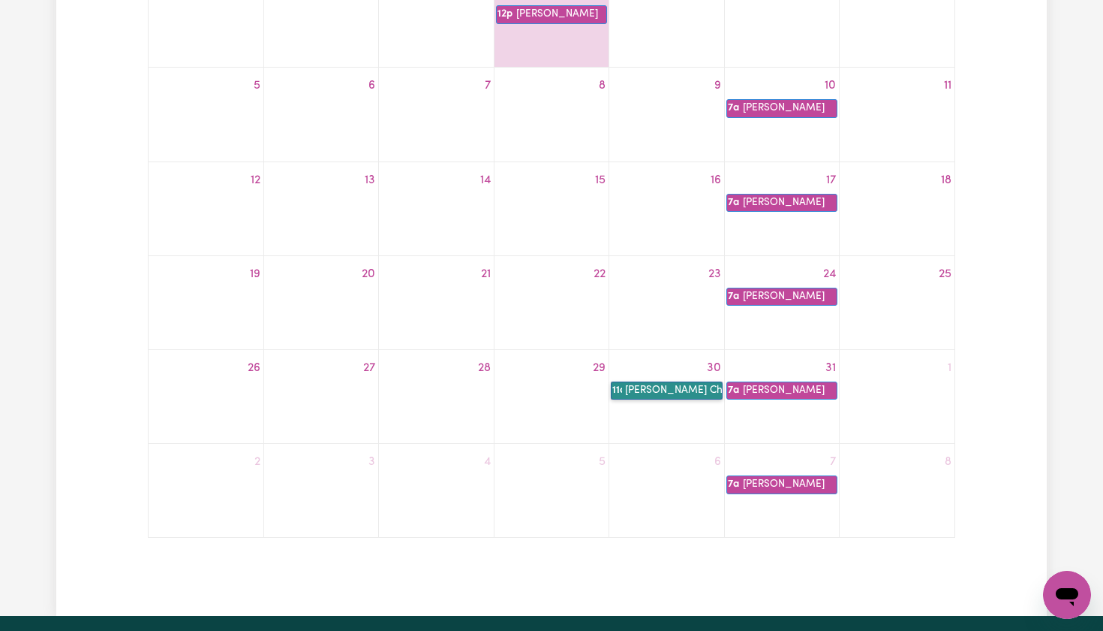
click at [650, 390] on link "11a Rhonda Chosen Family" at bounding box center [666, 390] width 111 height 18
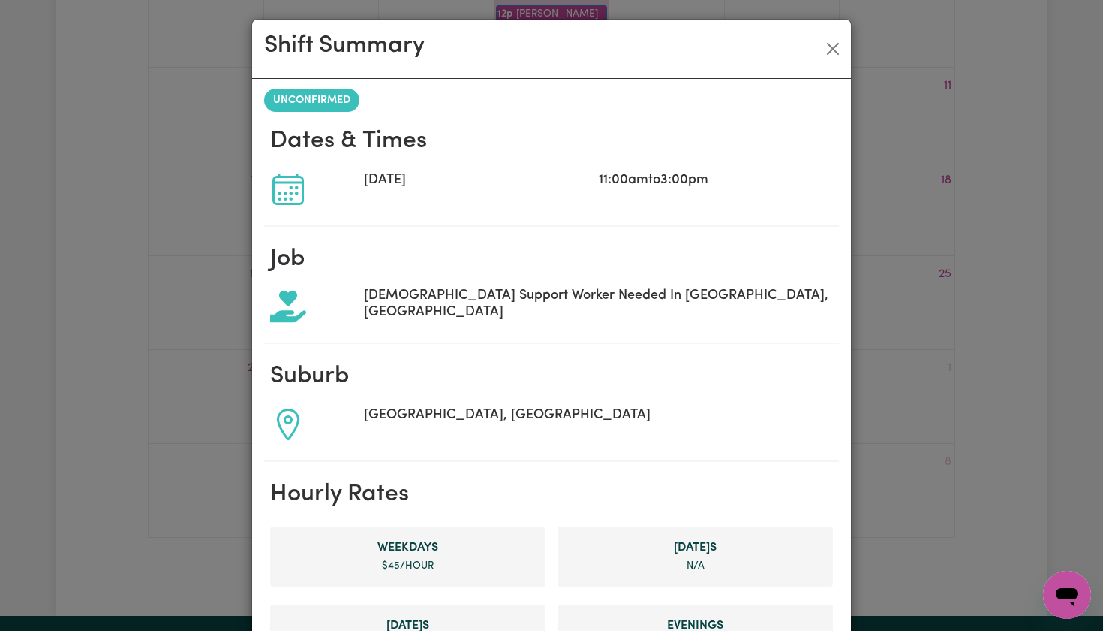
scroll to position [0, 0]
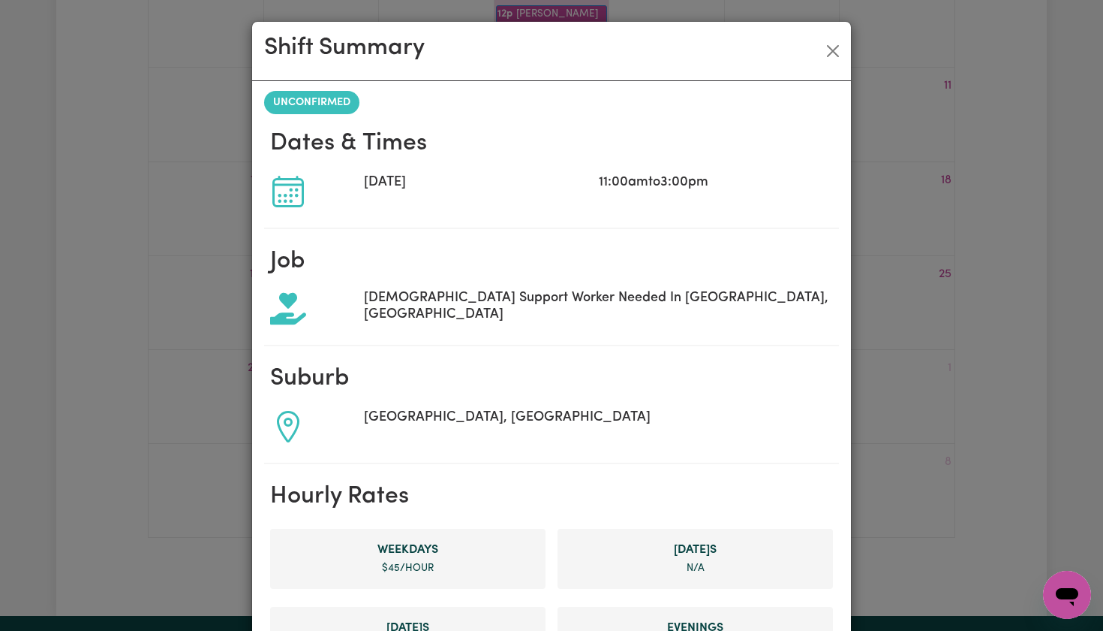
click at [856, 338] on div "Shift Summary UNCONFIRMED Dates & Times Thu, 30 Oct, 2025 11:00am to 3:00pm Job…" at bounding box center [551, 315] width 1103 height 631
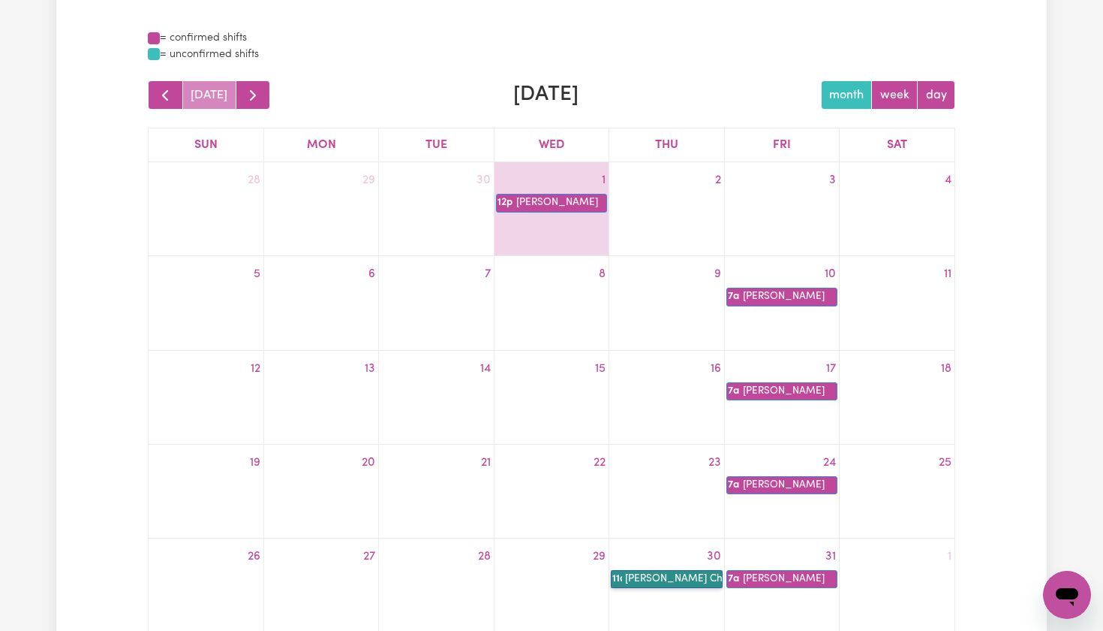
scroll to position [131, 0]
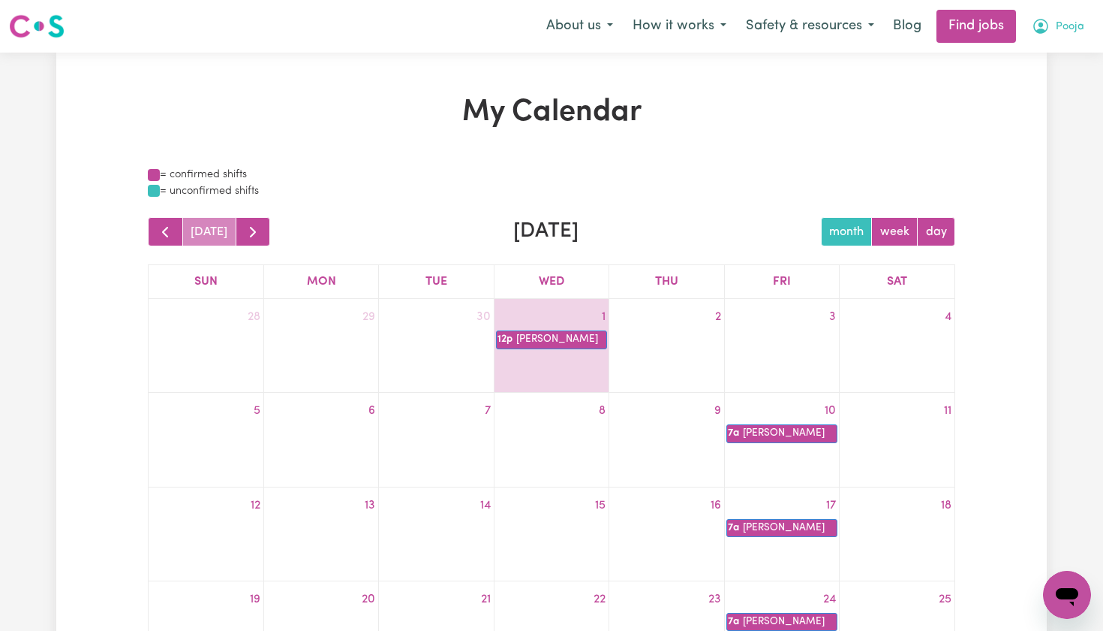
click at [1038, 22] on icon "My Account" at bounding box center [1041, 26] width 18 height 18
click at [1019, 56] on link "My Account" at bounding box center [1034, 58] width 119 height 29
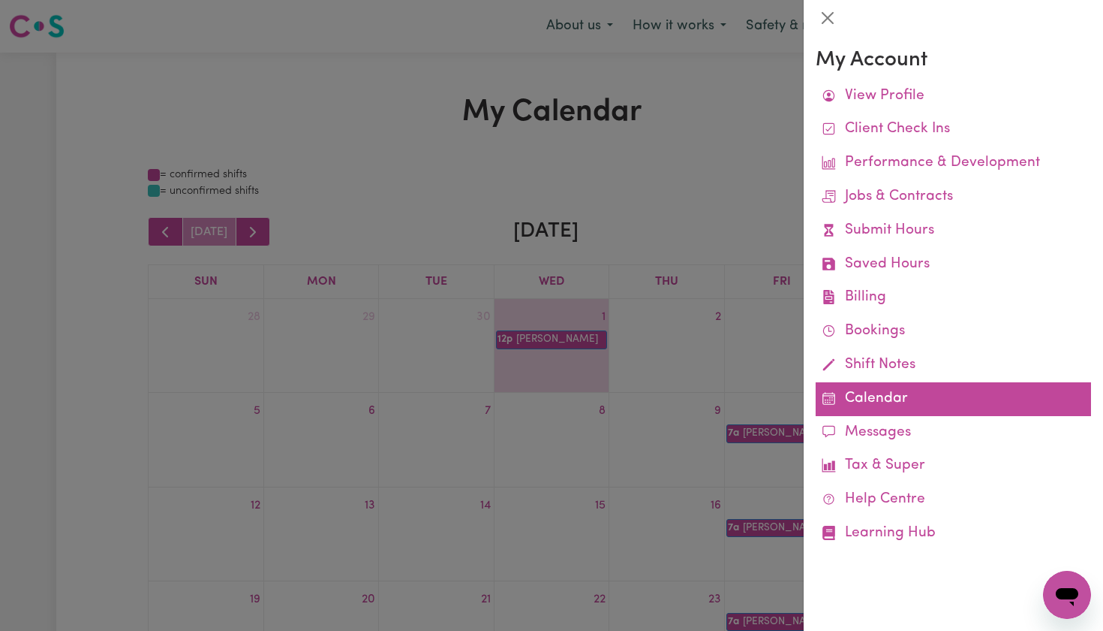
click at [865, 391] on link "Calendar" at bounding box center [953, 399] width 275 height 34
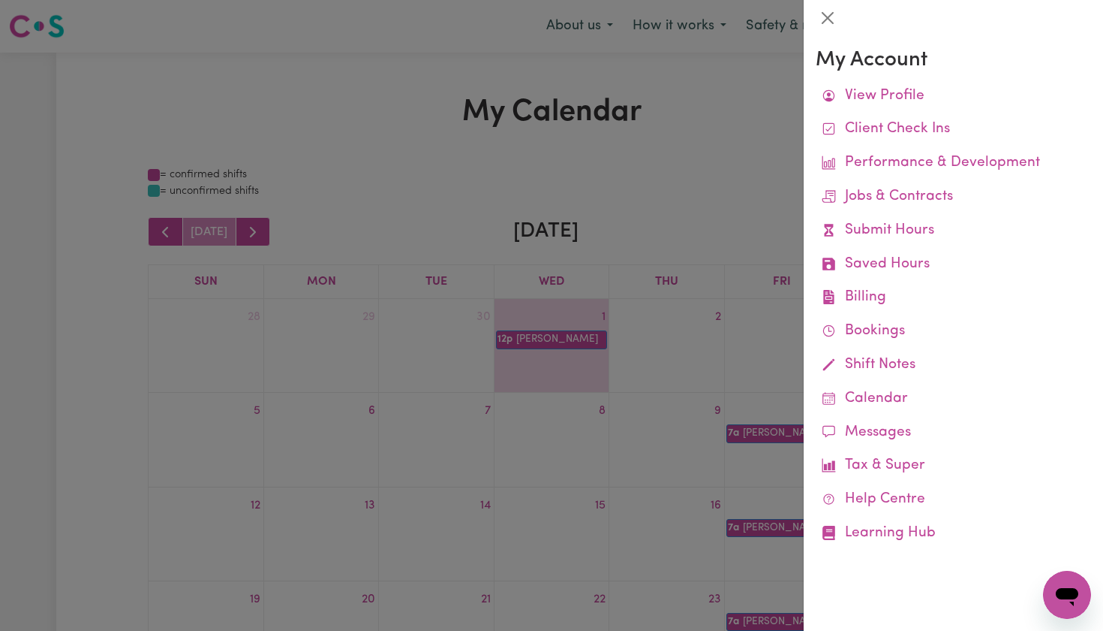
click at [669, 153] on div at bounding box center [551, 315] width 1103 height 631
